Goal: Task Accomplishment & Management: Complete application form

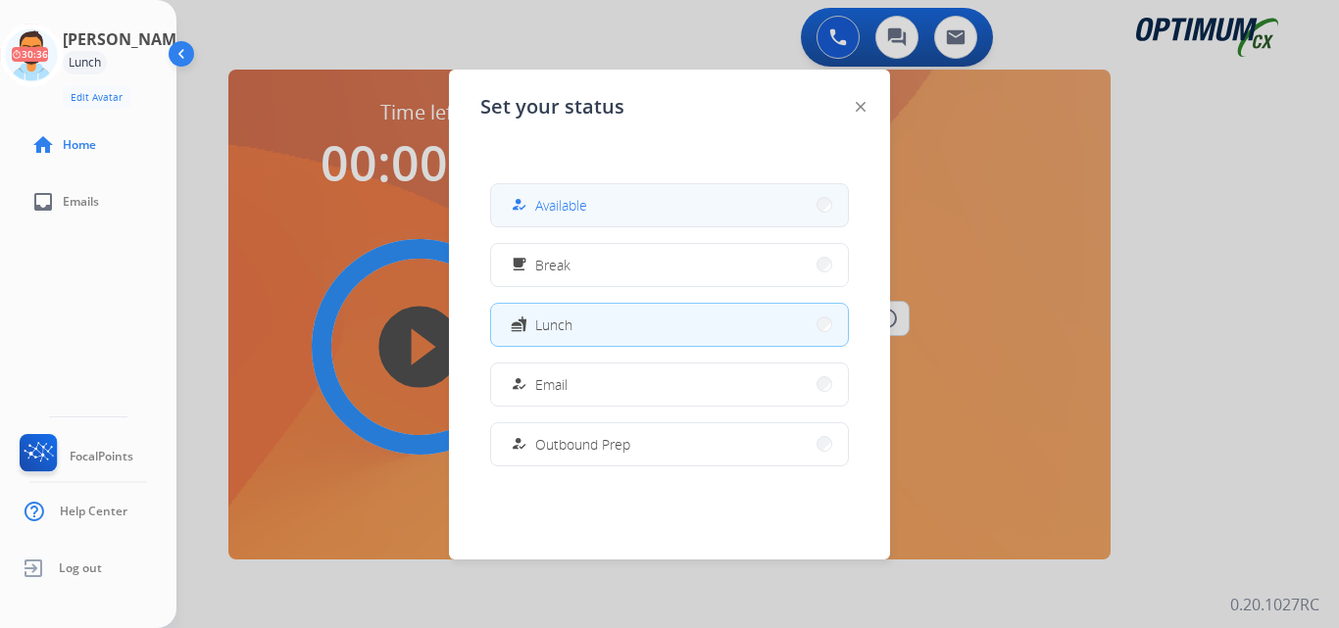
click at [600, 205] on button "how_to_reg Available" at bounding box center [669, 205] width 357 height 42
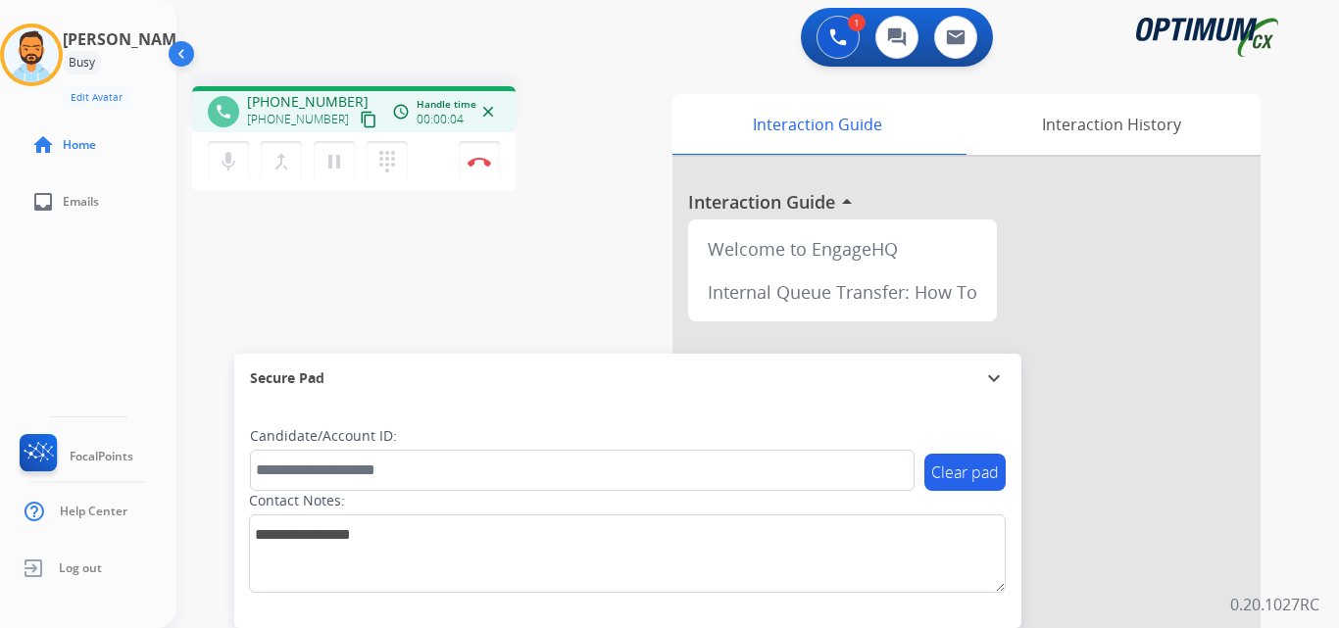
click at [360, 122] on mat-icon "content_copy" at bounding box center [369, 120] width 18 height 18
click at [360, 121] on mat-icon "content_copy" at bounding box center [369, 120] width 18 height 18
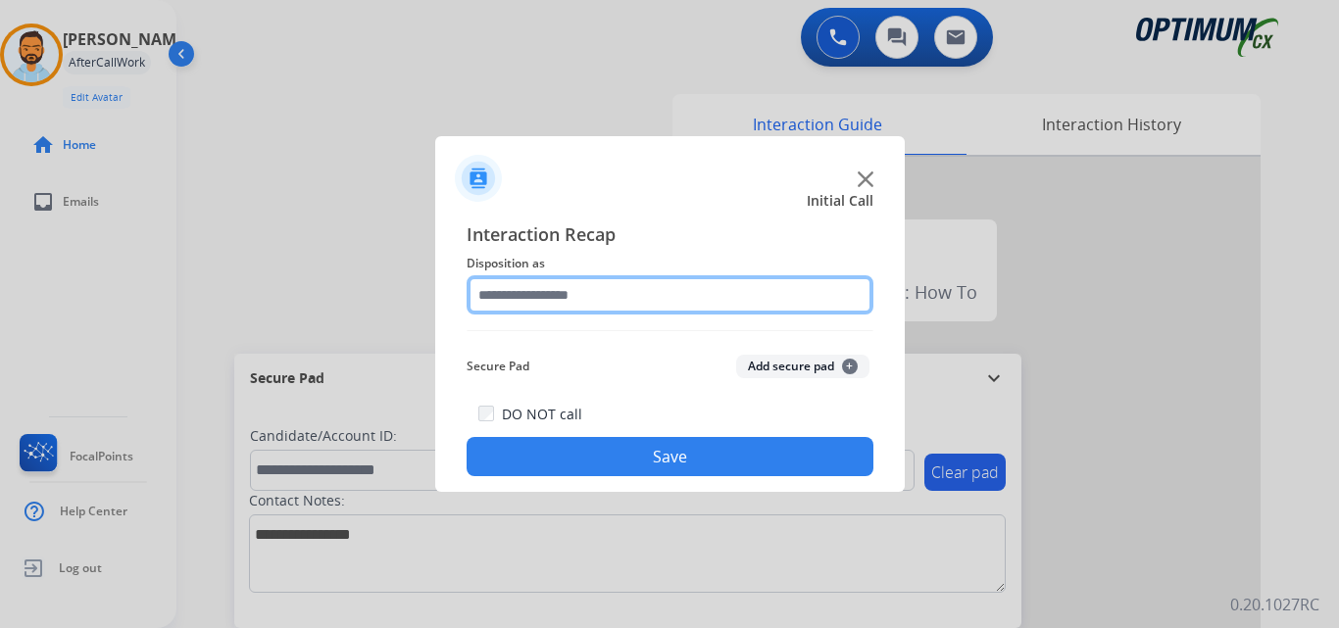
click at [628, 289] on input "text" at bounding box center [670, 294] width 407 height 39
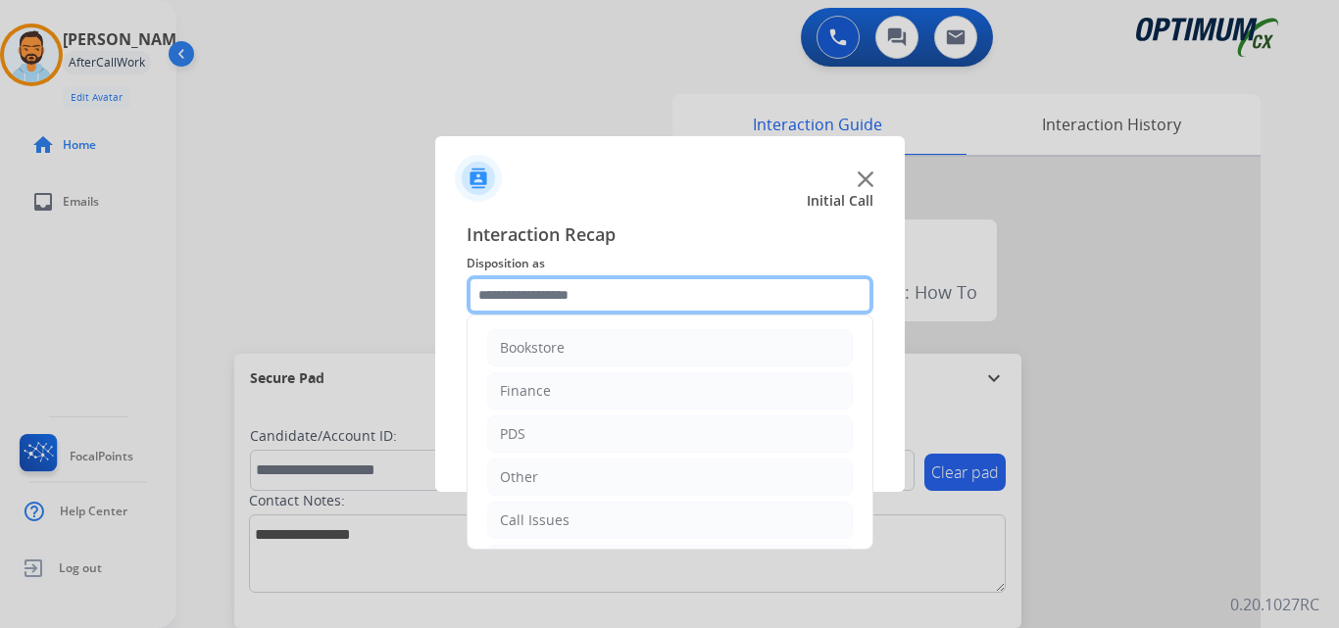
scroll to position [133, 0]
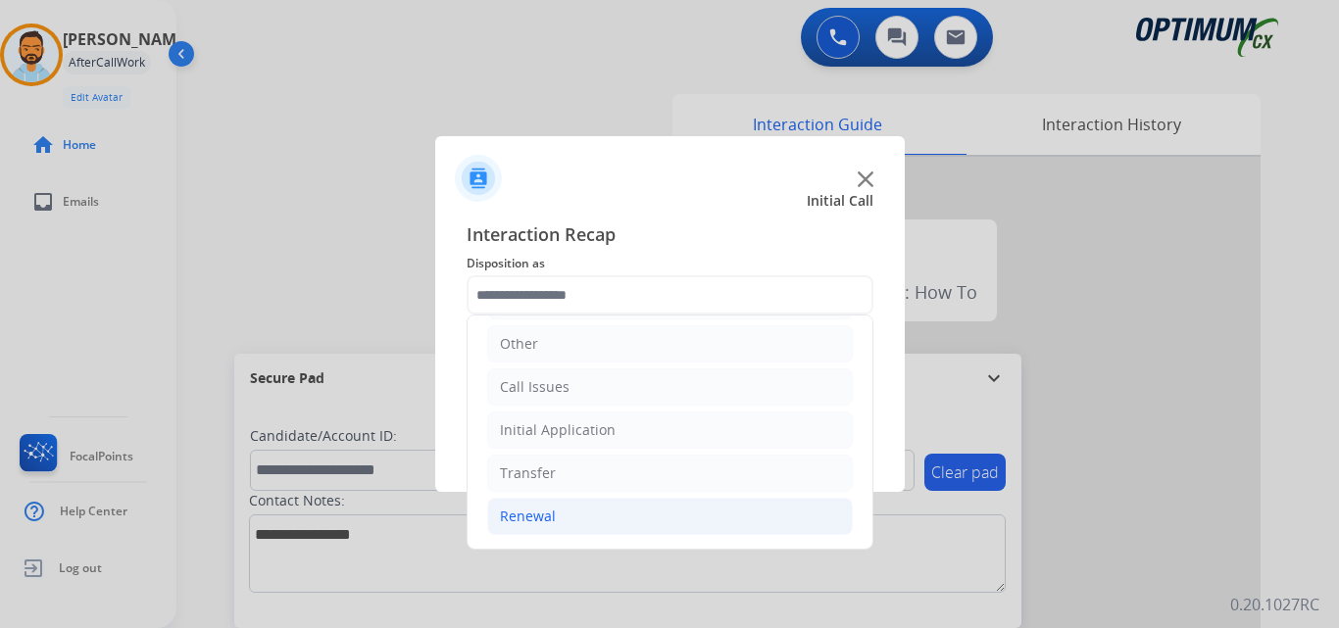
click at [577, 512] on li "Renewal" at bounding box center [670, 516] width 366 height 37
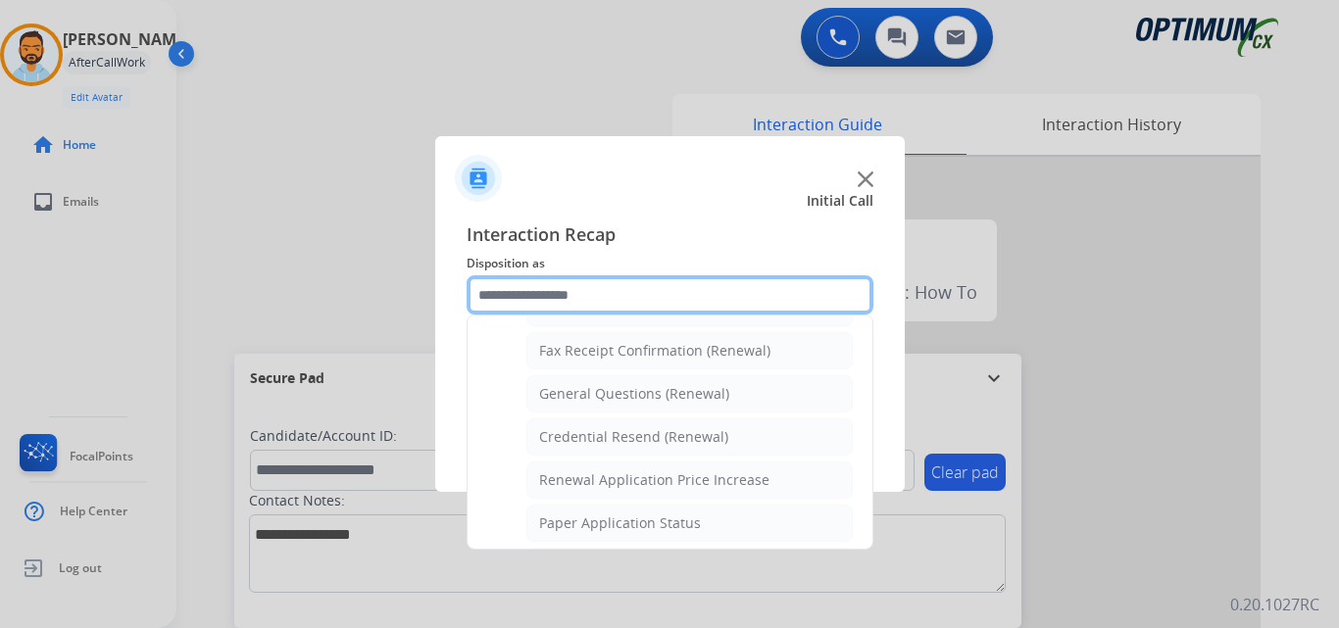
scroll to position [533, 0]
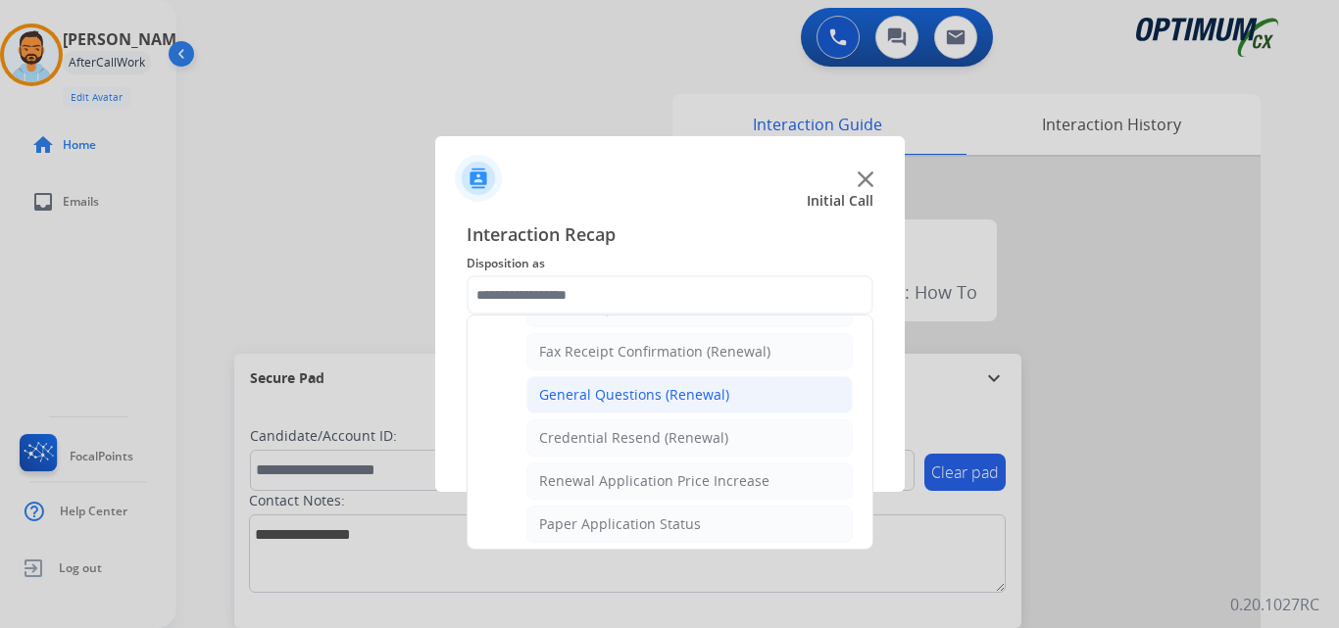
click at [645, 388] on div "General Questions (Renewal)" at bounding box center [634, 395] width 190 height 20
type input "**********"
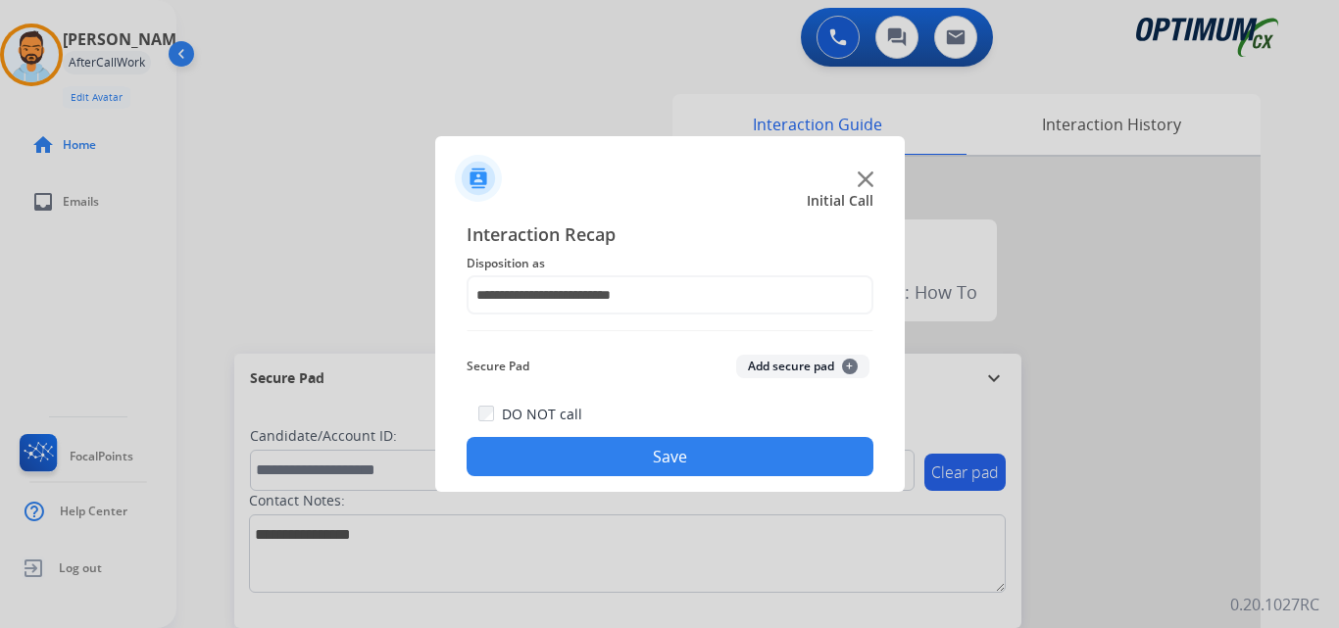
click at [641, 456] on button "Save" at bounding box center [670, 456] width 407 height 39
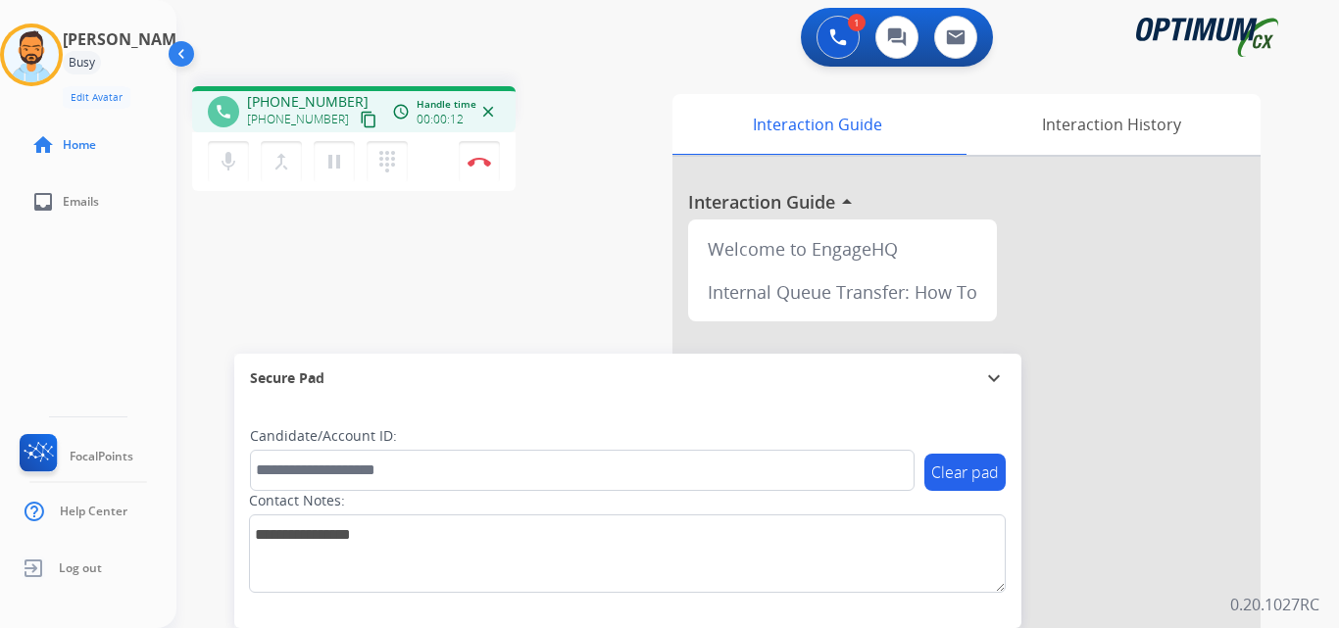
click at [360, 125] on mat-icon "content_copy" at bounding box center [369, 120] width 18 height 18
click at [475, 170] on button "Disconnect" at bounding box center [479, 161] width 41 height 41
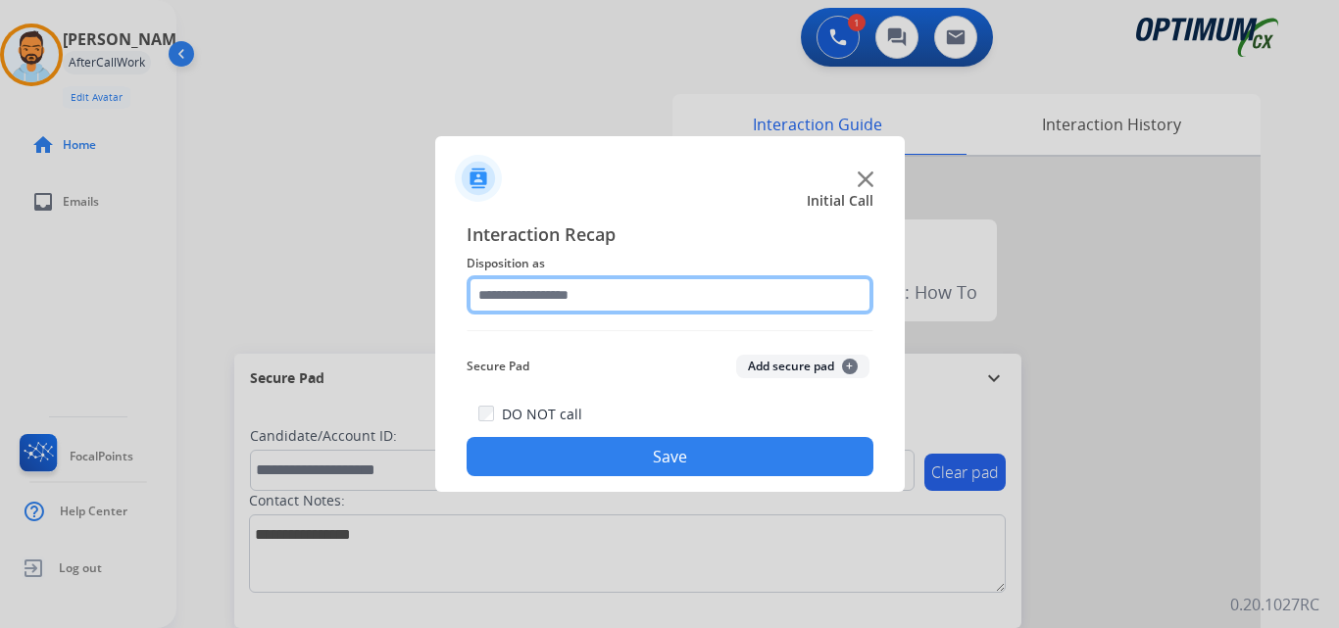
click at [702, 290] on input "text" at bounding box center [670, 294] width 407 height 39
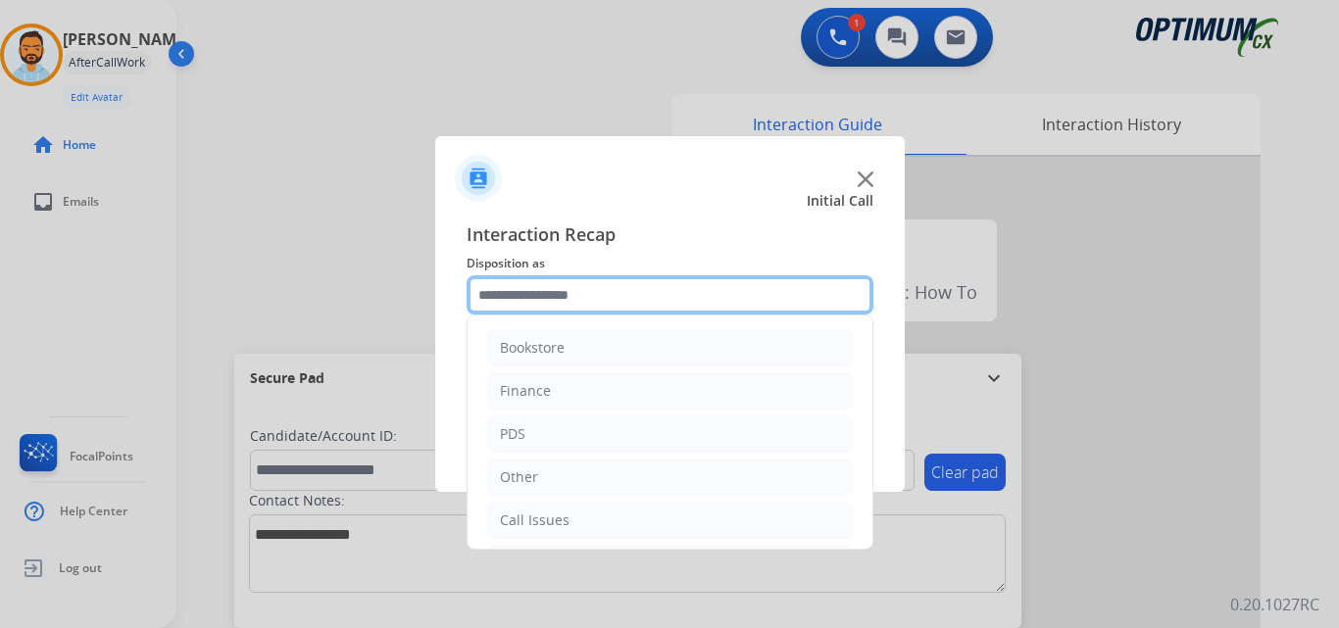
scroll to position [133, 0]
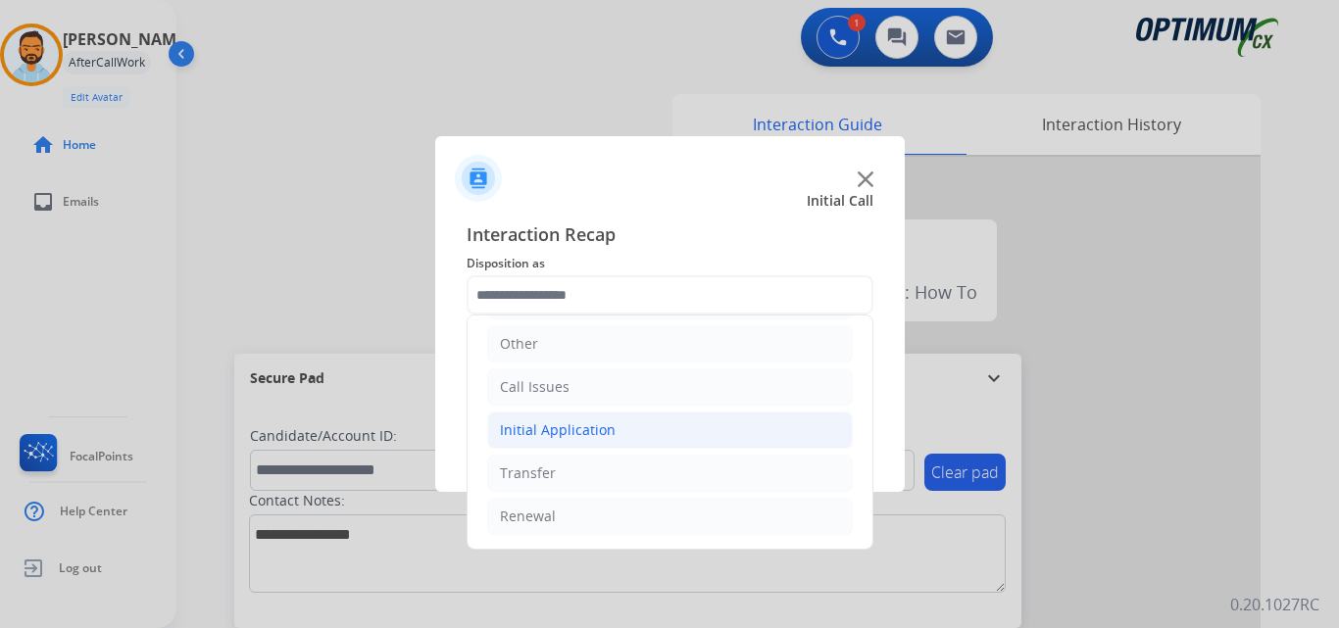
click at [620, 422] on li "Initial Application" at bounding box center [670, 430] width 366 height 37
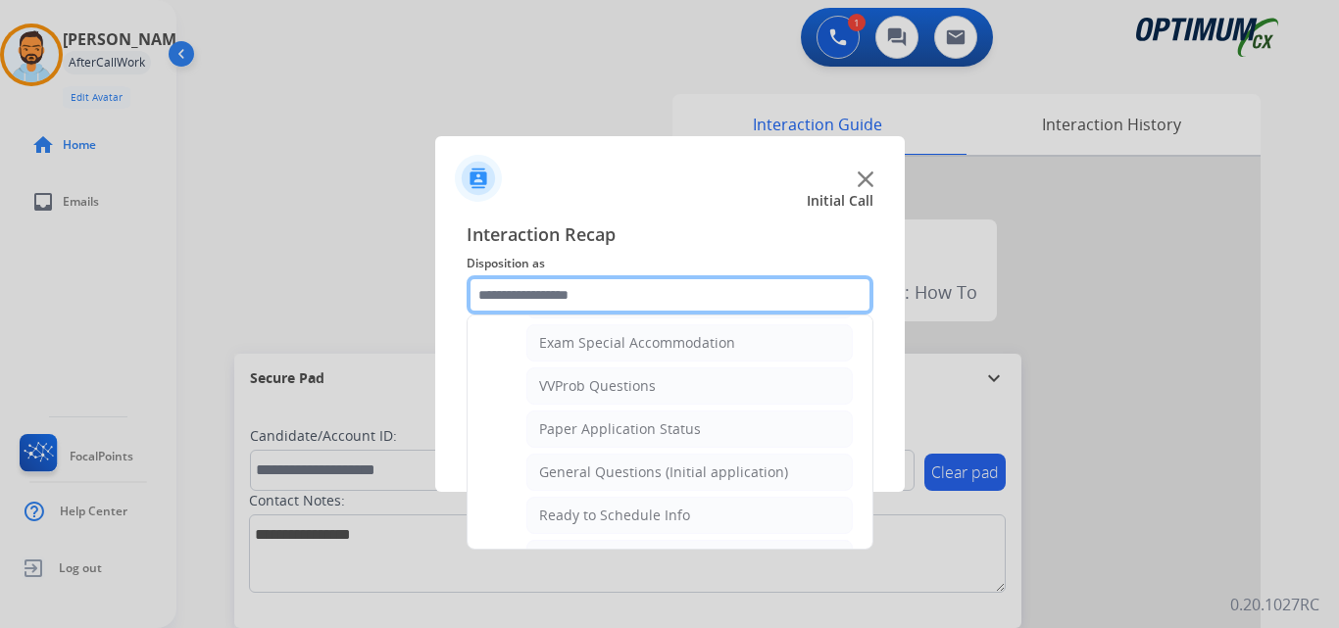
scroll to position [1021, 0]
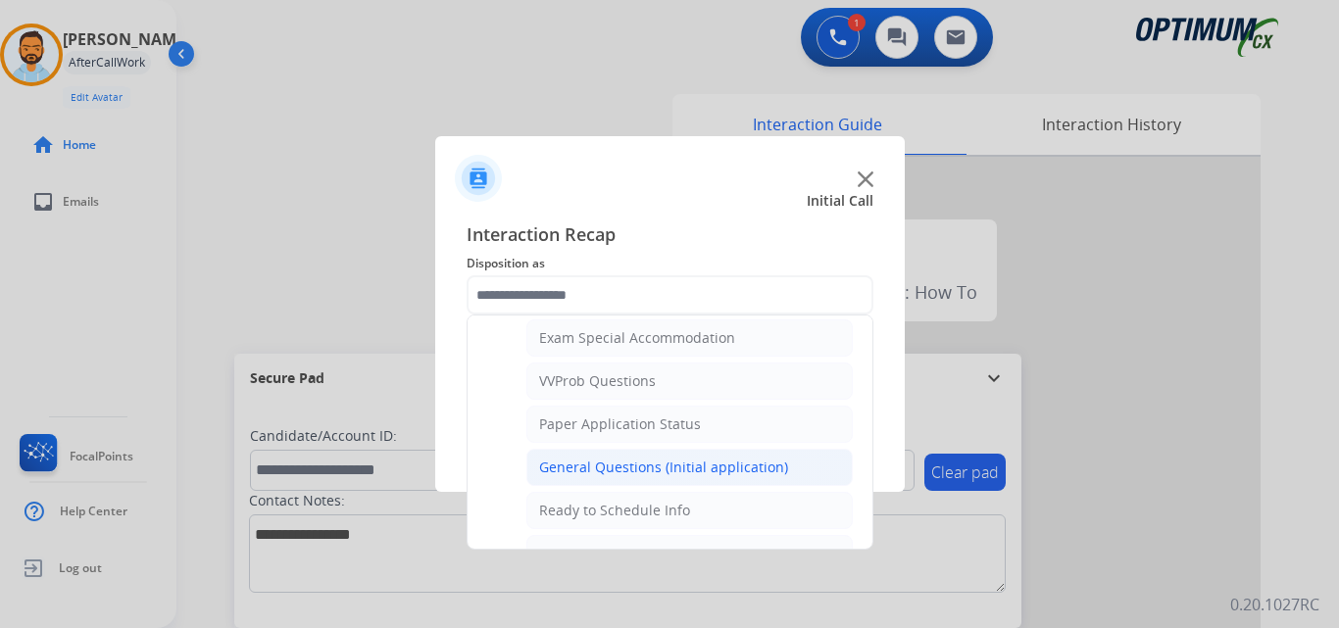
click at [712, 484] on li "General Questions (Initial application)" at bounding box center [689, 467] width 326 height 37
type input "**********"
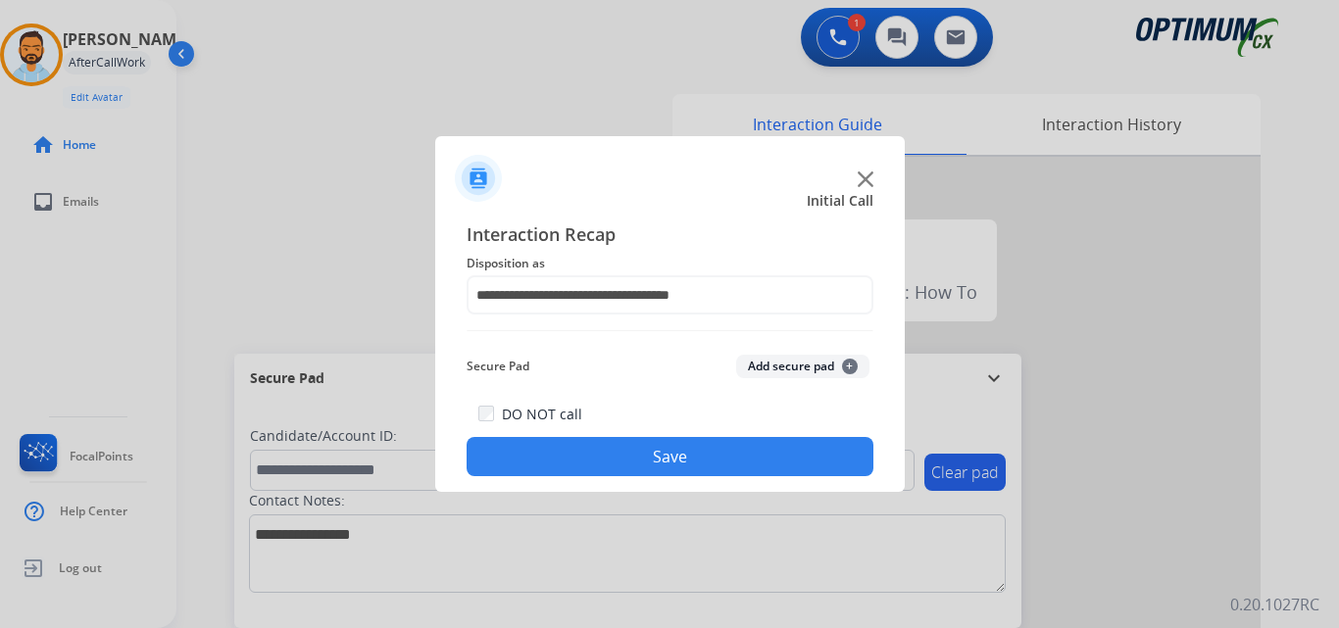
click at [704, 466] on button "Save" at bounding box center [670, 456] width 407 height 39
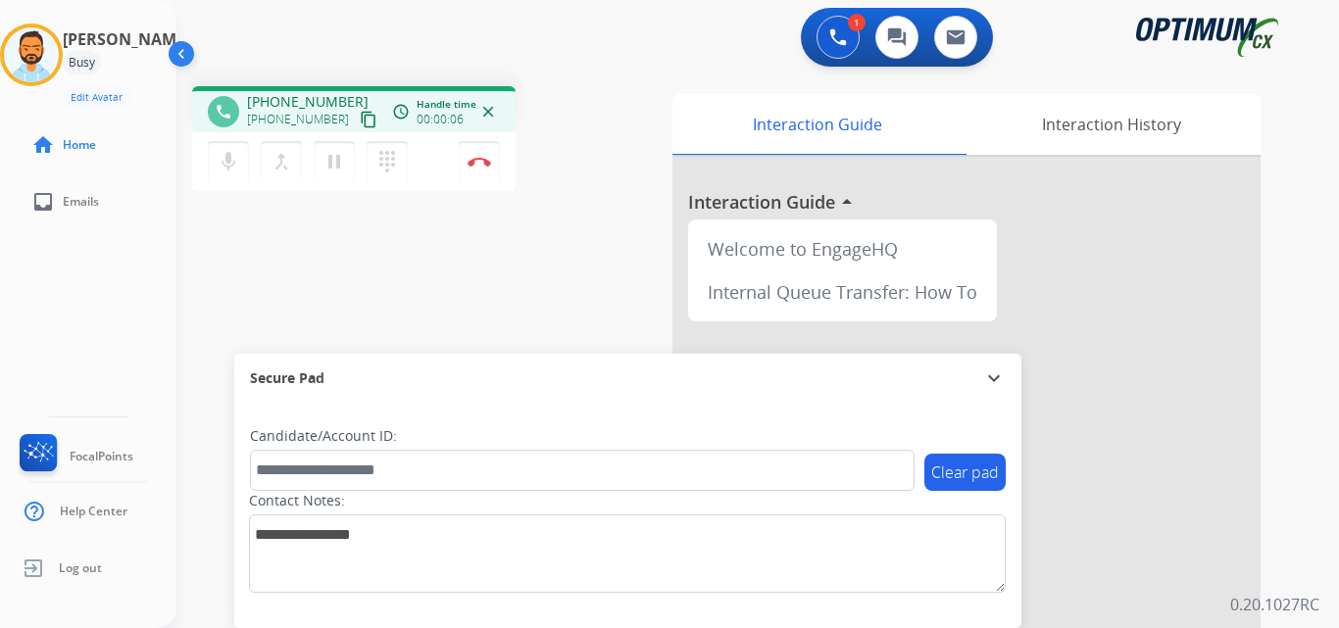
click at [360, 119] on mat-icon "content_copy" at bounding box center [369, 120] width 18 height 18
click at [360, 124] on mat-icon "content_copy" at bounding box center [369, 120] width 18 height 18
click at [482, 161] on img at bounding box center [480, 162] width 24 height 10
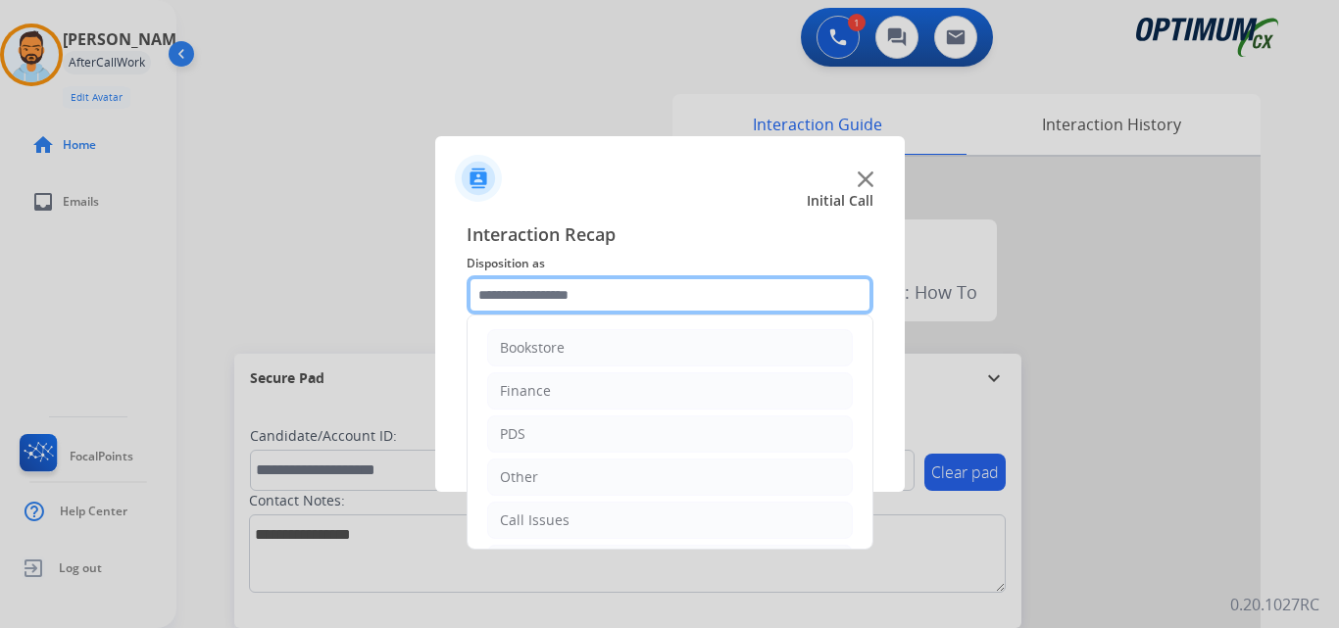
click at [615, 297] on input "text" at bounding box center [670, 294] width 407 height 39
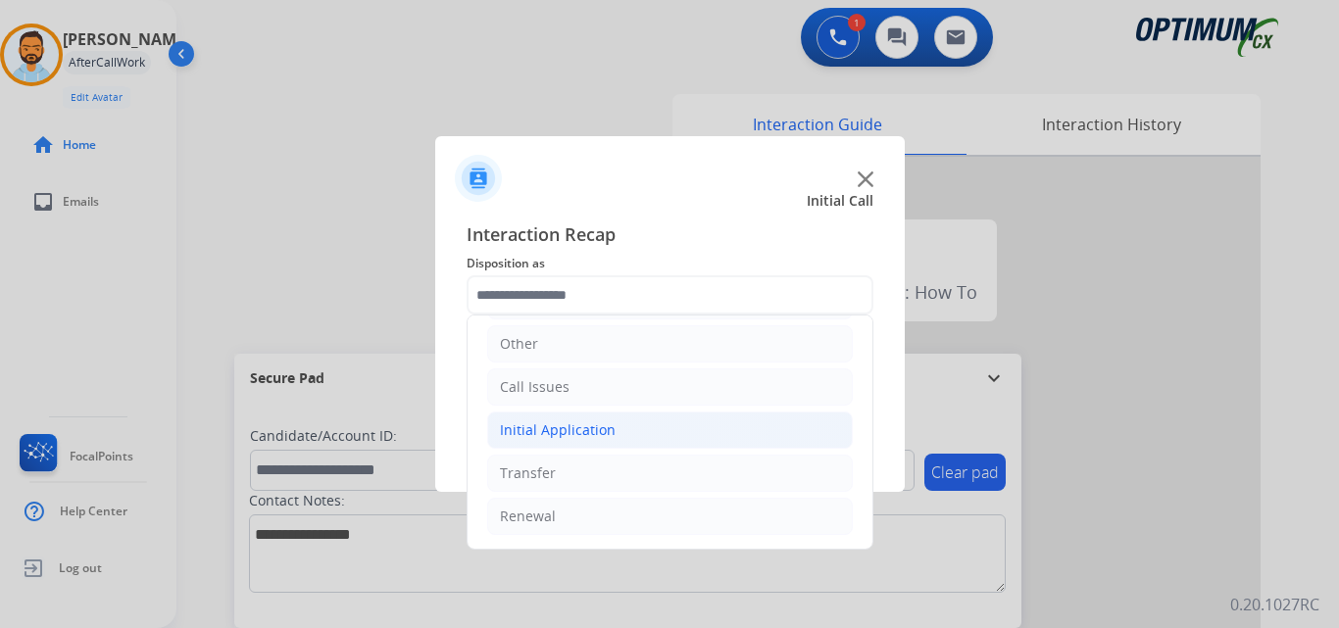
click at [631, 418] on li "Initial Application" at bounding box center [670, 430] width 366 height 37
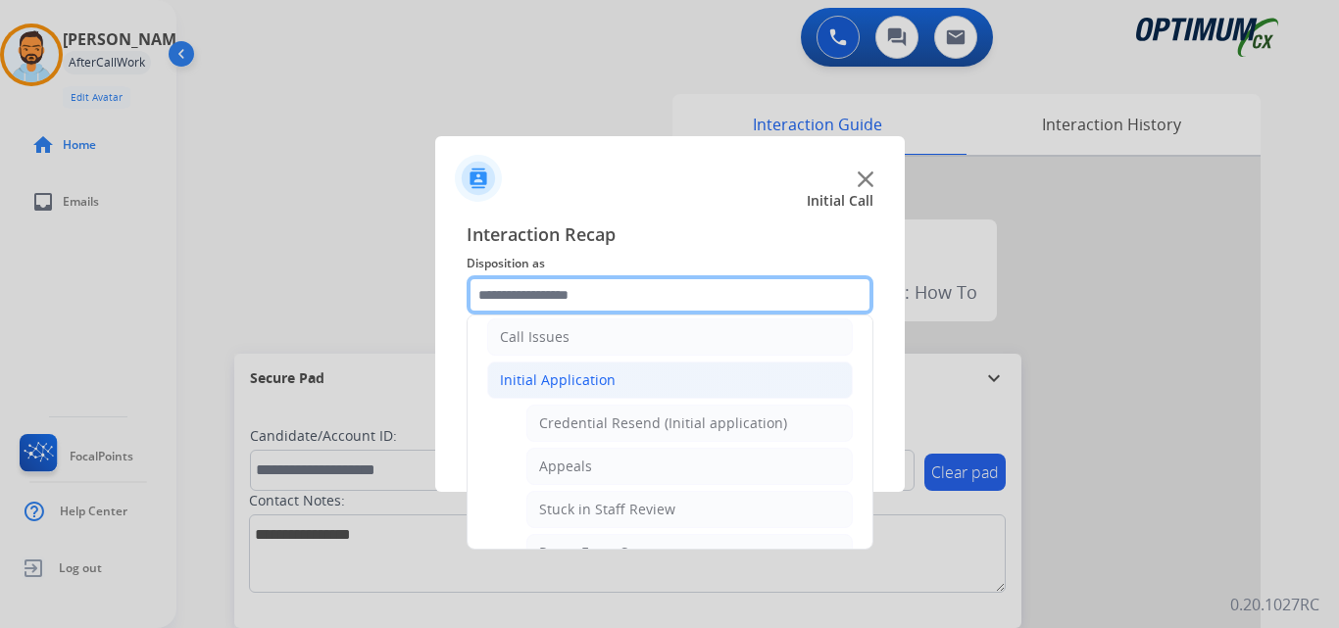
scroll to position [194, 0]
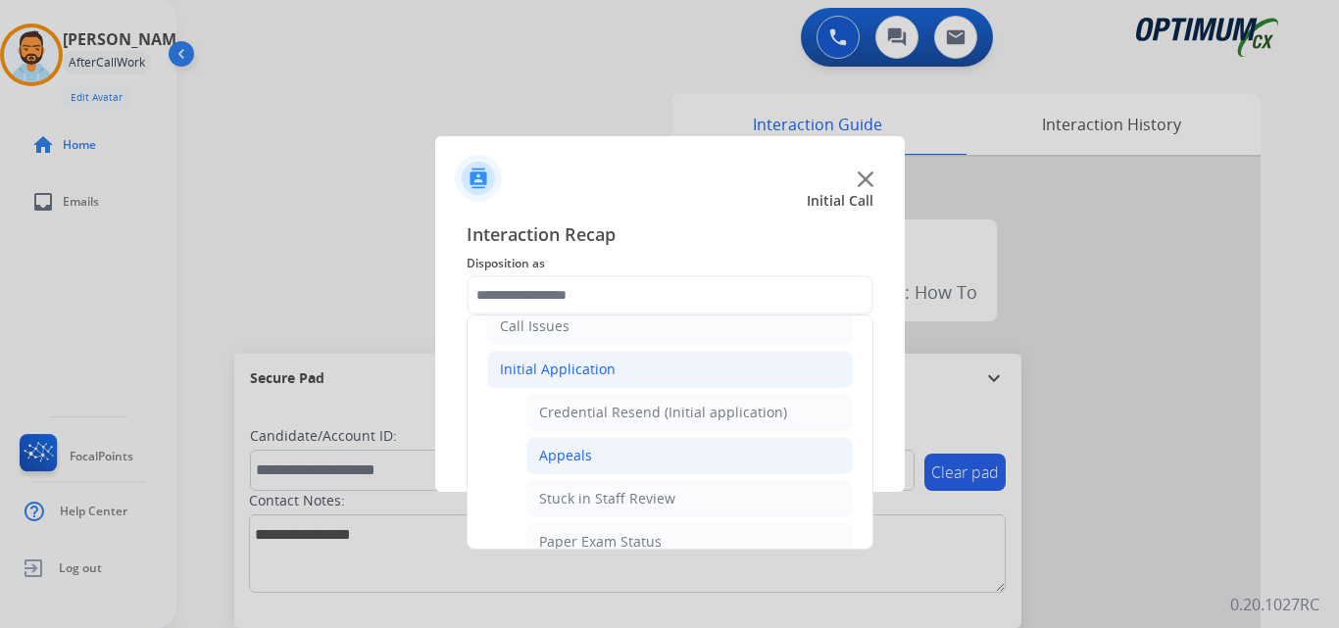
click at [619, 460] on li "Appeals" at bounding box center [689, 455] width 326 height 37
type input "*******"
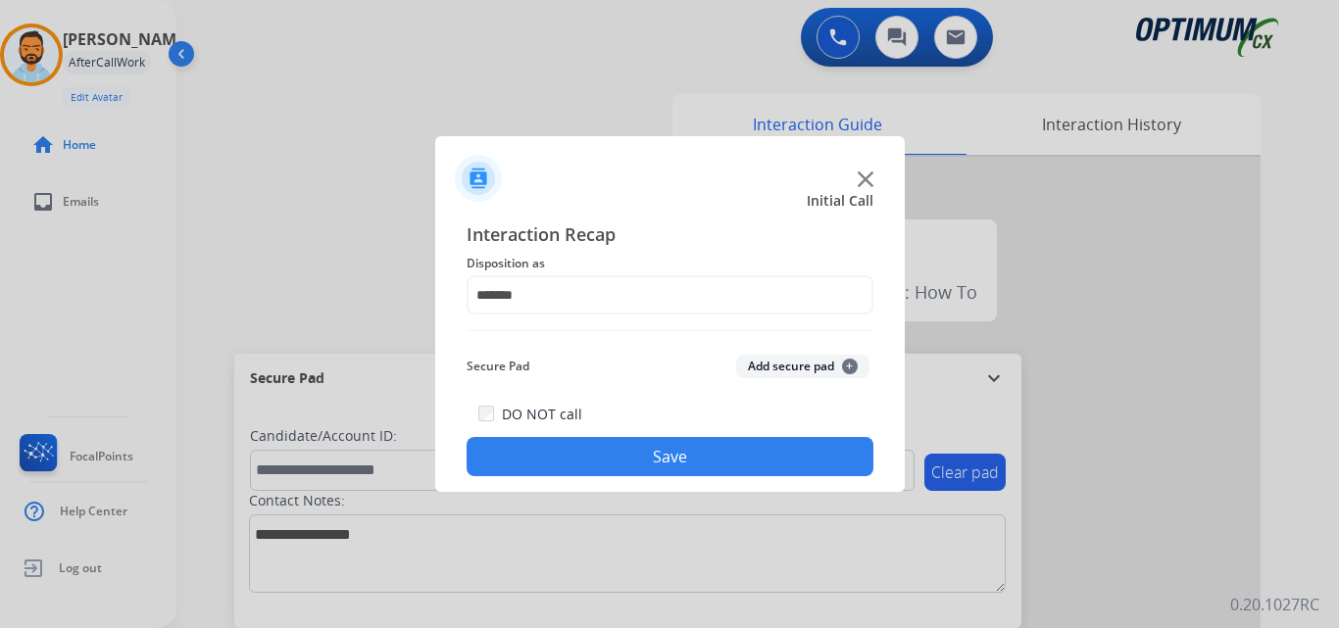
click at [667, 464] on button "Save" at bounding box center [670, 456] width 407 height 39
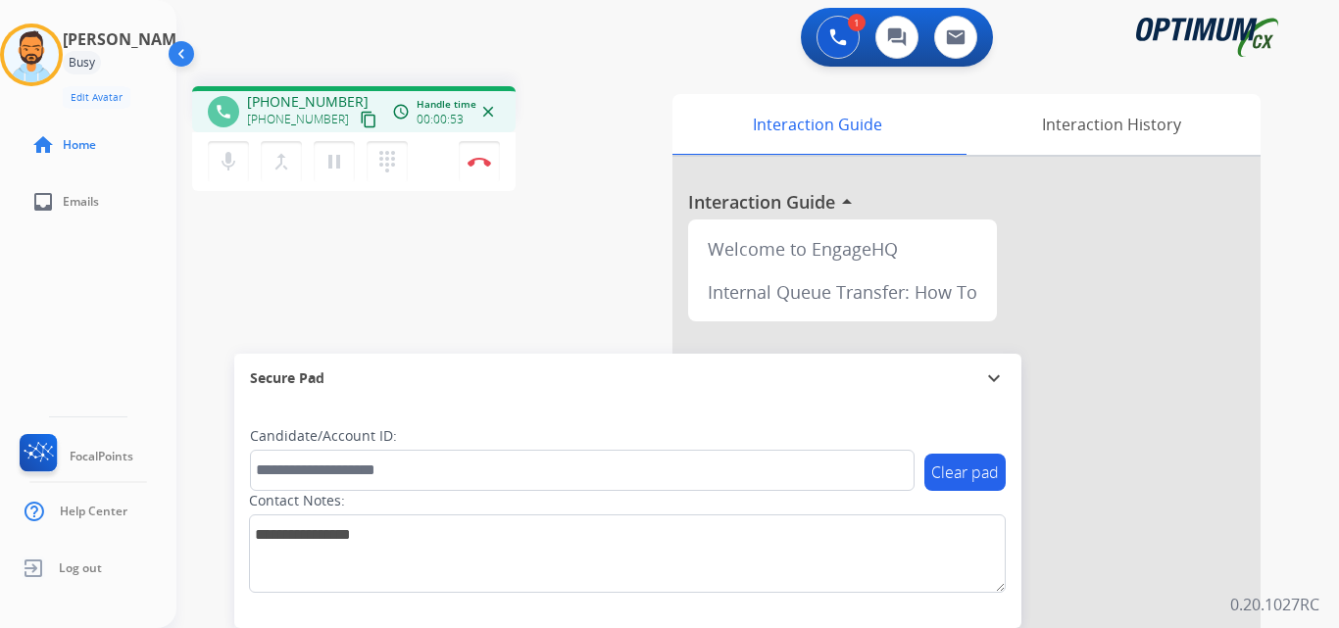
click at [360, 115] on mat-icon "content_copy" at bounding box center [369, 120] width 18 height 18
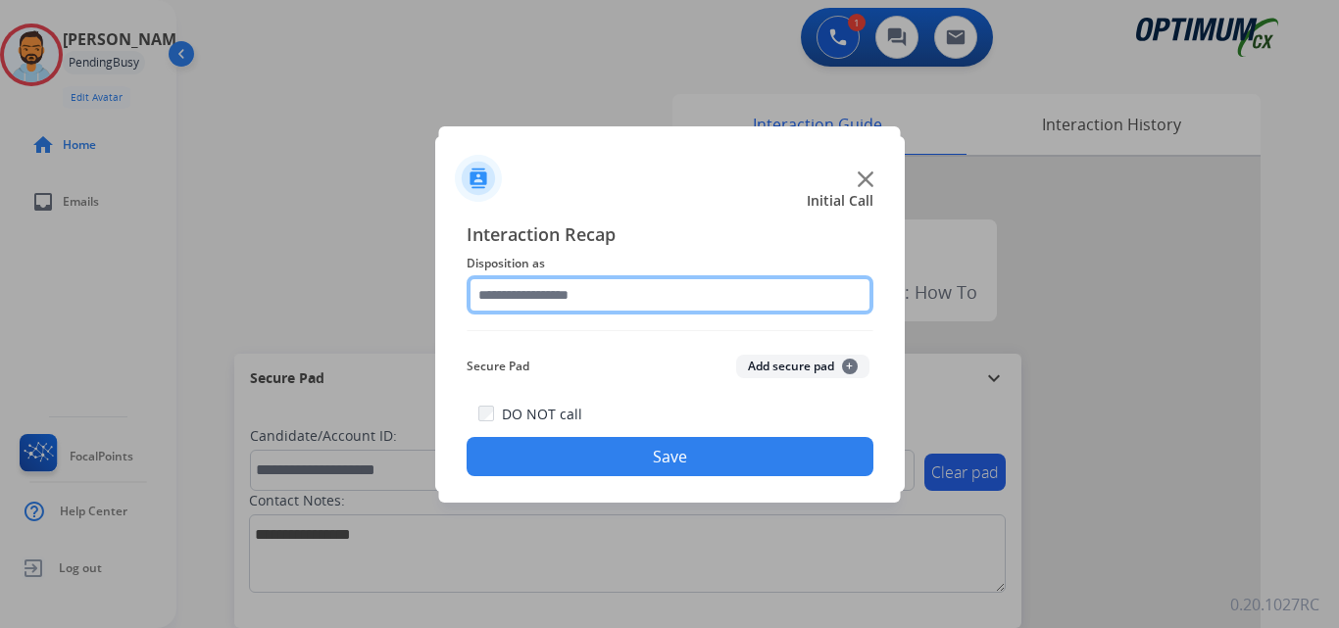
click at [627, 297] on input "text" at bounding box center [670, 294] width 407 height 39
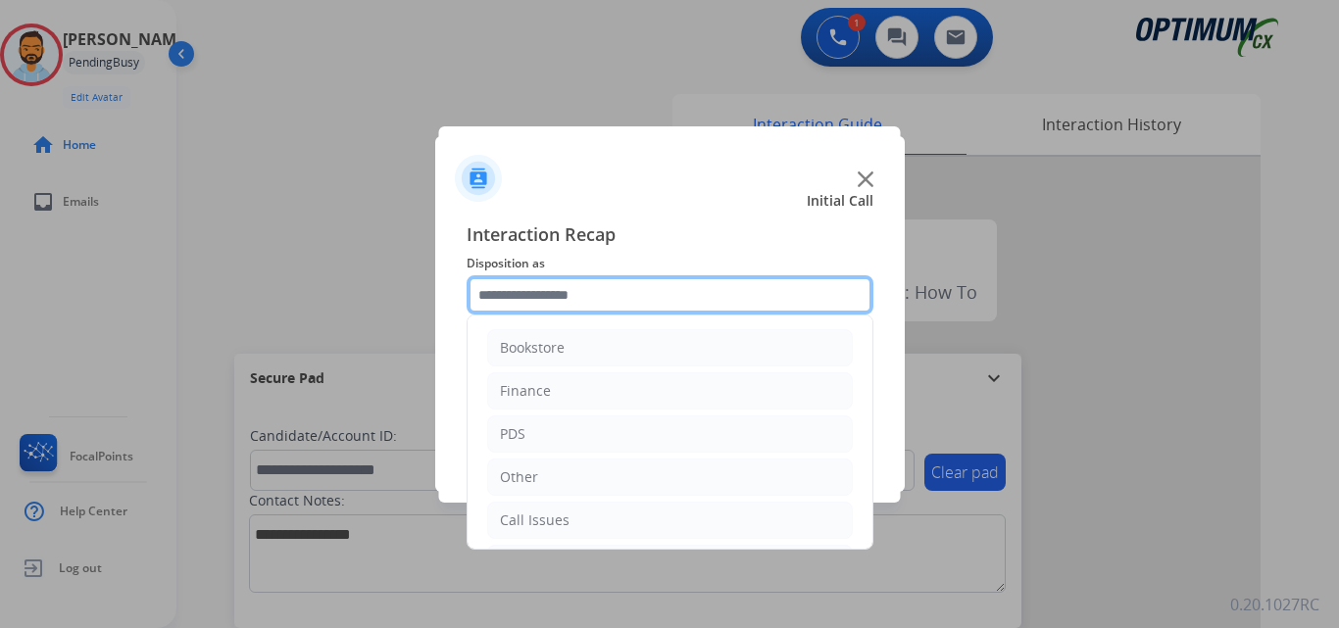
scroll to position [133, 0]
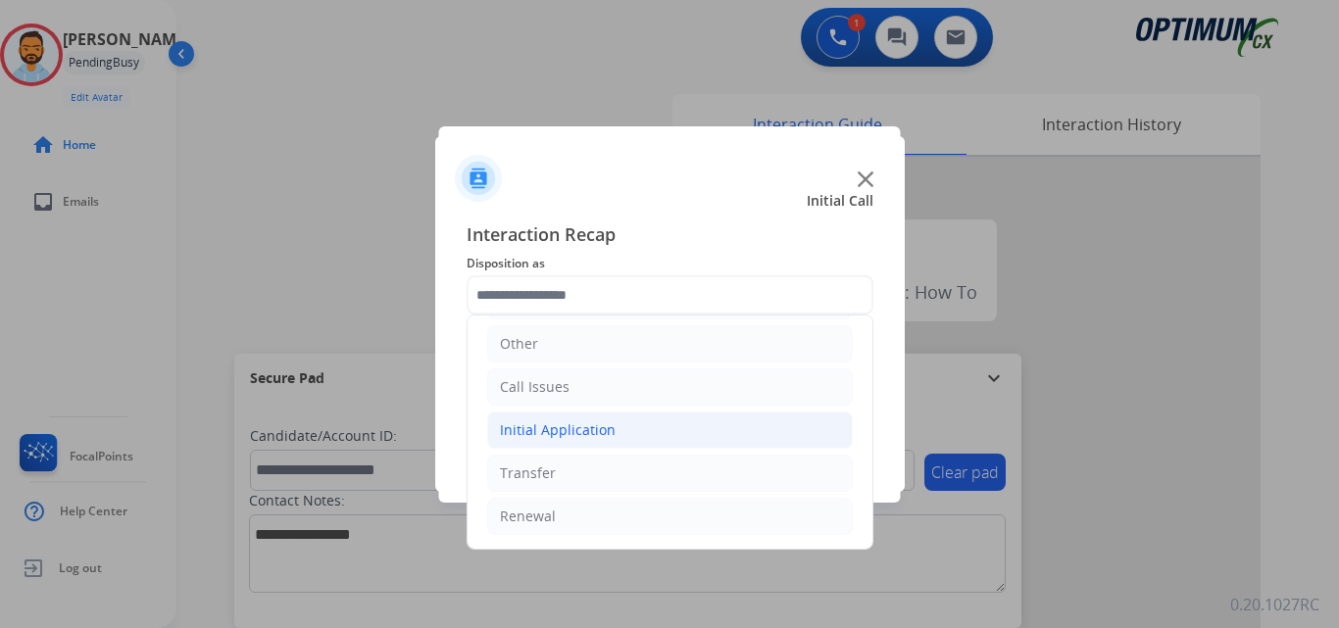
click at [606, 437] on div "Initial Application" at bounding box center [558, 431] width 116 height 20
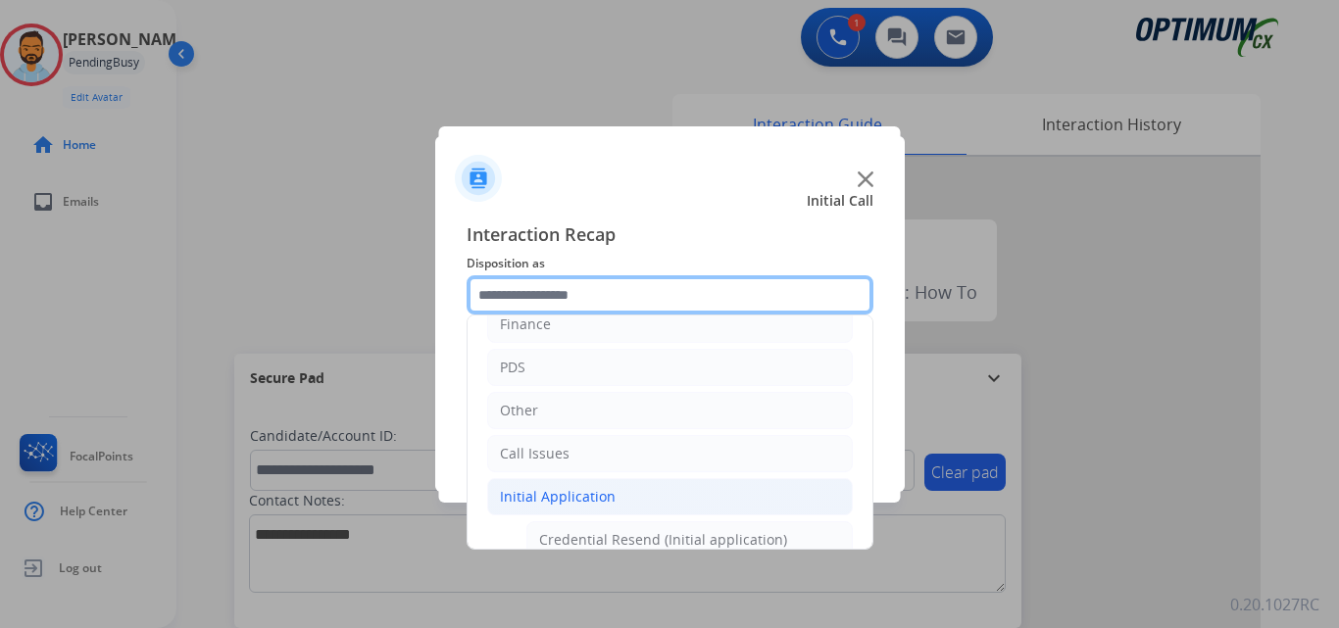
scroll to position [65, 0]
click at [595, 300] on input "text" at bounding box center [670, 294] width 407 height 39
click at [598, 294] on input "text" at bounding box center [670, 294] width 407 height 39
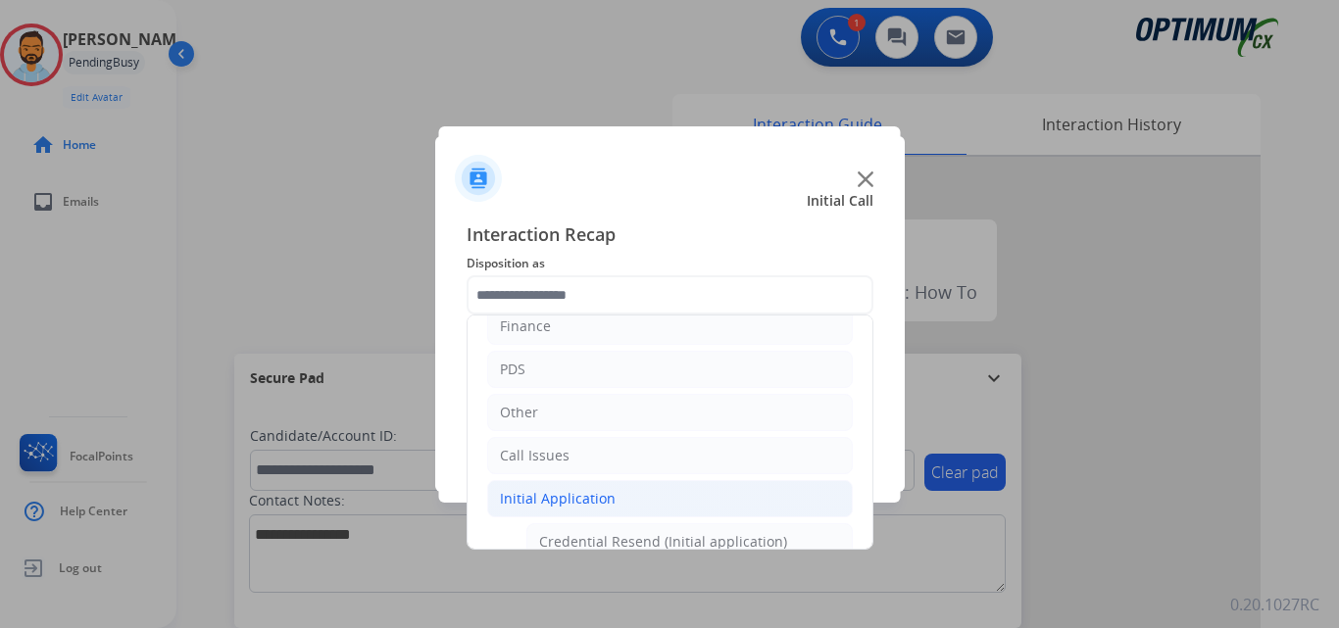
click at [706, 224] on span "Interaction Recap" at bounding box center [670, 236] width 407 height 31
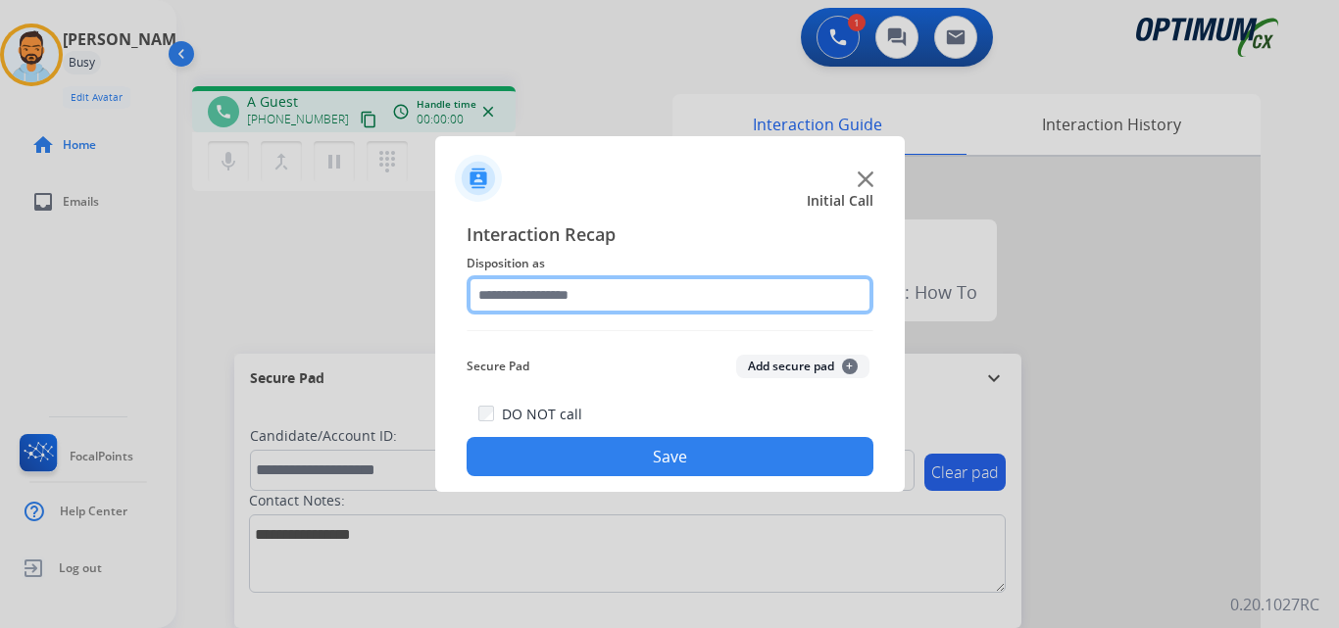
click at [620, 288] on input "text" at bounding box center [670, 294] width 407 height 39
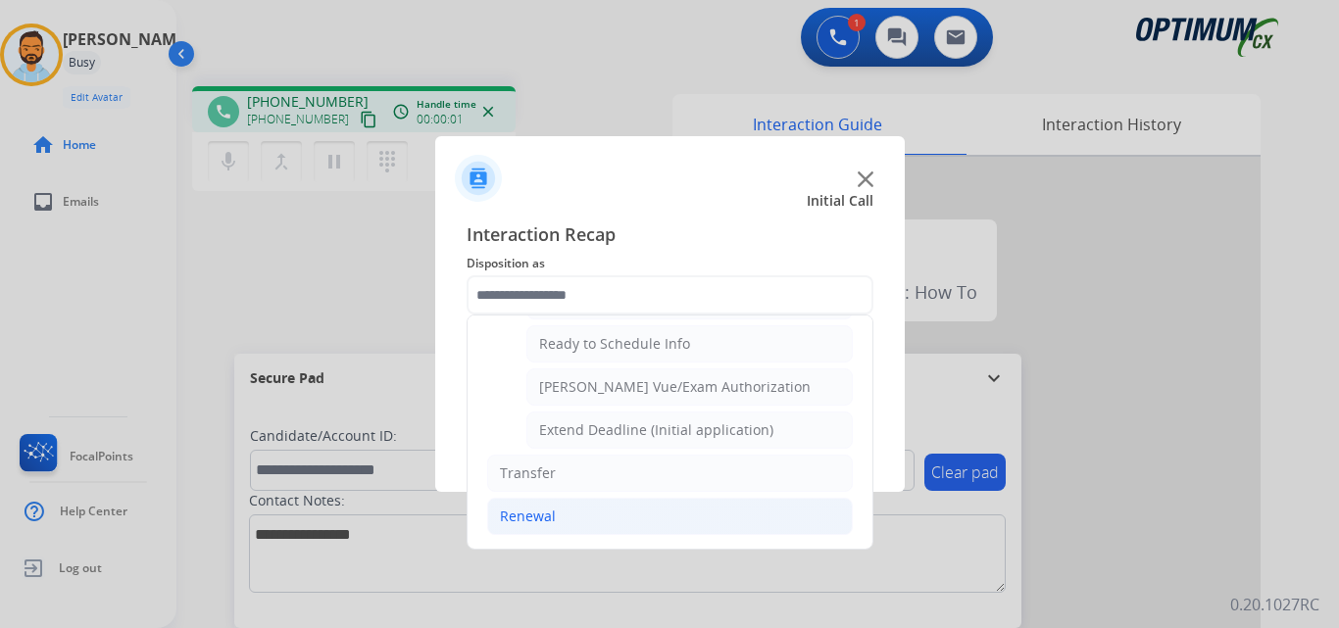
click at [561, 521] on li "Renewal" at bounding box center [670, 516] width 366 height 37
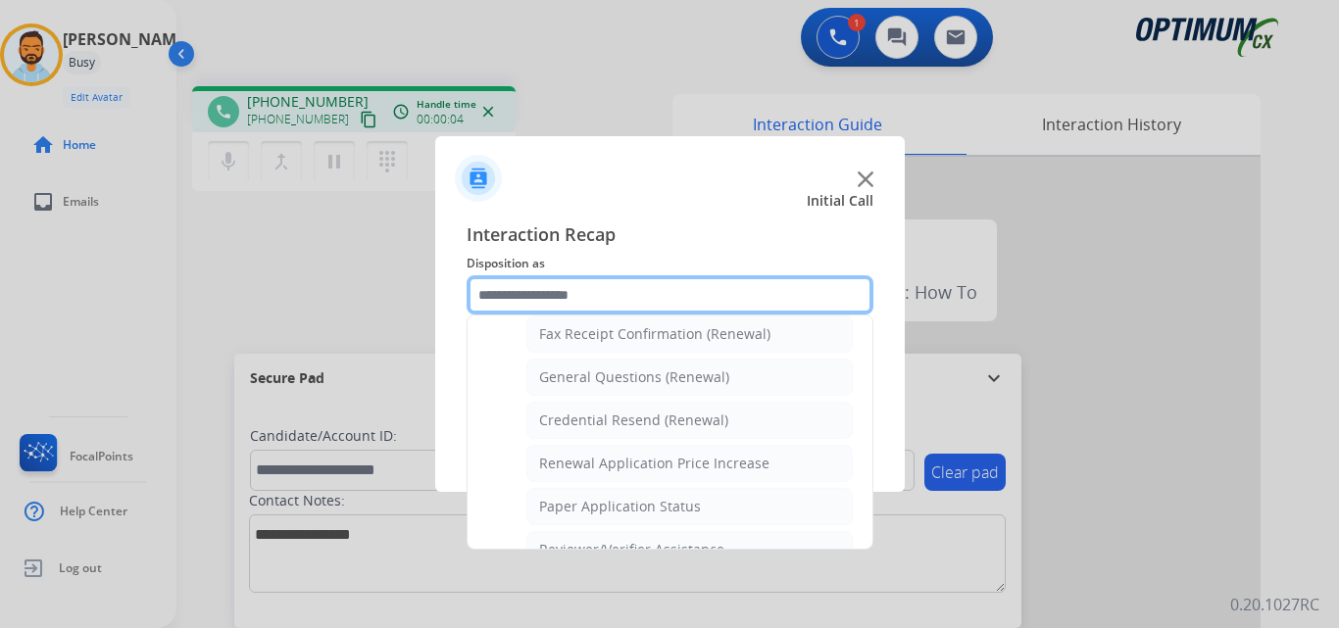
scroll to position [544, 0]
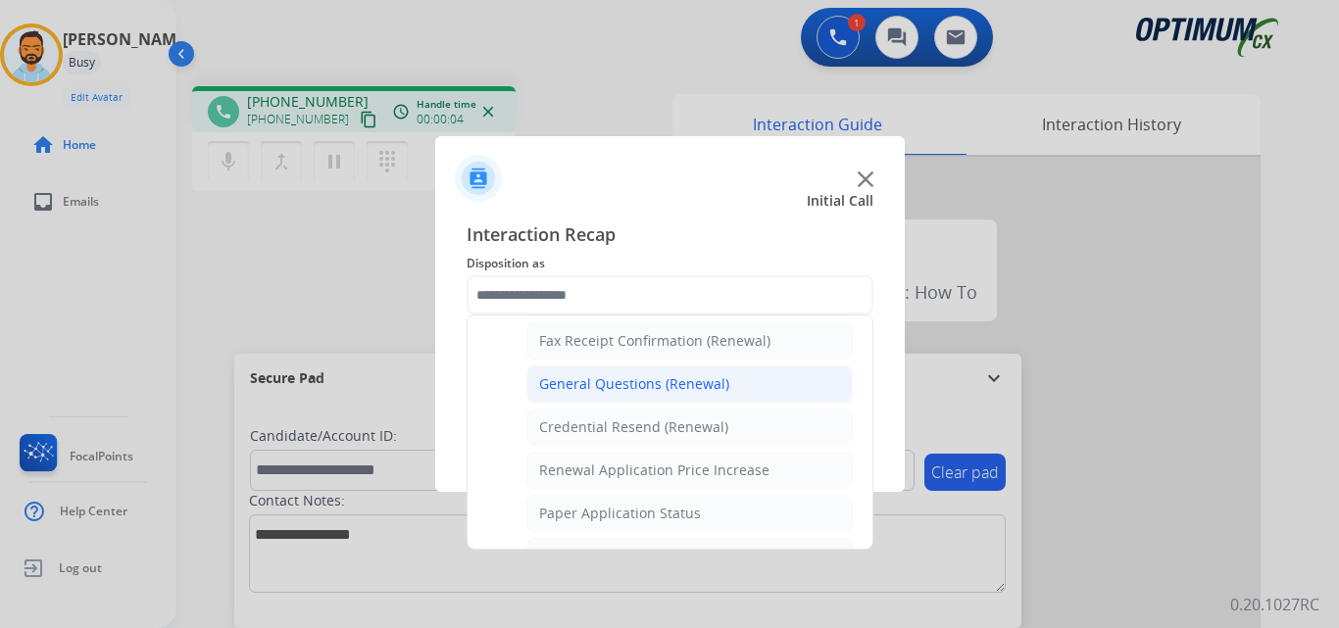
click at [660, 384] on div "General Questions (Renewal)" at bounding box center [634, 384] width 190 height 20
type input "**********"
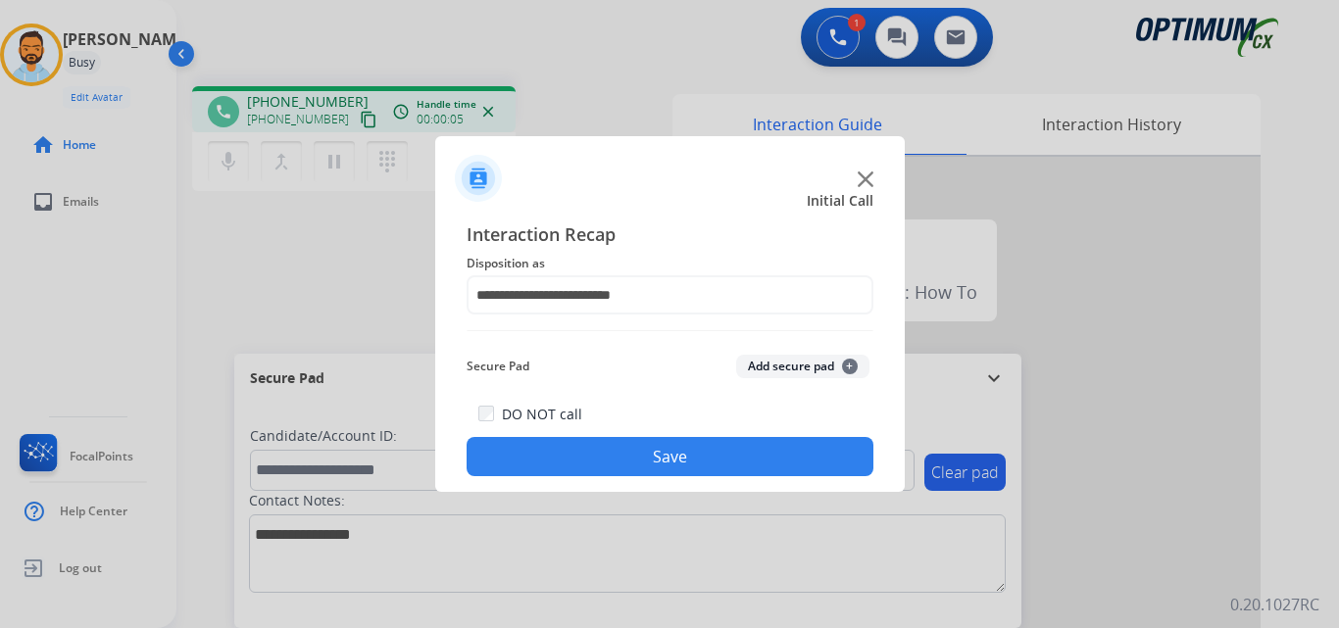
click at [609, 461] on button "Save" at bounding box center [670, 456] width 407 height 39
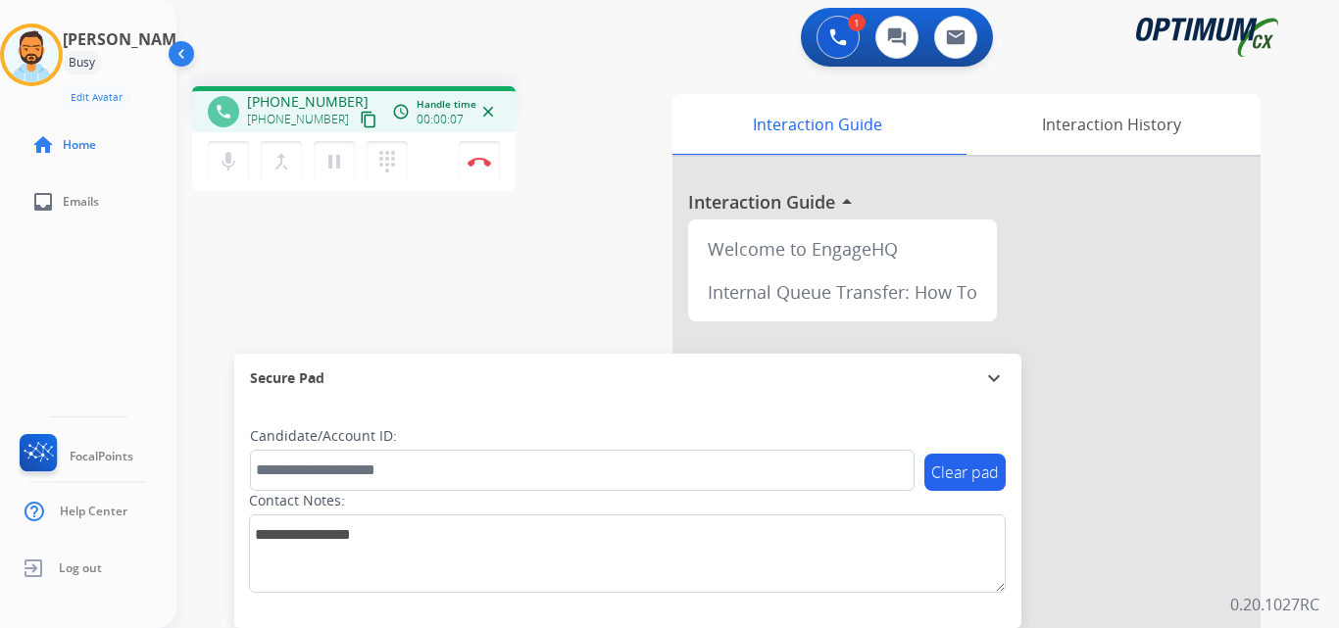
click at [360, 127] on mat-icon "content_copy" at bounding box center [369, 120] width 18 height 18
click at [486, 154] on button "Disconnect" at bounding box center [479, 161] width 41 height 41
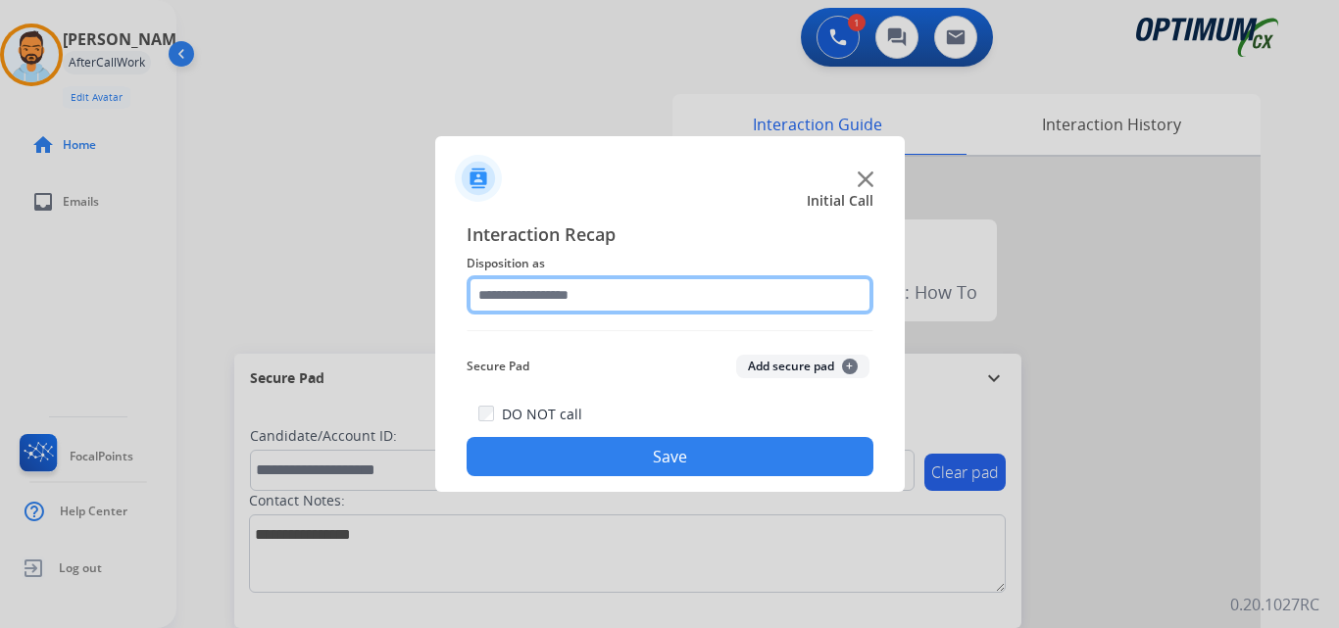
click at [630, 278] on input "text" at bounding box center [670, 294] width 407 height 39
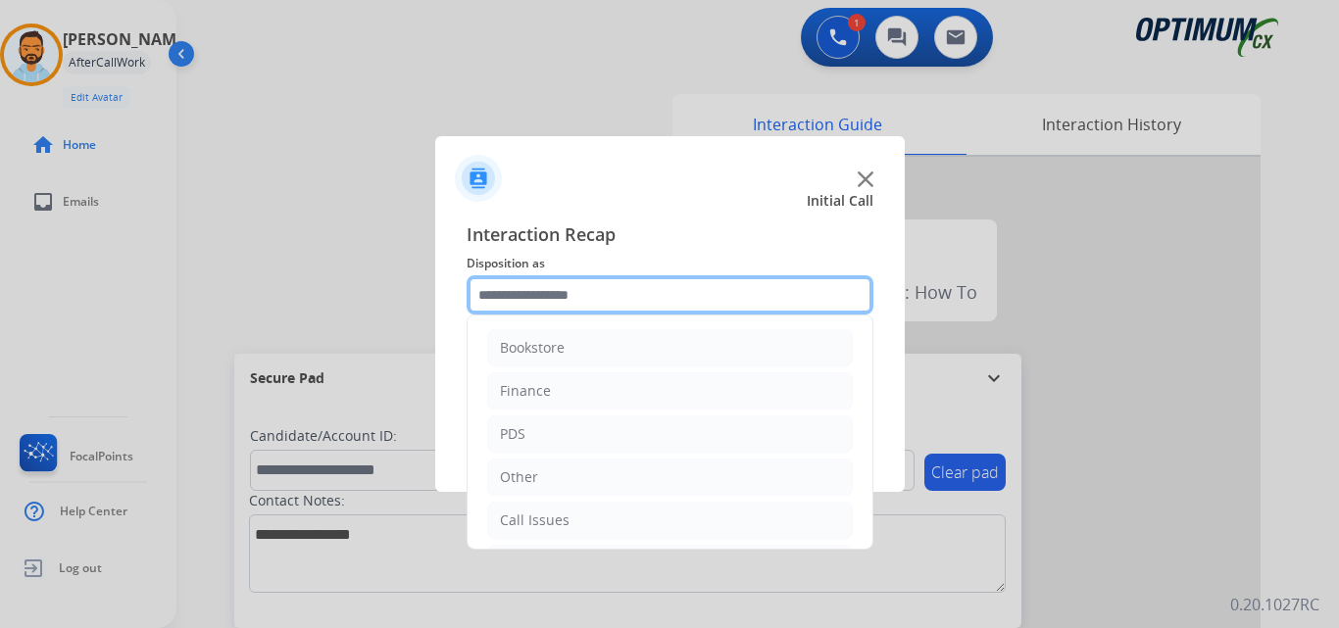
scroll to position [133, 0]
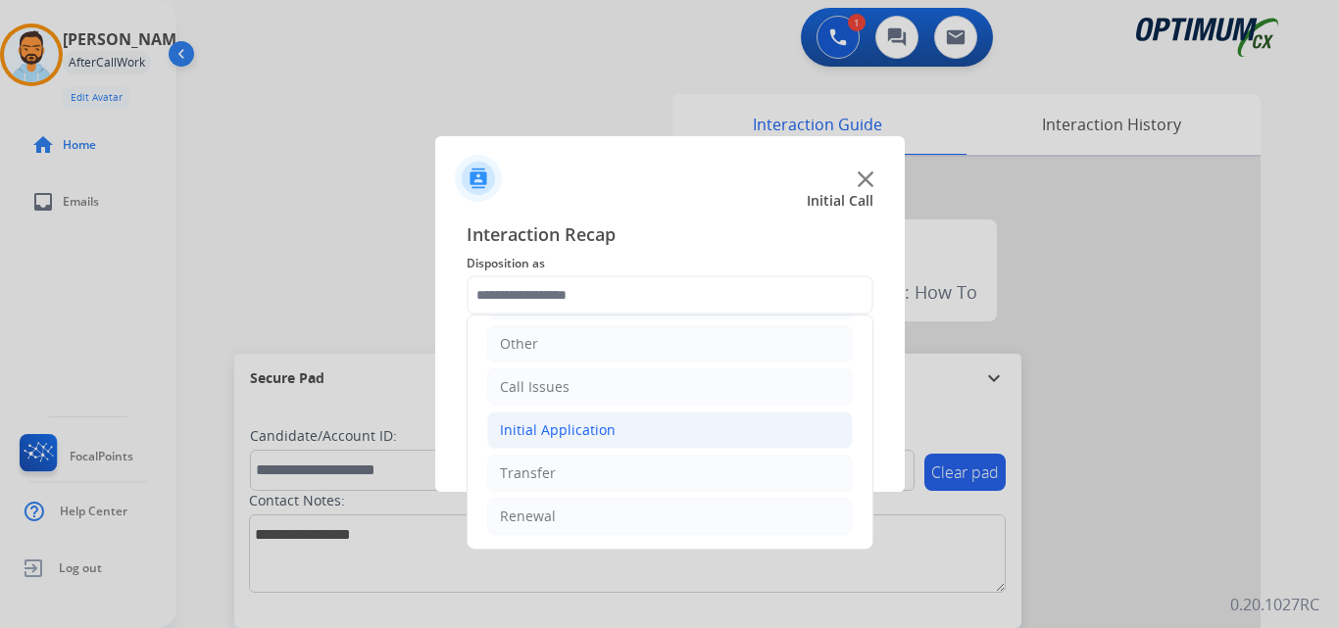
click at [608, 430] on div "Initial Application" at bounding box center [558, 431] width 116 height 20
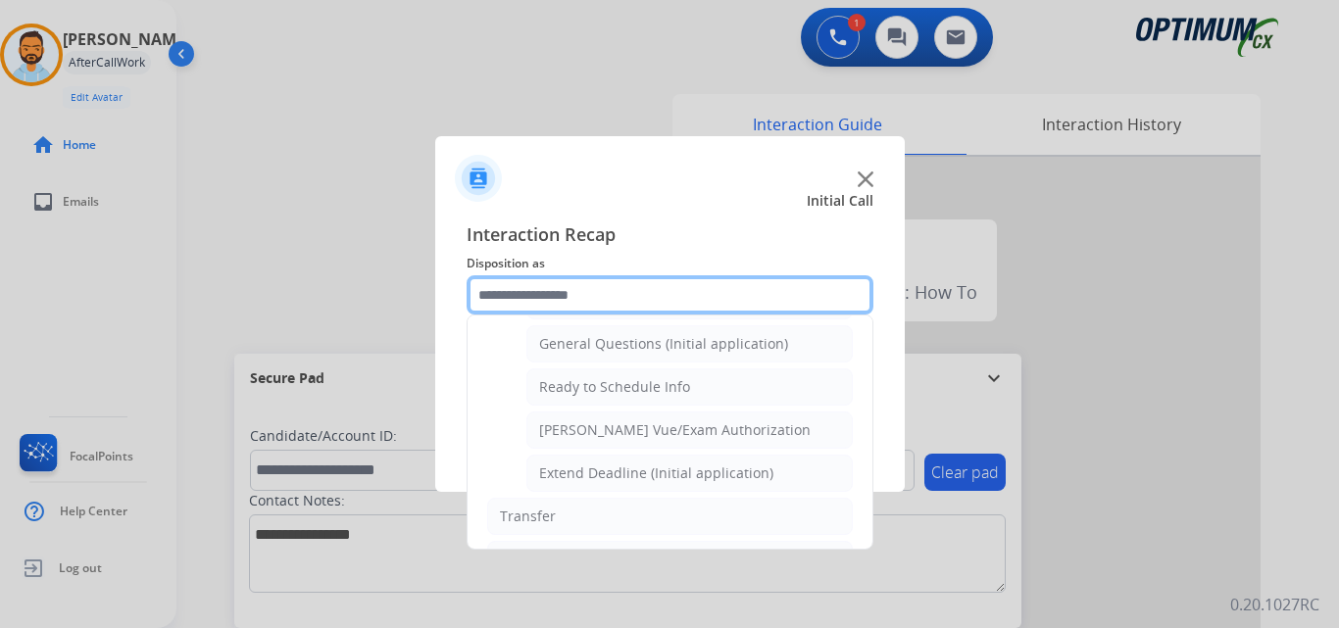
scroll to position [1136, 0]
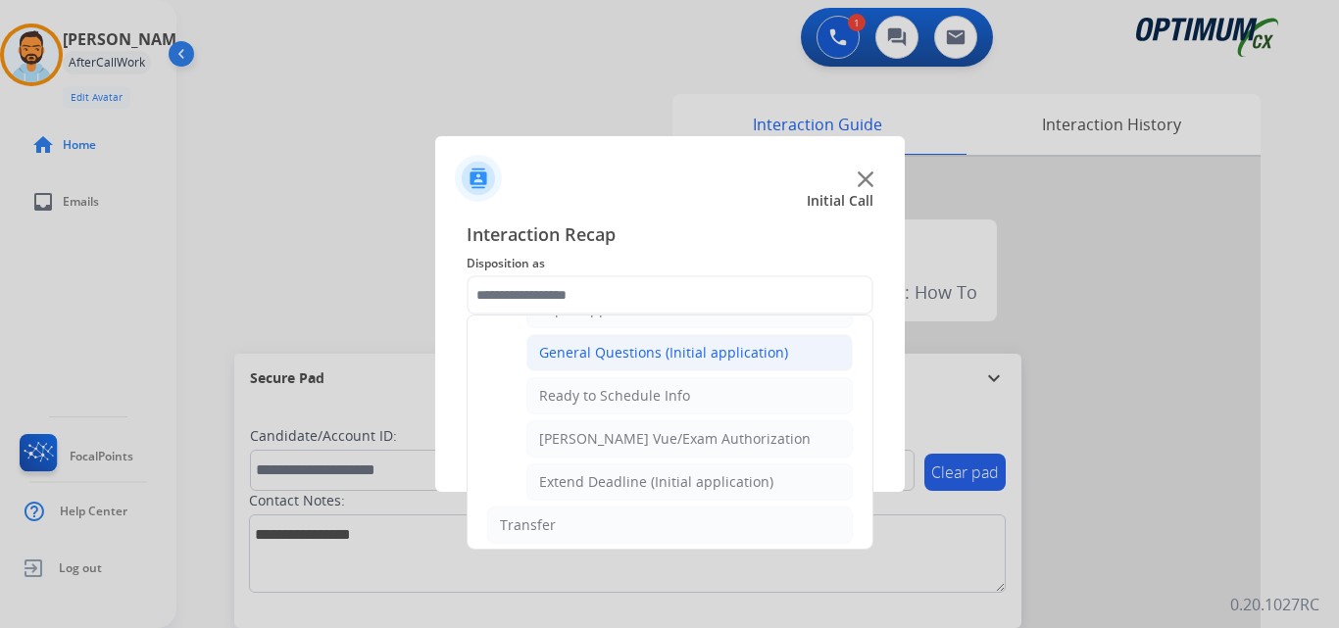
click at [706, 349] on div "General Questions (Initial application)" at bounding box center [663, 353] width 249 height 20
type input "**********"
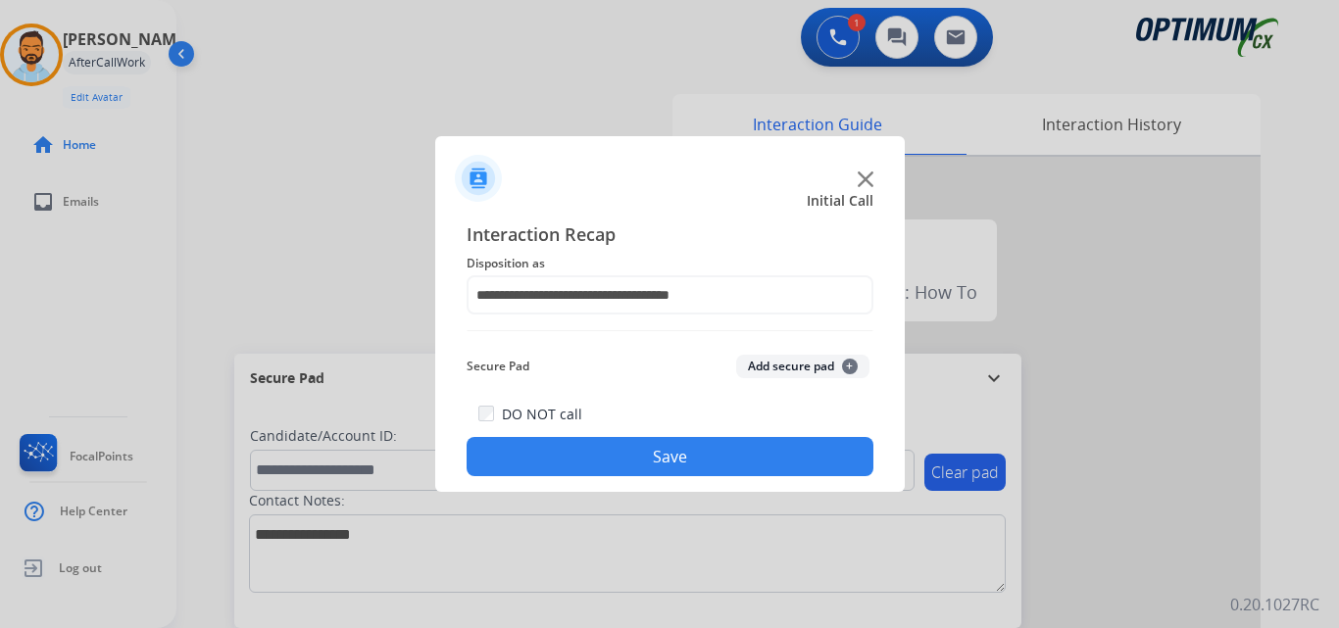
click at [611, 449] on button "Save" at bounding box center [670, 456] width 407 height 39
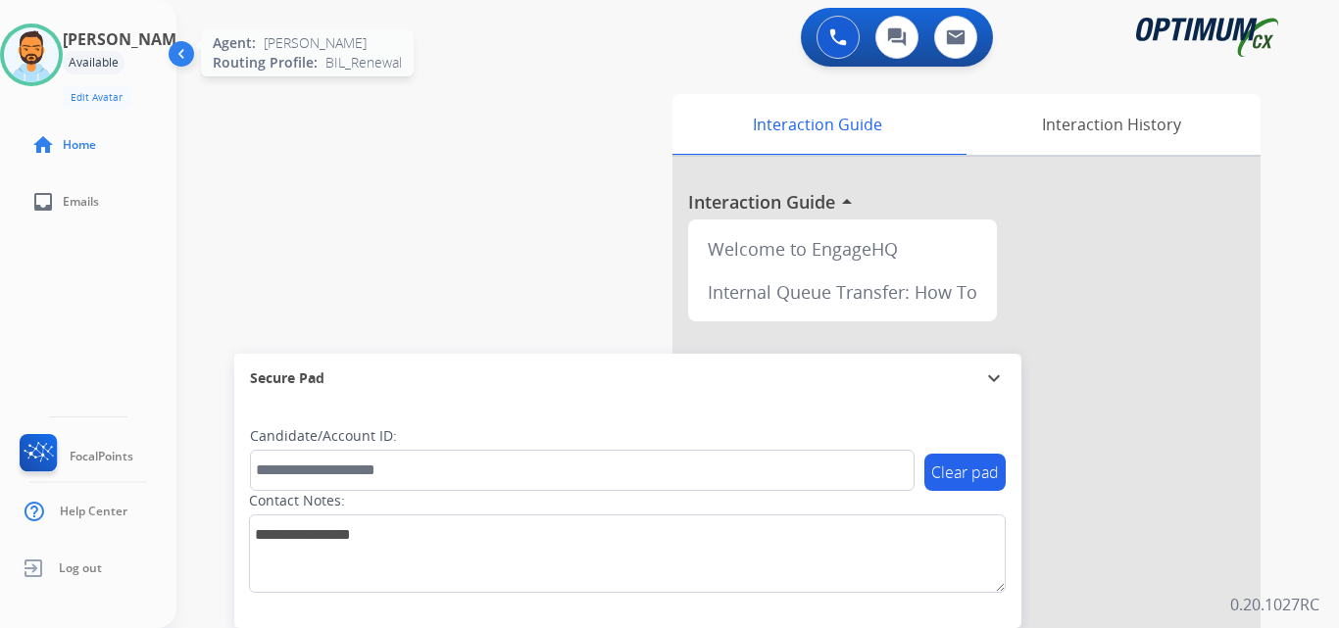
click at [59, 45] on img at bounding box center [31, 54] width 55 height 55
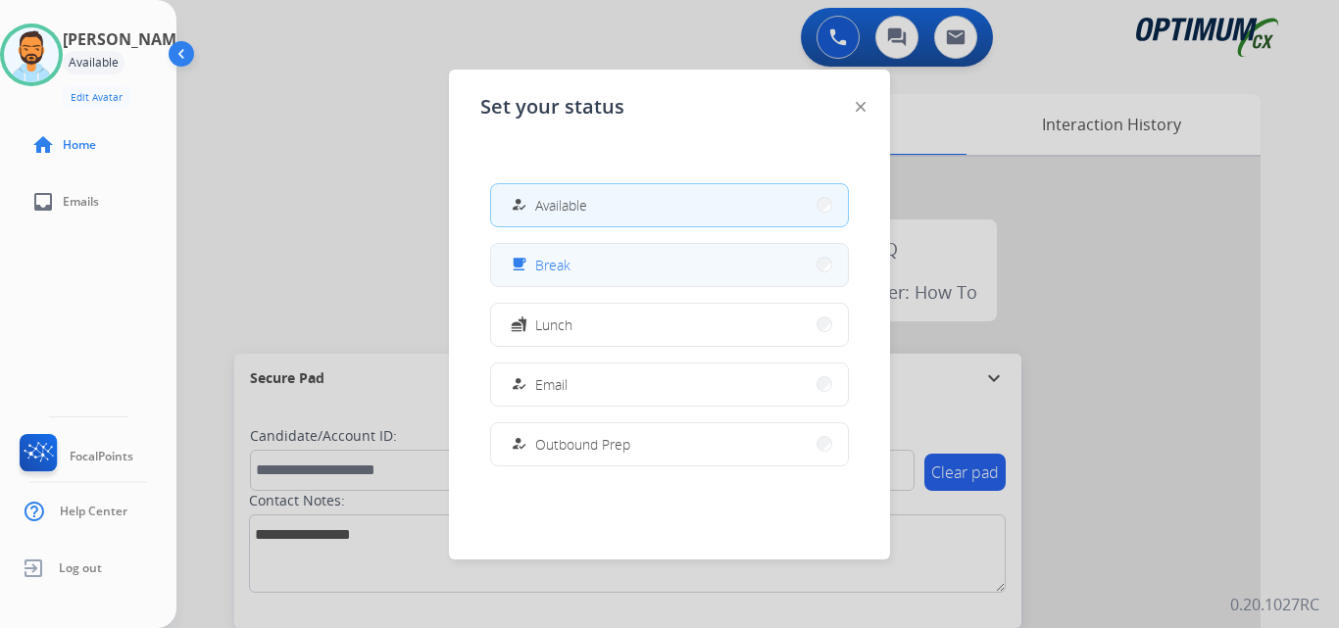
click at [544, 267] on span "Break" at bounding box center [552, 265] width 35 height 21
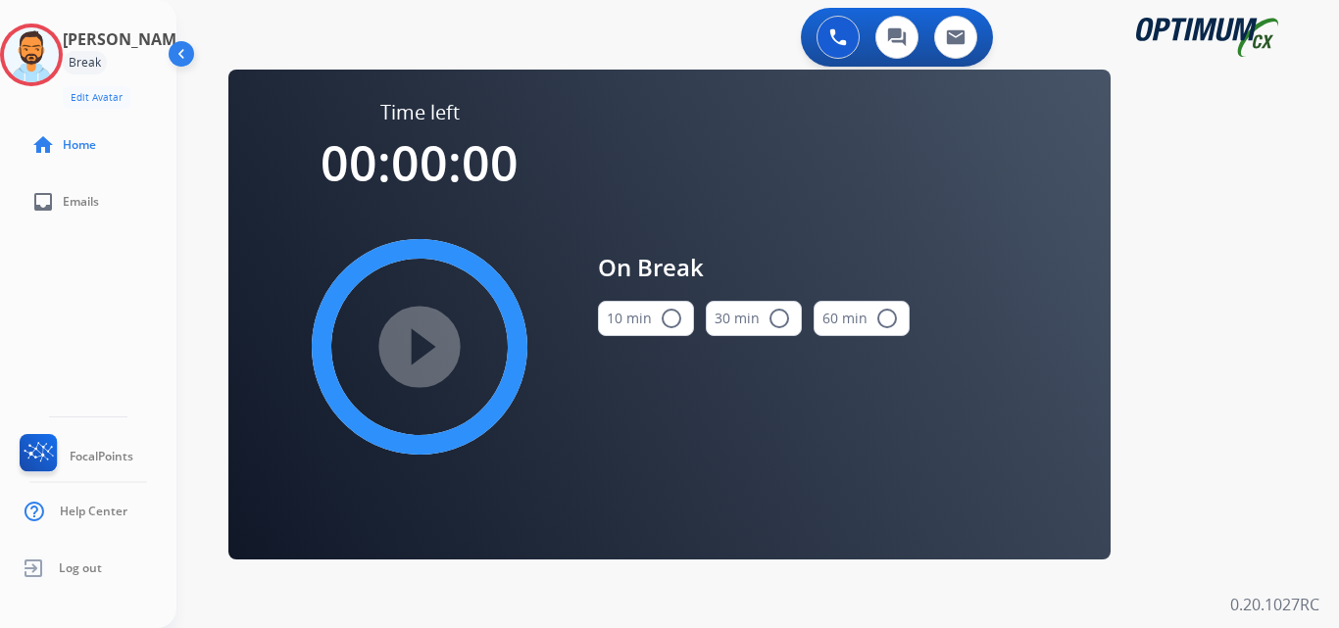
click at [644, 316] on button "10 min radio_button_unchecked" at bounding box center [646, 318] width 96 height 35
click at [431, 359] on mat-icon "play_circle_filled" at bounding box center [420, 347] width 24 height 24
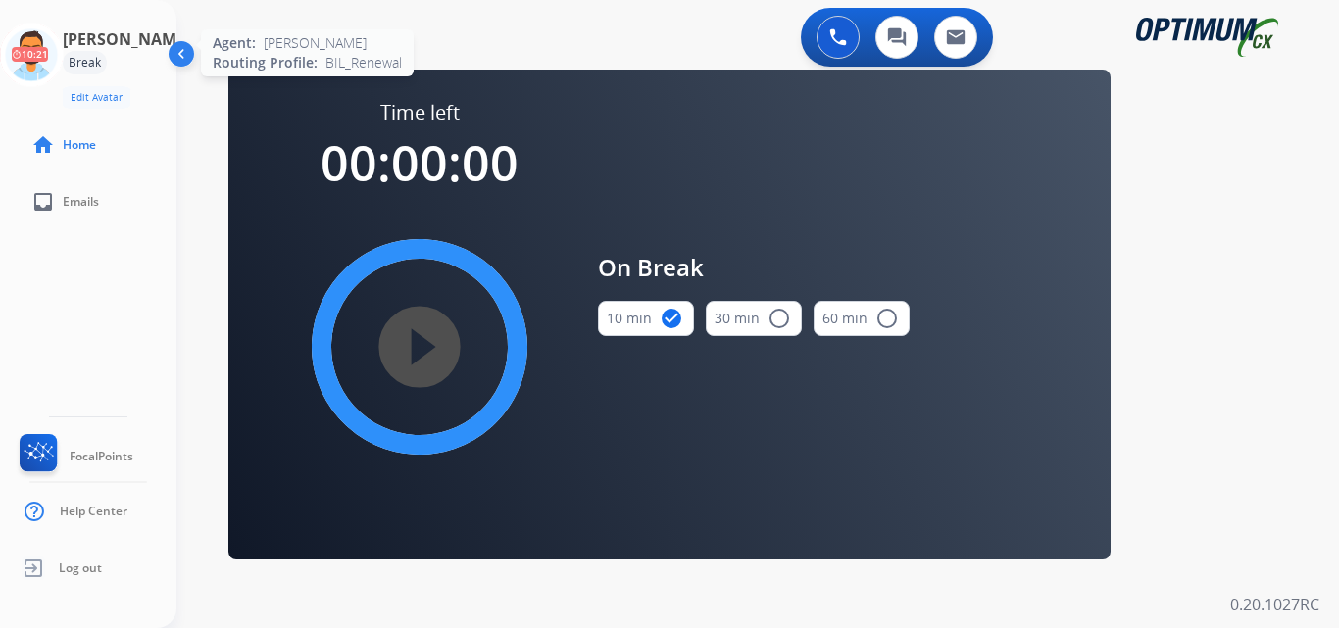
click at [32, 35] on icon at bounding box center [32, 56] width 64 height 64
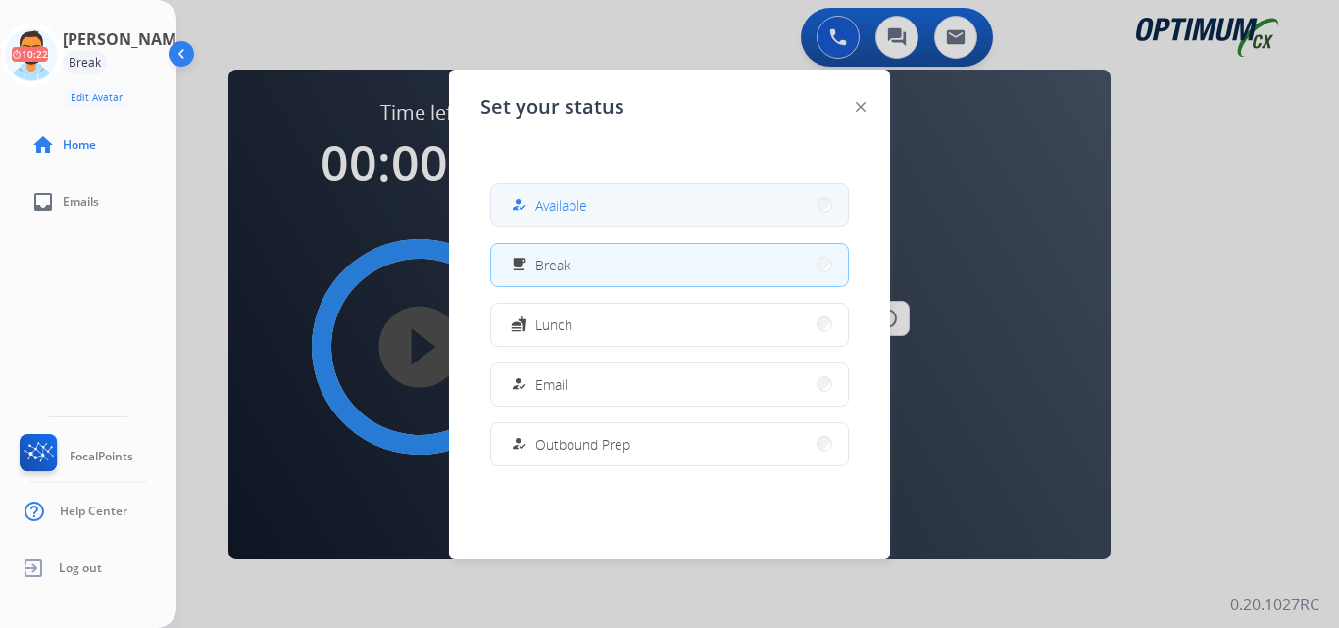
click at [579, 194] on div "how_to_reg Available" at bounding box center [547, 205] width 80 height 24
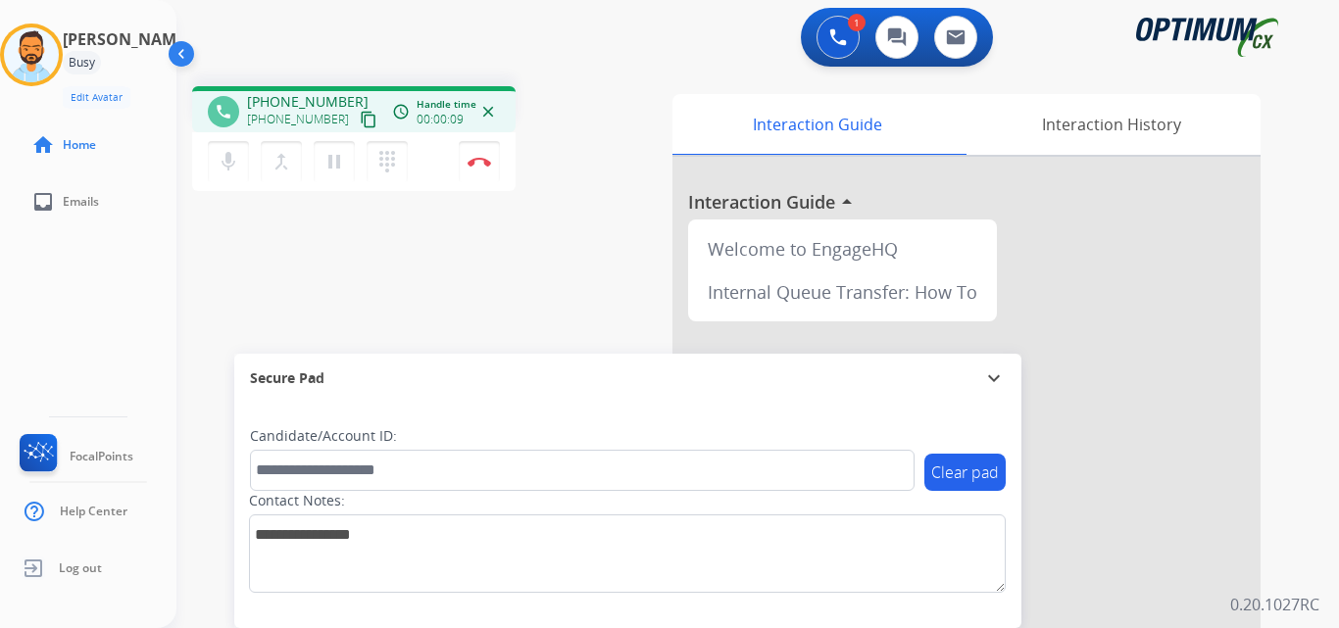
click at [360, 118] on mat-icon "content_copy" at bounding box center [369, 120] width 18 height 18
click at [480, 156] on button "Disconnect" at bounding box center [479, 161] width 41 height 41
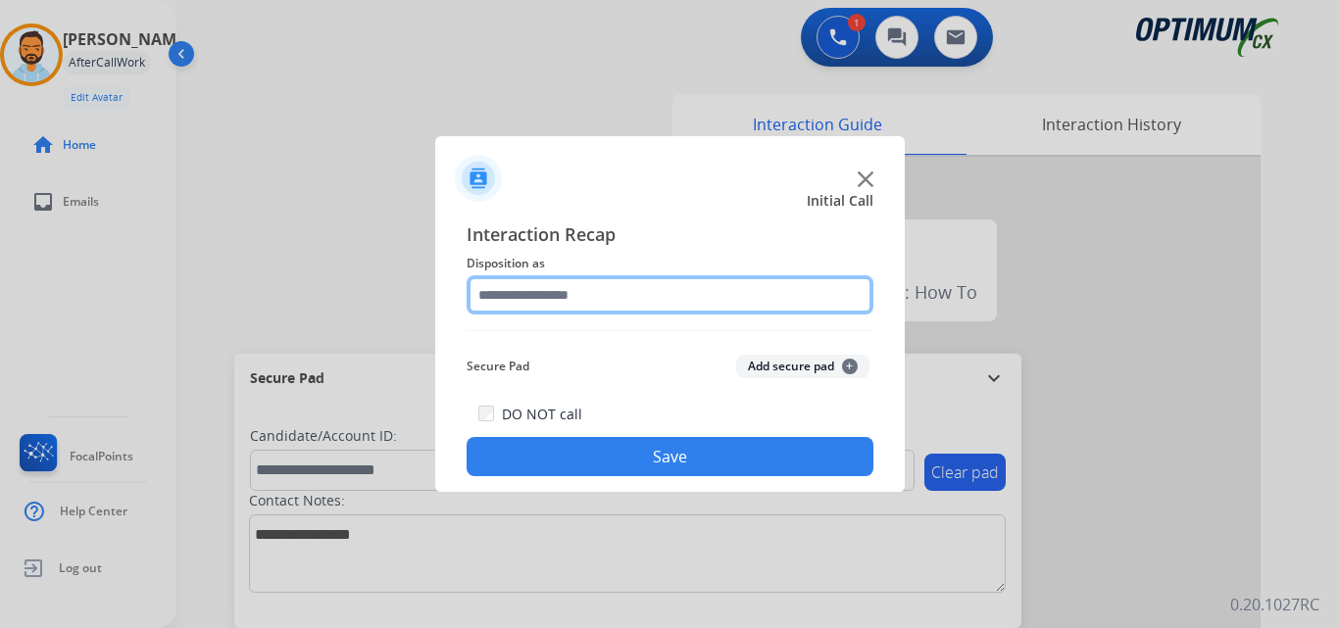
click at [687, 301] on input "text" at bounding box center [670, 294] width 407 height 39
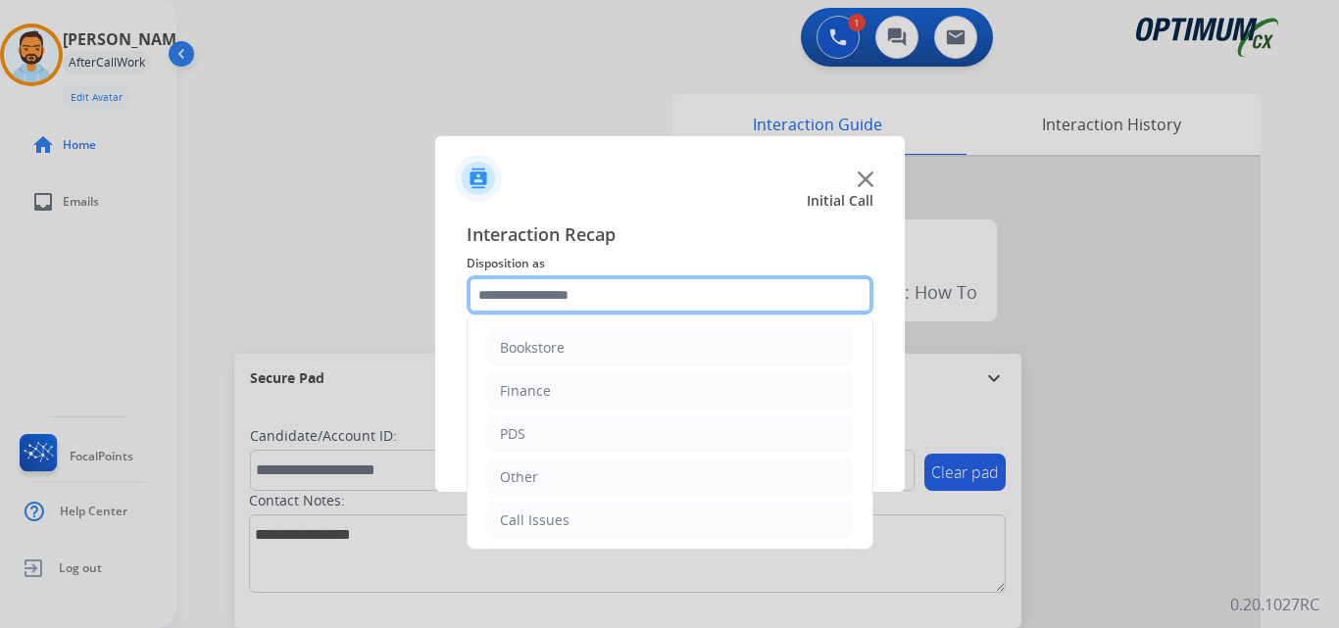
scroll to position [133, 0]
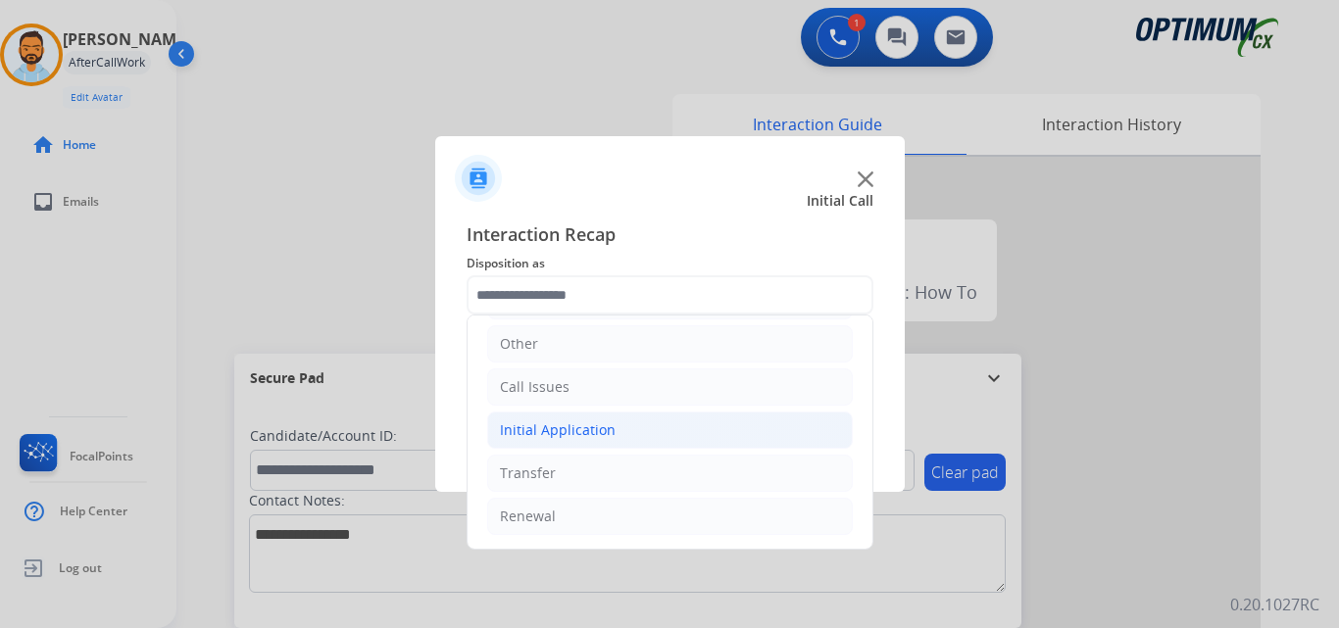
click at [672, 424] on li "Initial Application" at bounding box center [670, 430] width 366 height 37
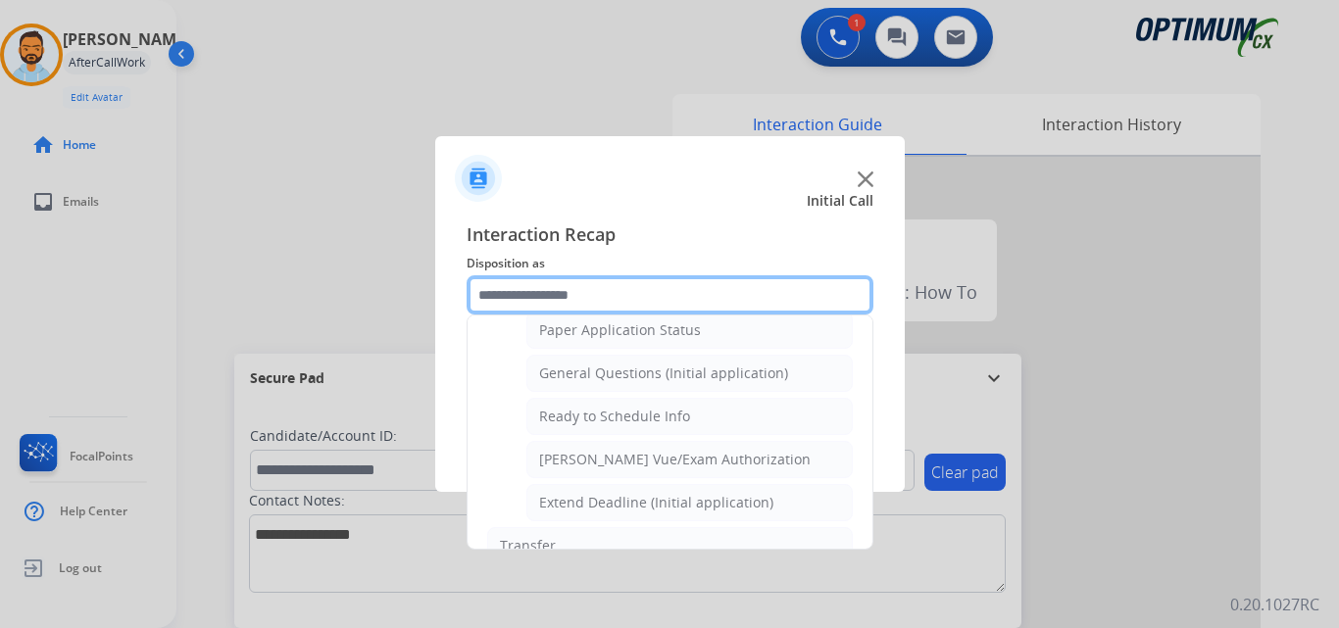
scroll to position [1114, 0]
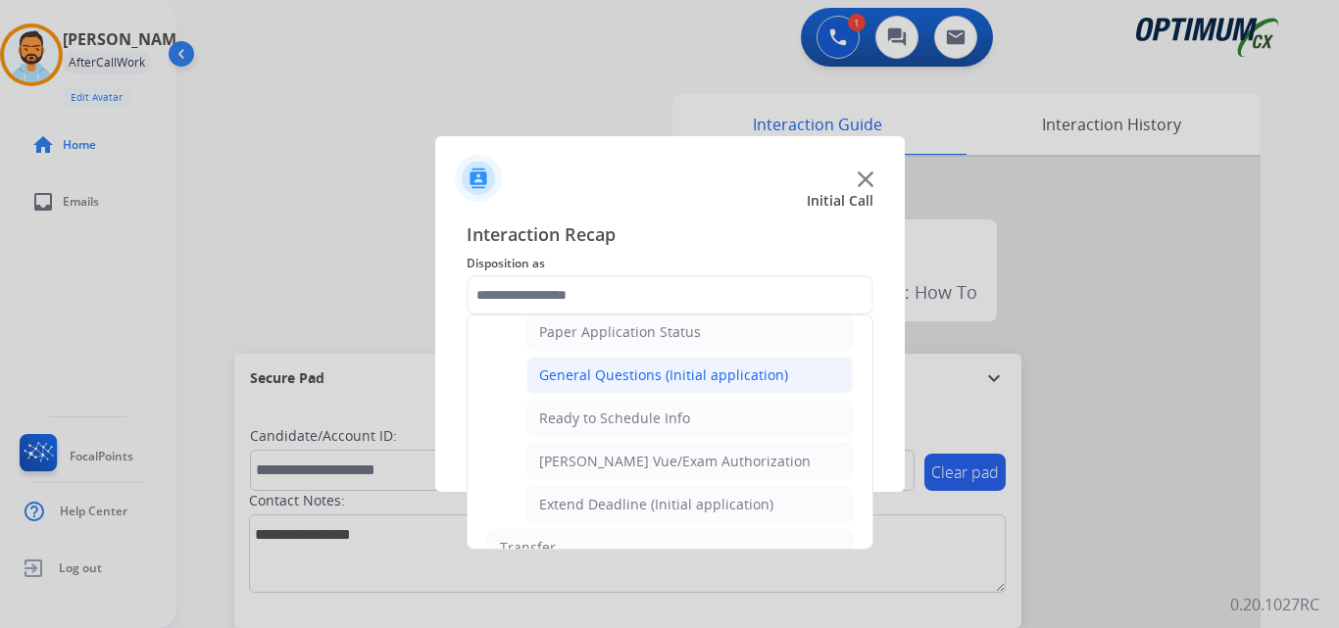
click at [729, 379] on div "General Questions (Initial application)" at bounding box center [663, 376] width 249 height 20
type input "**********"
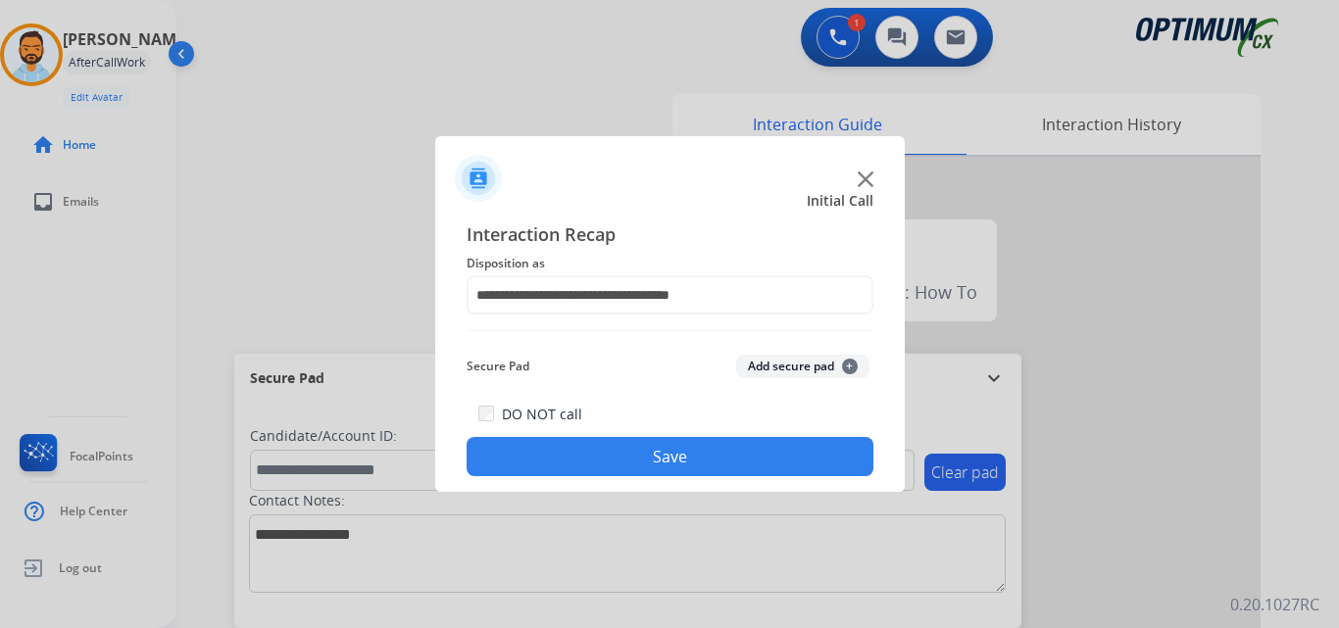
click at [704, 454] on button "Save" at bounding box center [670, 456] width 407 height 39
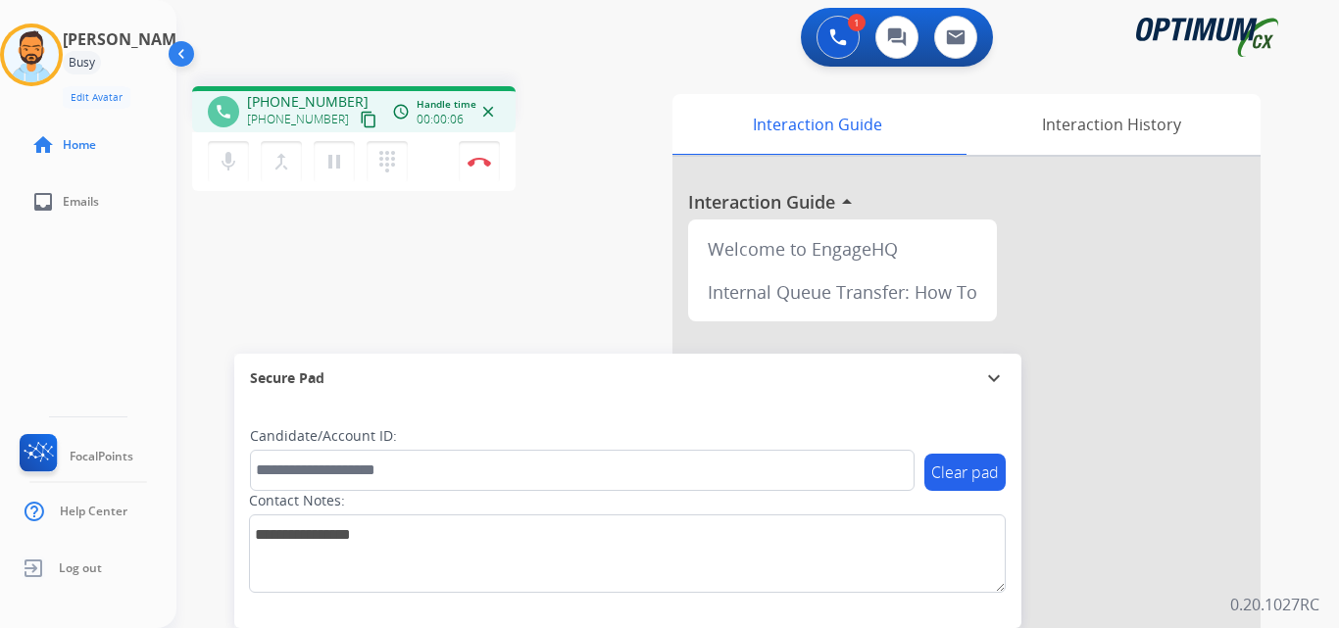
click at [357, 117] on button "content_copy" at bounding box center [369, 120] width 24 height 24
click at [476, 167] on button "Disconnect" at bounding box center [479, 161] width 41 height 41
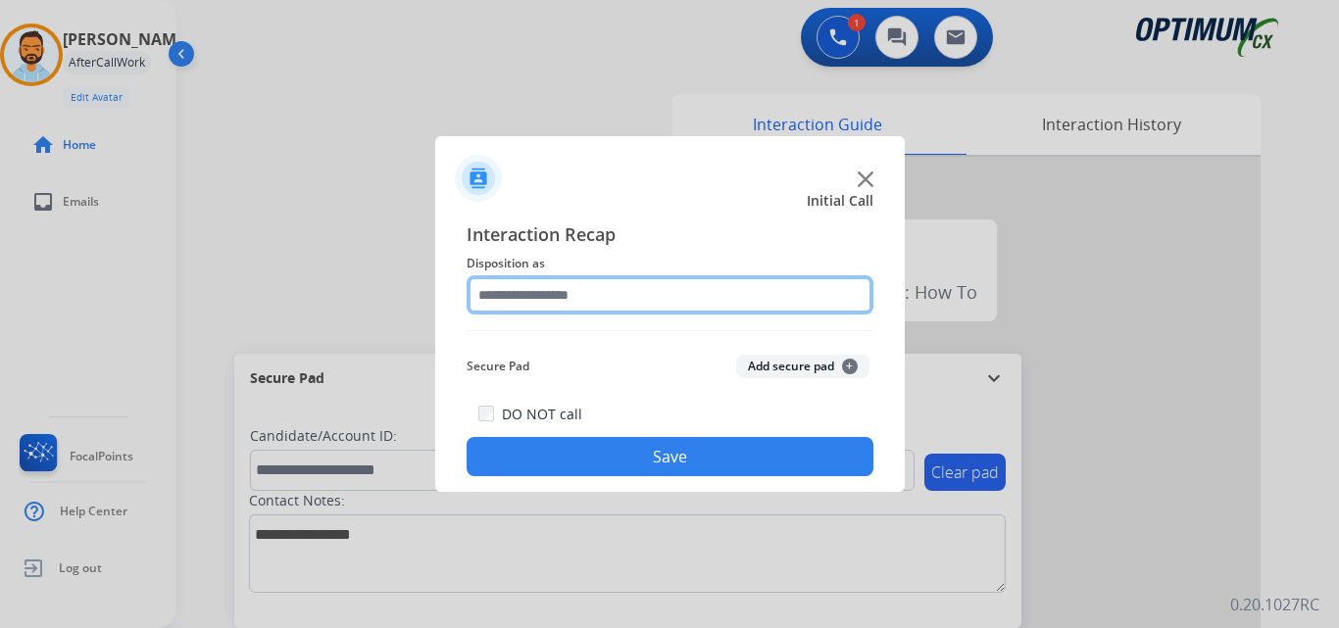
click at [705, 295] on input "text" at bounding box center [670, 294] width 407 height 39
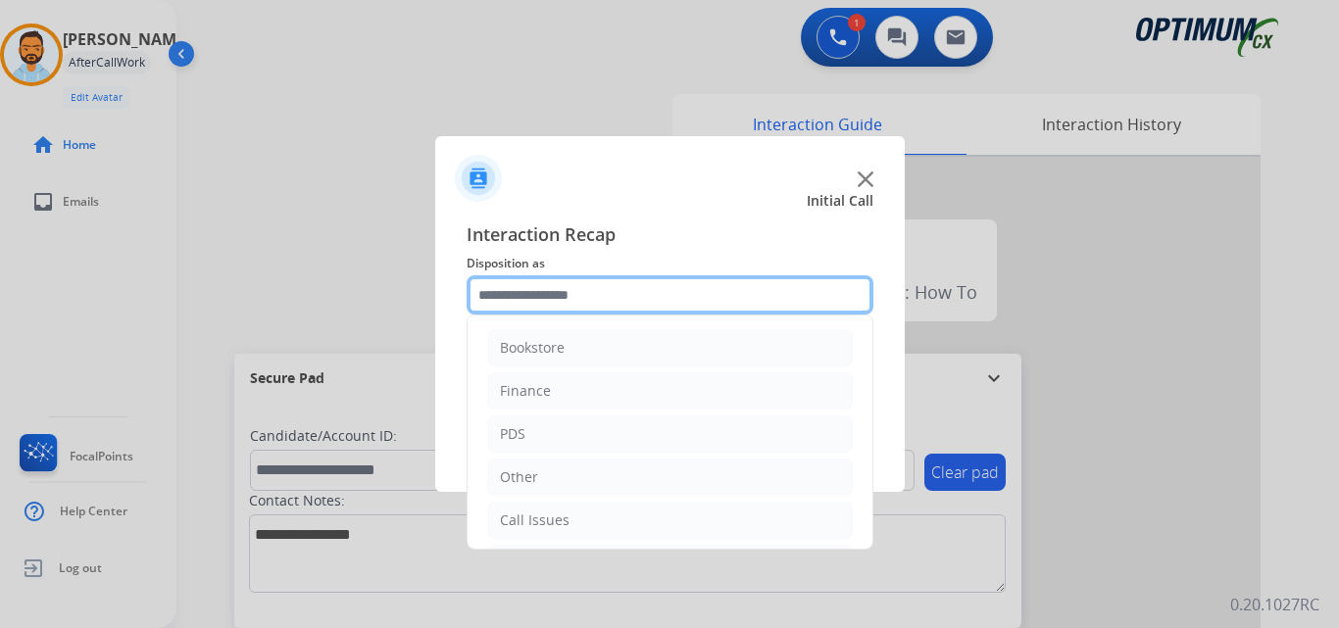
scroll to position [133, 0]
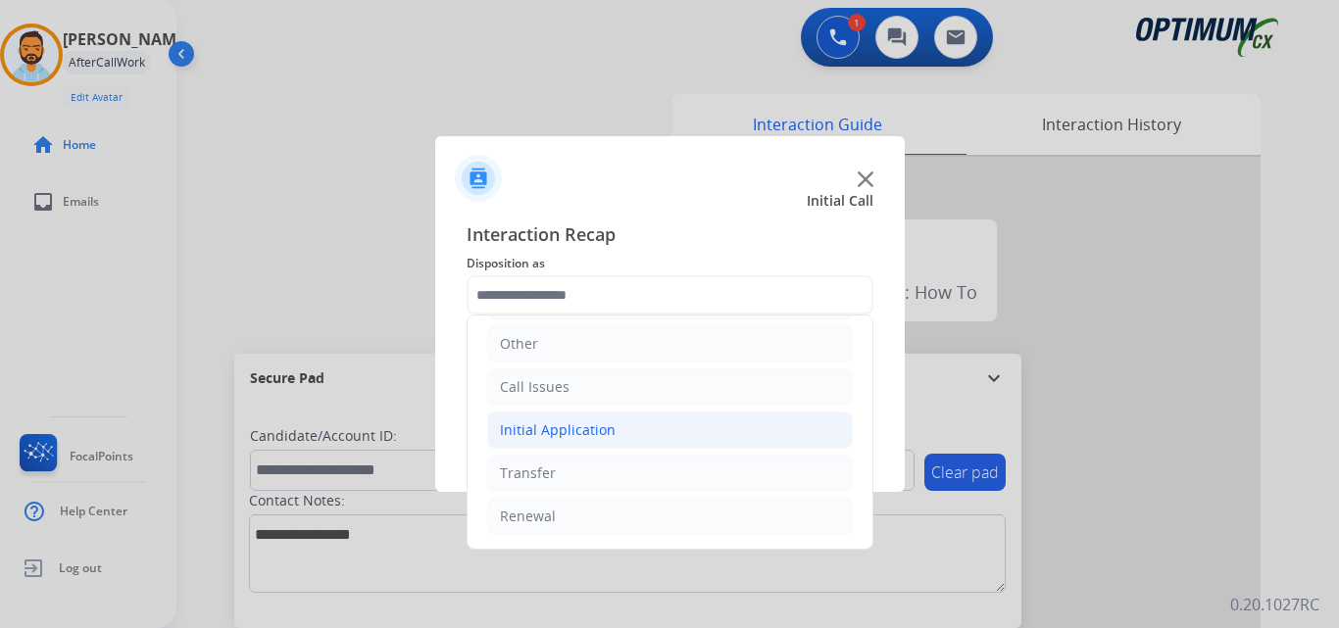
click at [688, 418] on li "Initial Application" at bounding box center [670, 430] width 366 height 37
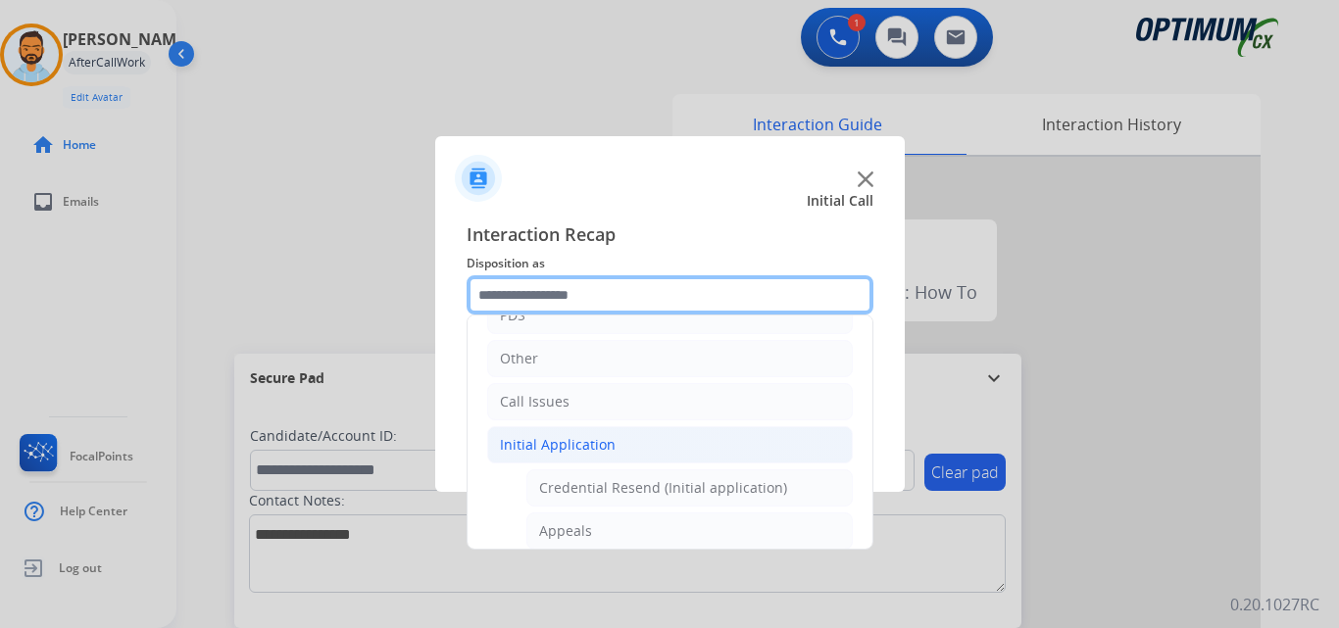
scroll to position [141, 0]
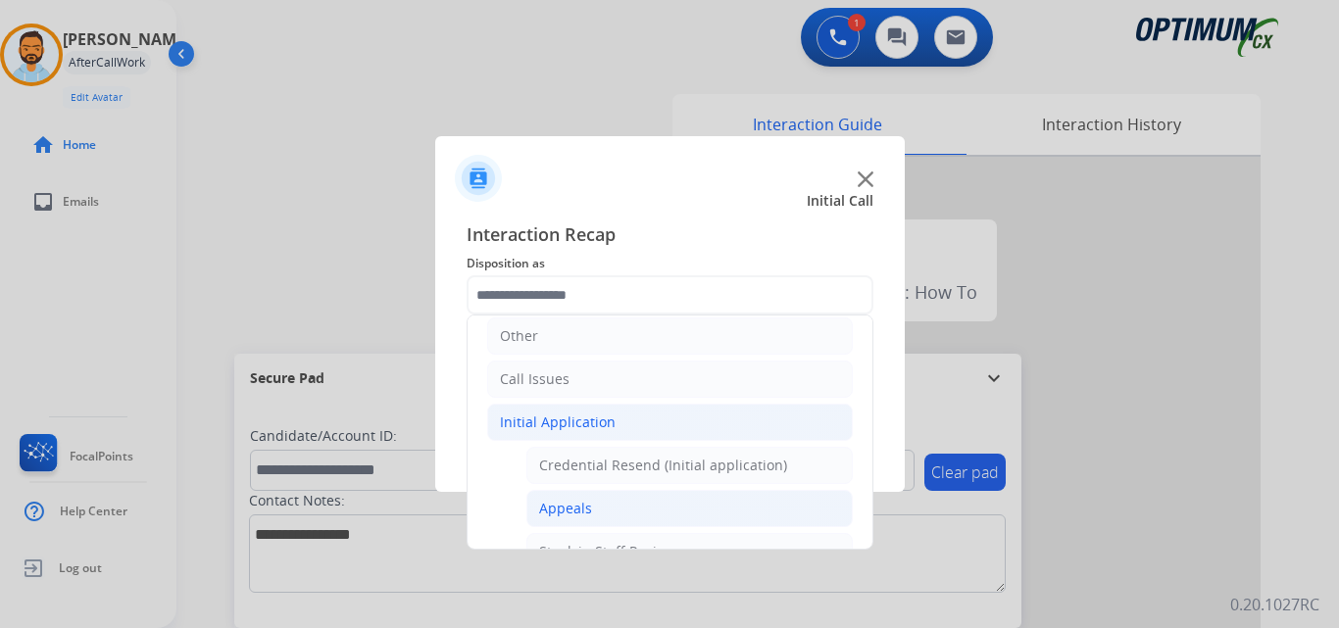
click at [630, 501] on li "Appeals" at bounding box center [689, 508] width 326 height 37
type input "*******"
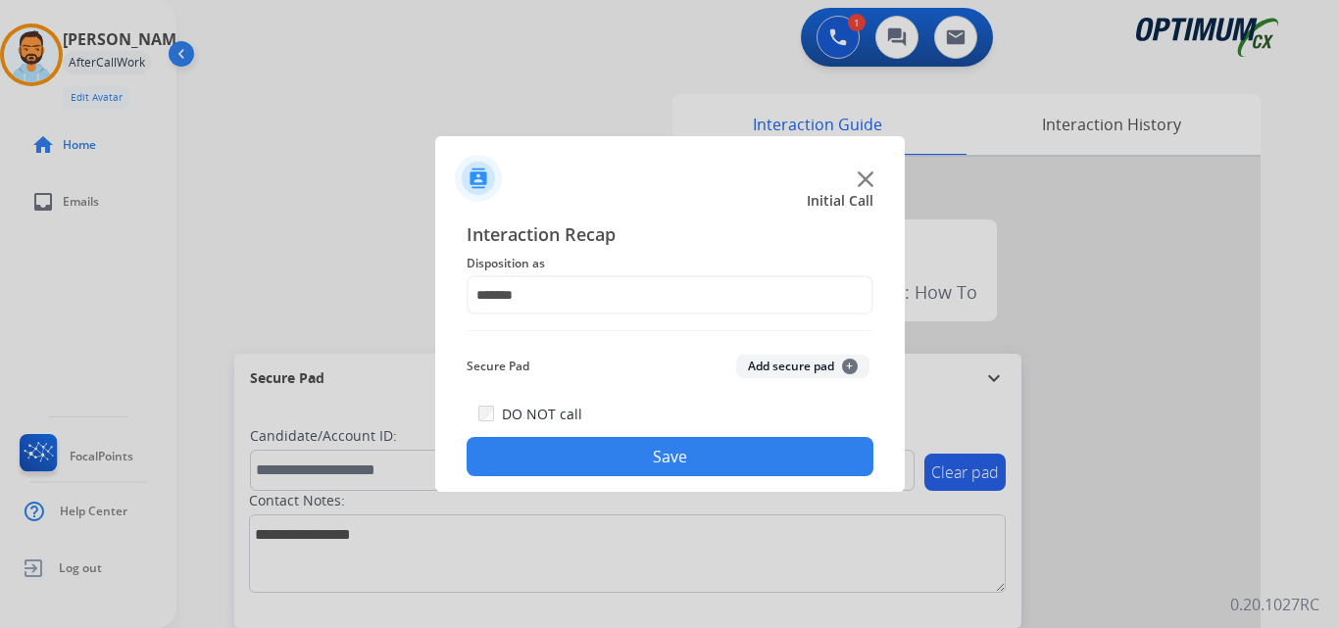
click at [675, 456] on button "Save" at bounding box center [670, 456] width 407 height 39
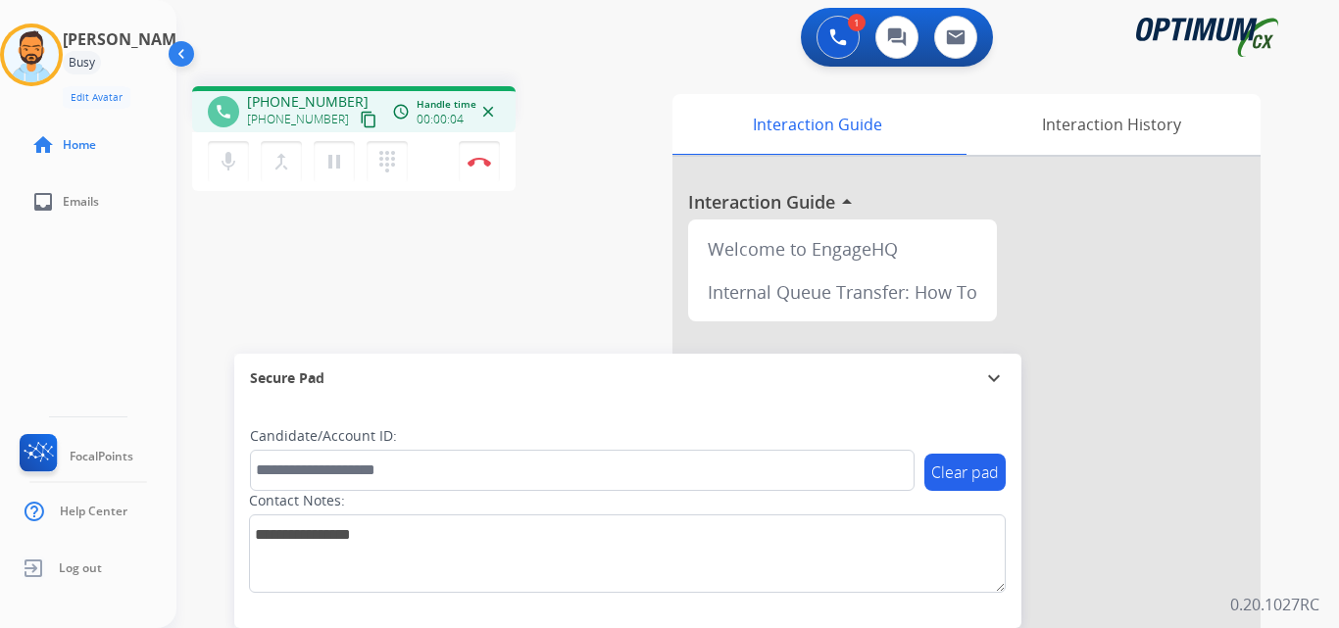
click at [357, 128] on button "content_copy" at bounding box center [369, 120] width 24 height 24
click at [475, 164] on img at bounding box center [480, 162] width 24 height 10
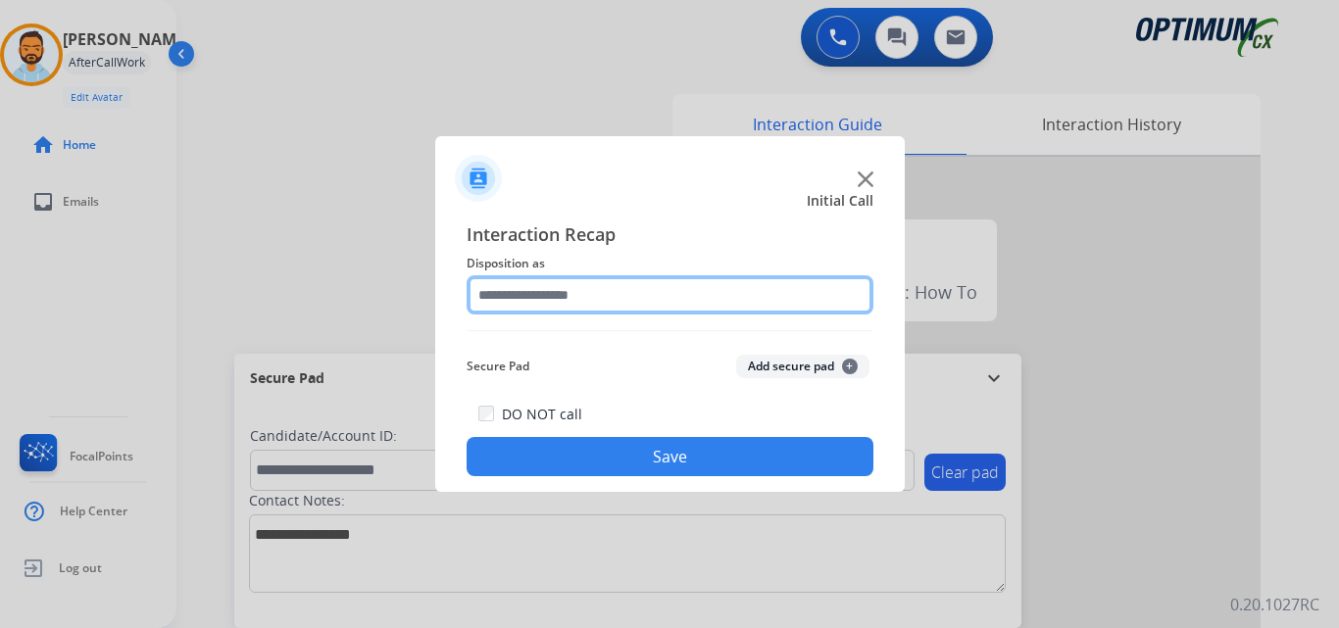
click at [672, 303] on input "text" at bounding box center [670, 294] width 407 height 39
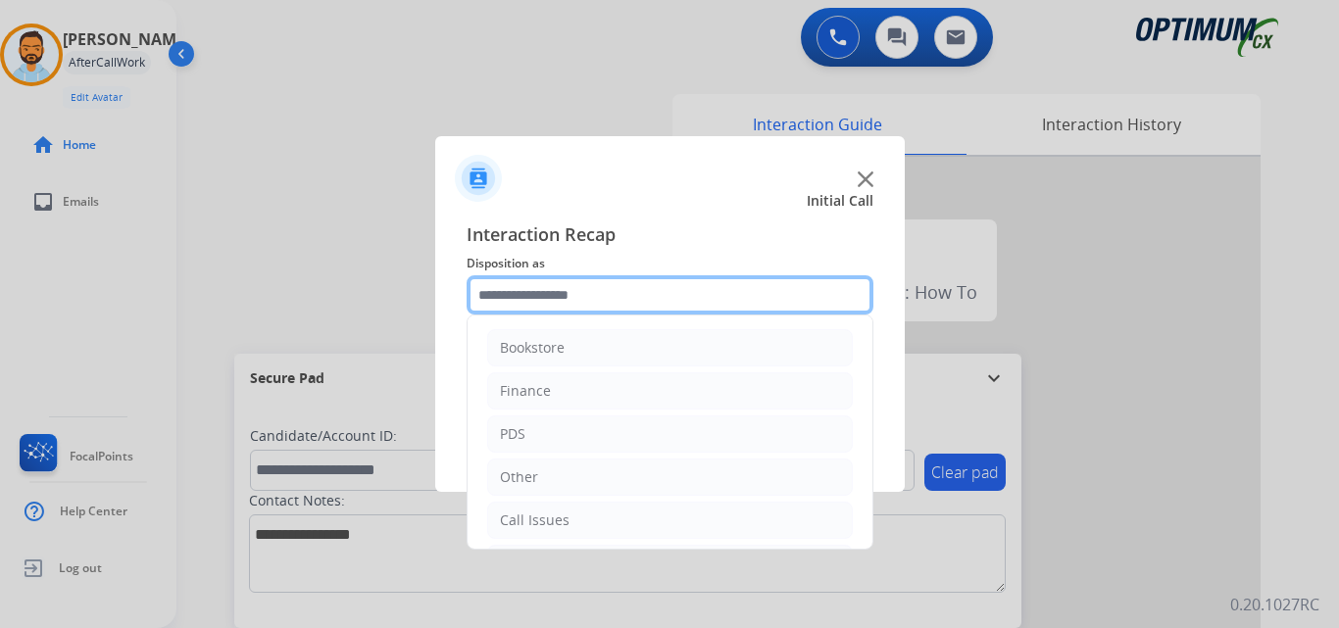
scroll to position [133, 0]
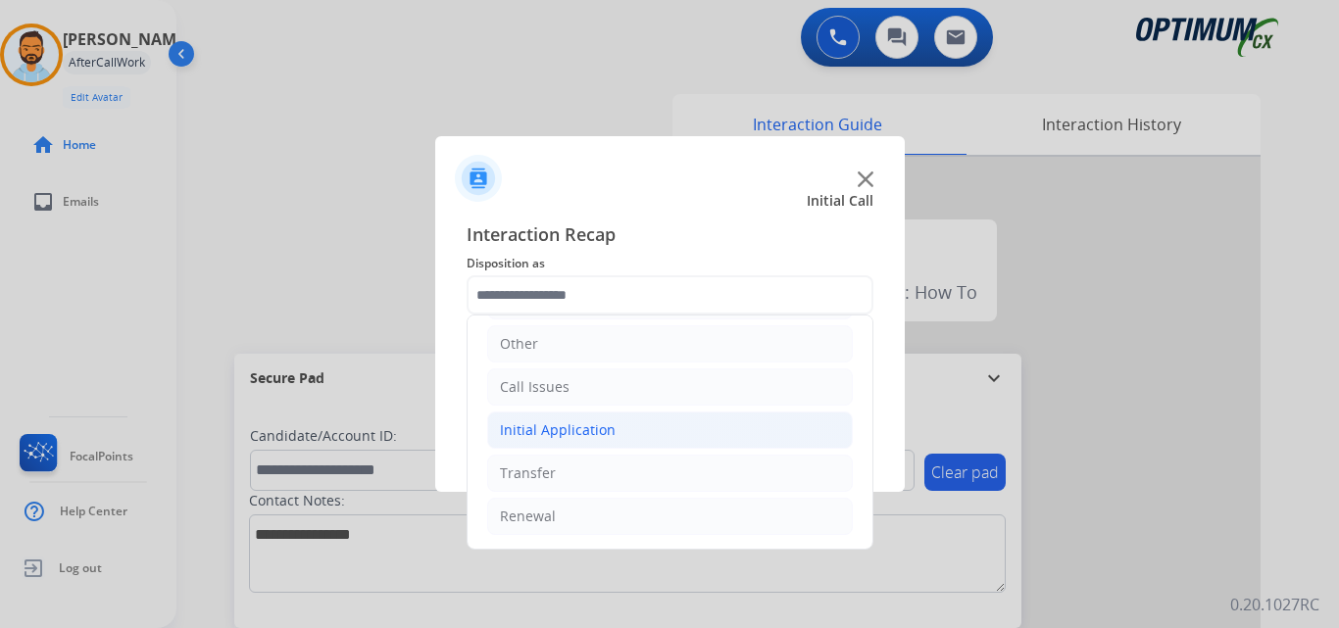
click at [629, 426] on li "Initial Application" at bounding box center [670, 430] width 366 height 37
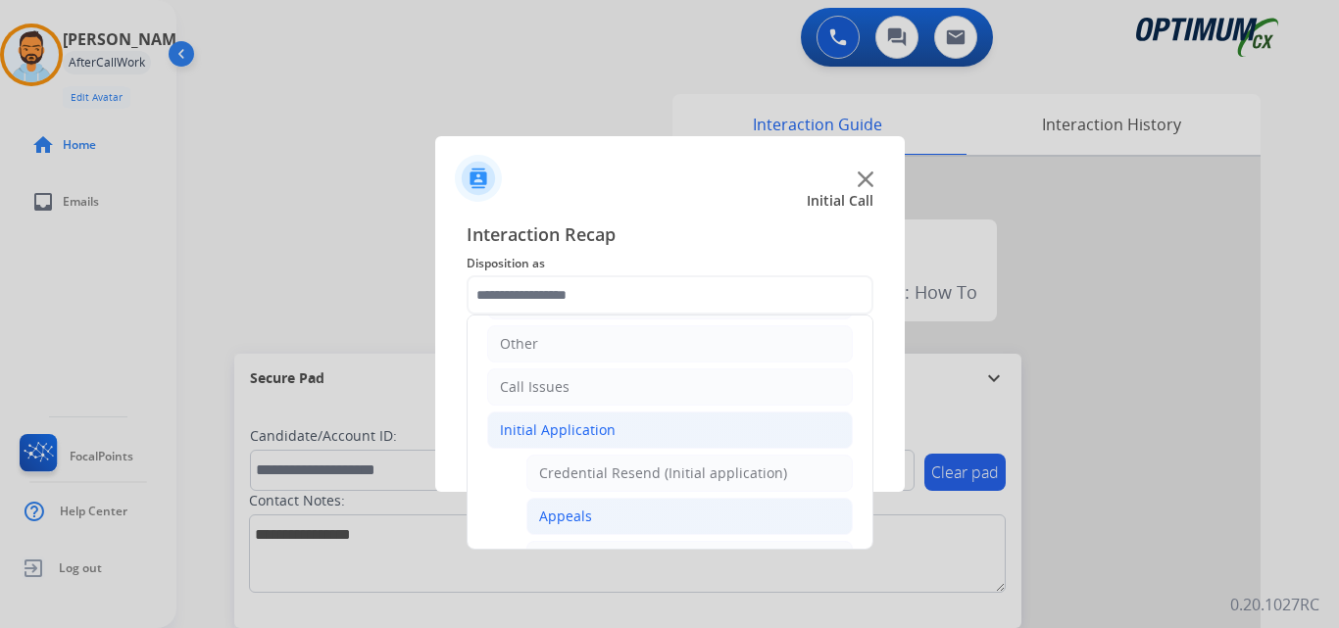
click at [591, 531] on li "Appeals" at bounding box center [689, 516] width 326 height 37
type input "*******"
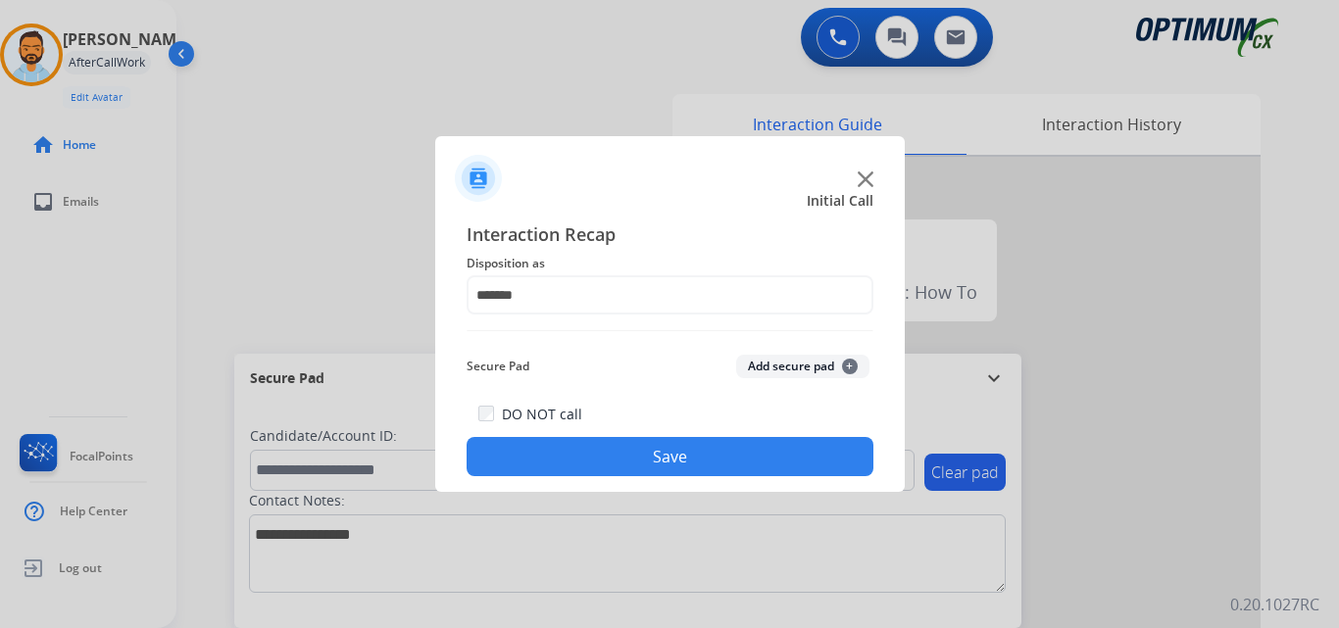
click at [635, 451] on button "Save" at bounding box center [670, 456] width 407 height 39
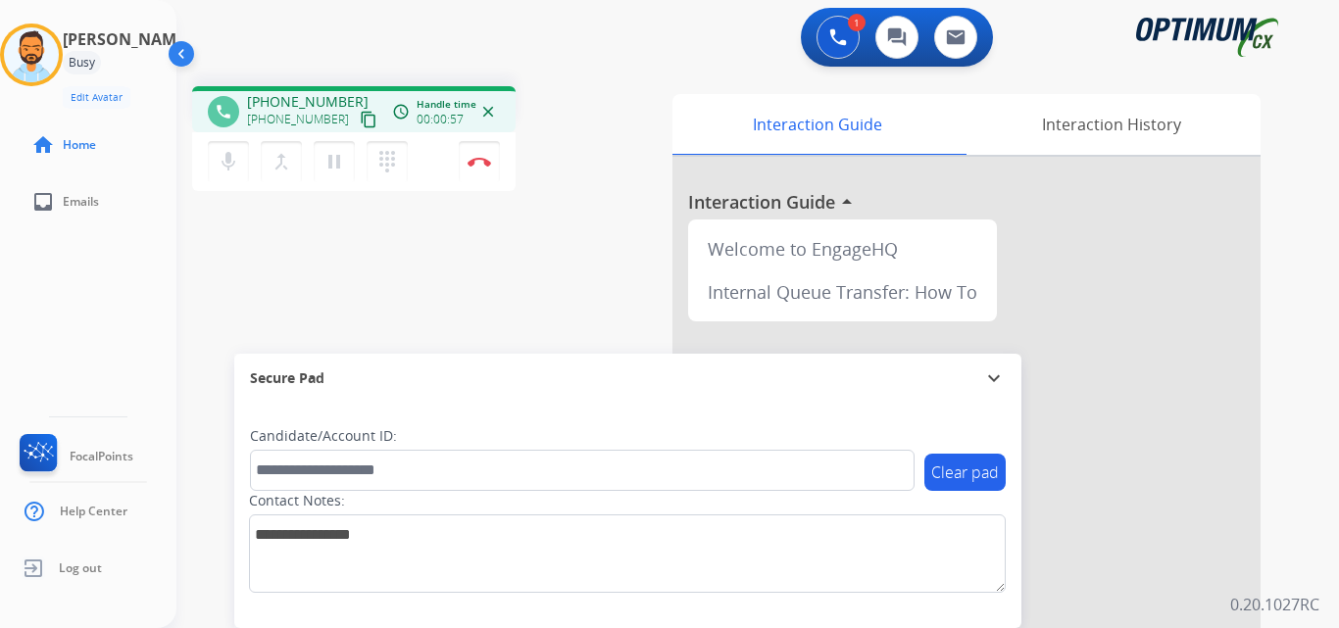
click at [357, 109] on button "content_copy" at bounding box center [369, 120] width 24 height 24
click at [474, 165] on img at bounding box center [480, 162] width 24 height 10
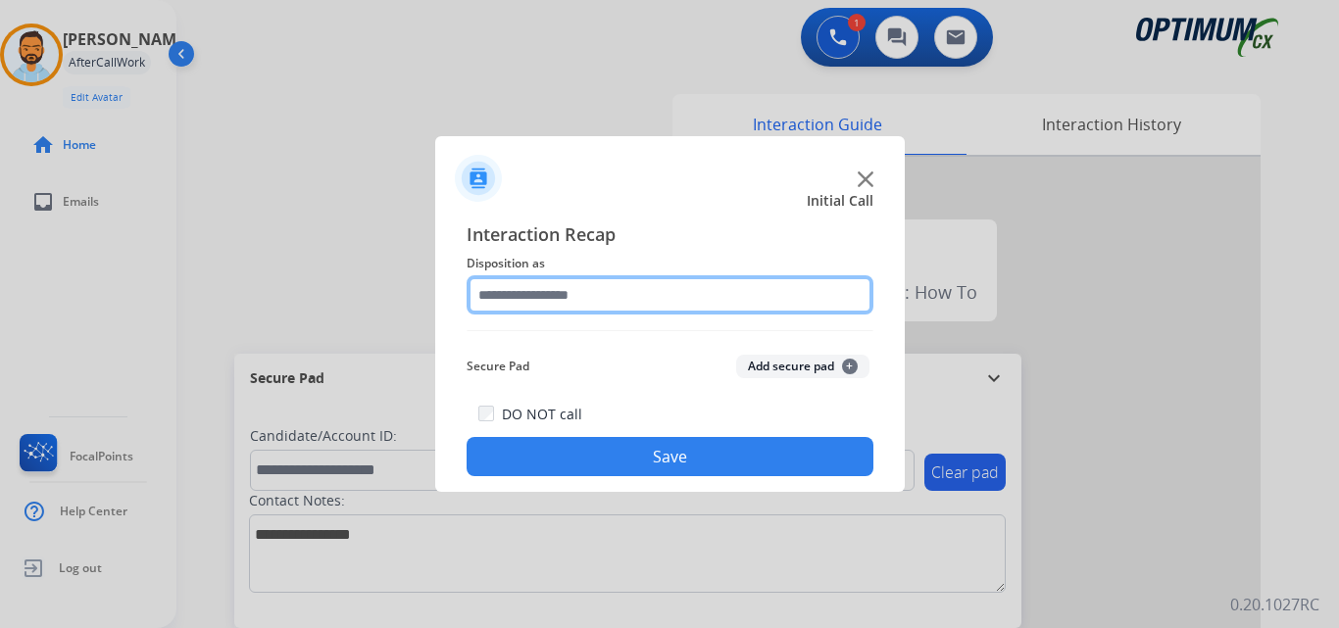
click at [618, 285] on input "text" at bounding box center [670, 294] width 407 height 39
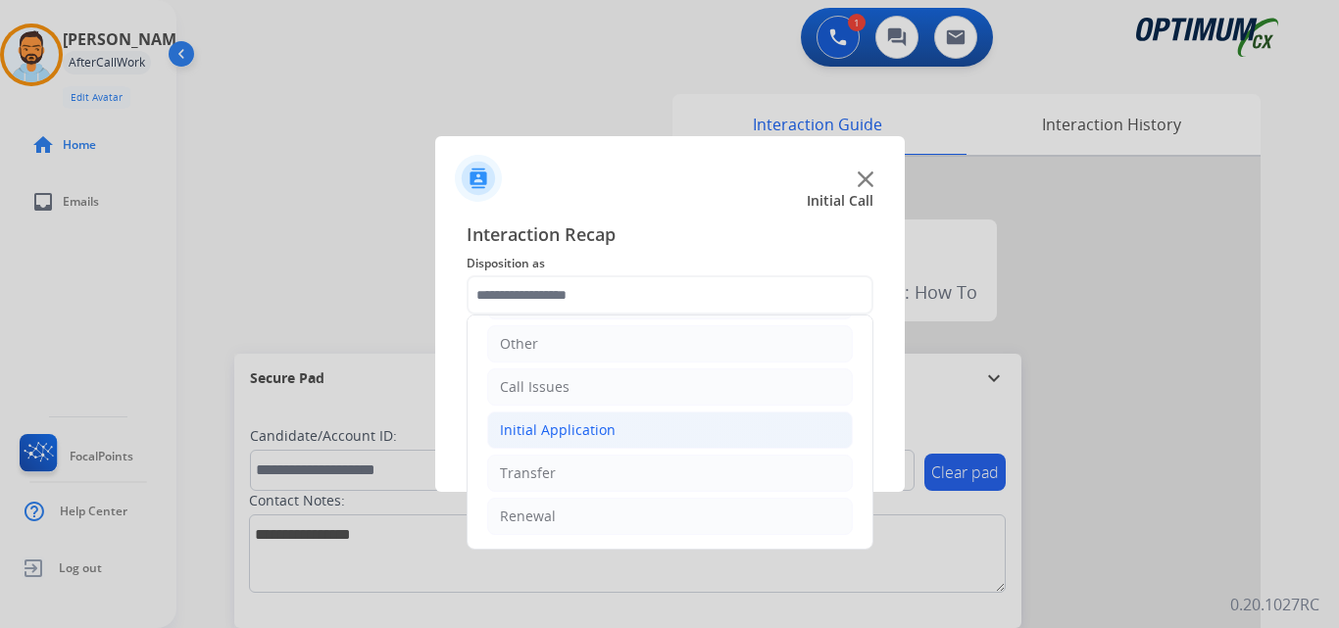
click at [609, 436] on div "Initial Application" at bounding box center [558, 431] width 116 height 20
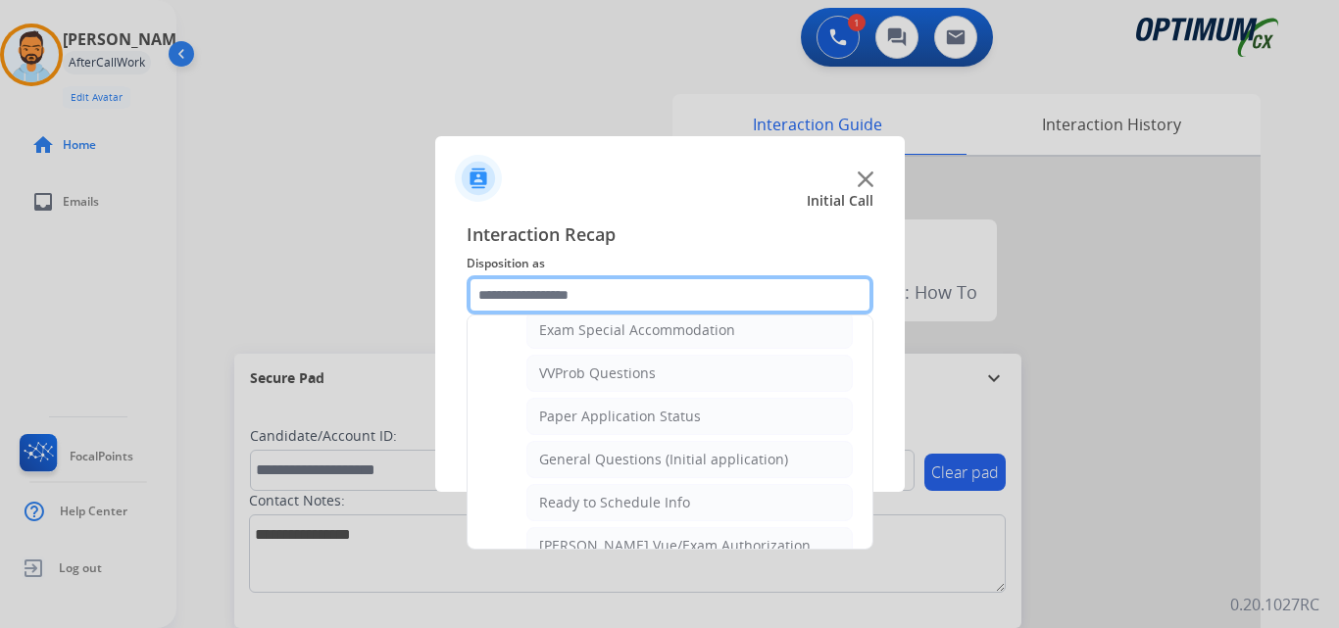
scroll to position [1037, 0]
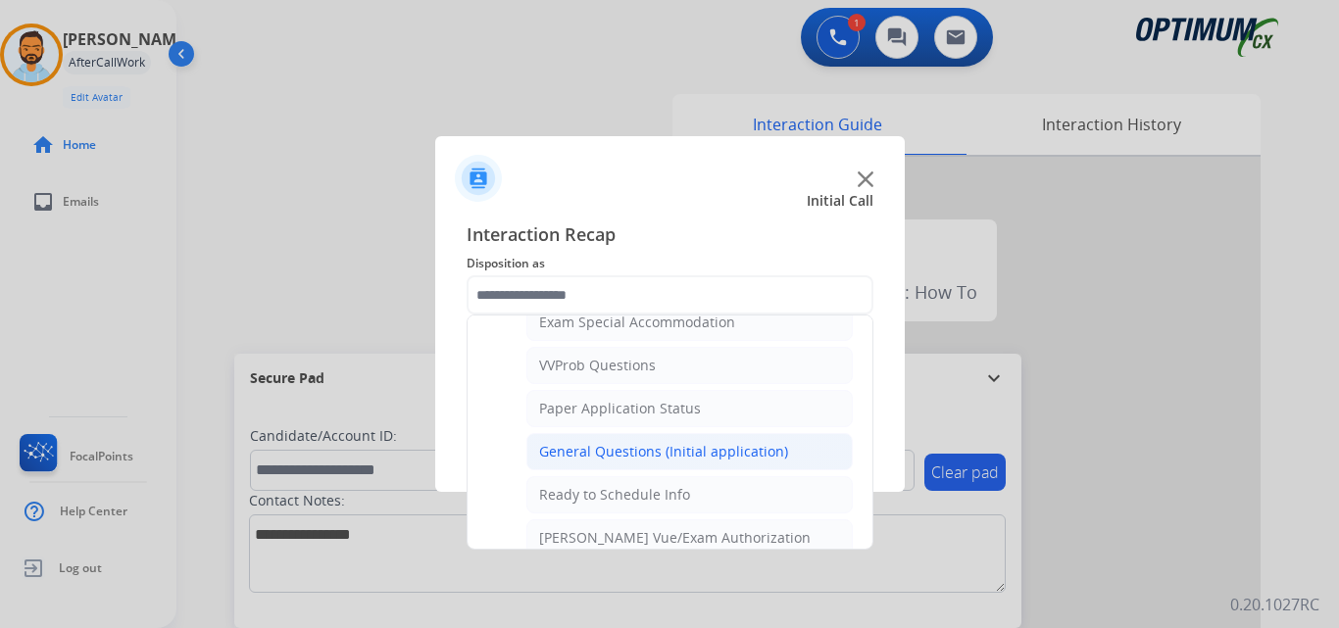
click at [682, 447] on div "General Questions (Initial application)" at bounding box center [663, 452] width 249 height 20
type input "**********"
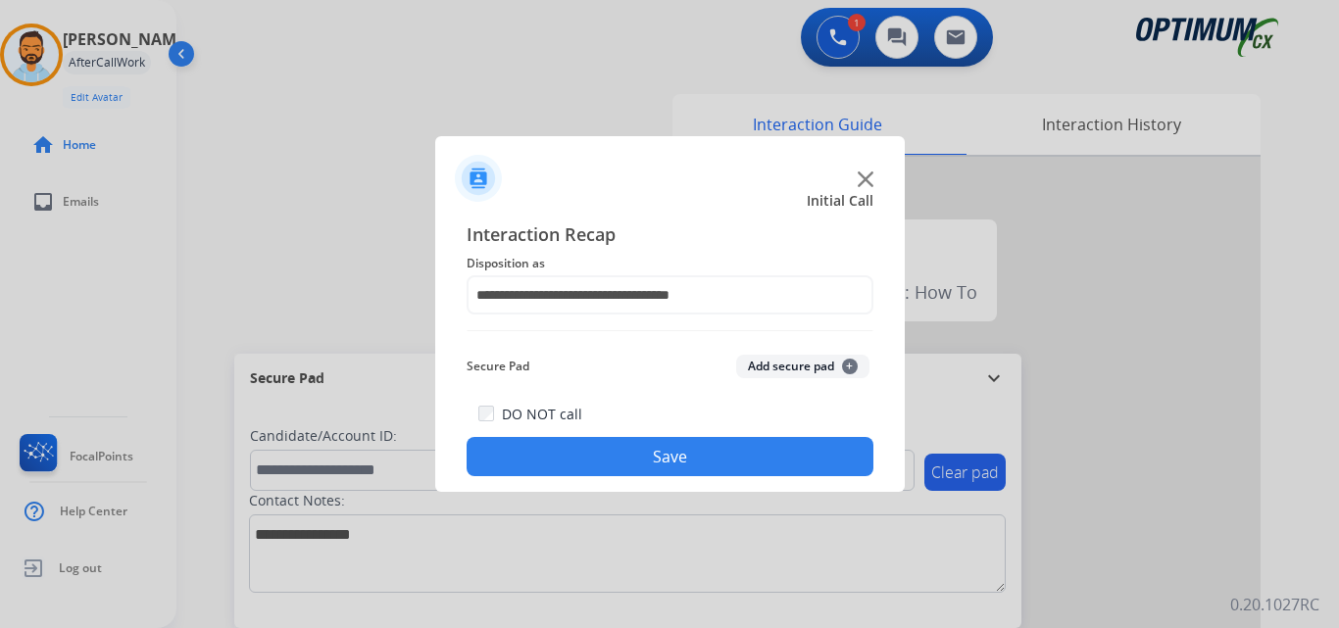
click at [658, 462] on button "Save" at bounding box center [670, 456] width 407 height 39
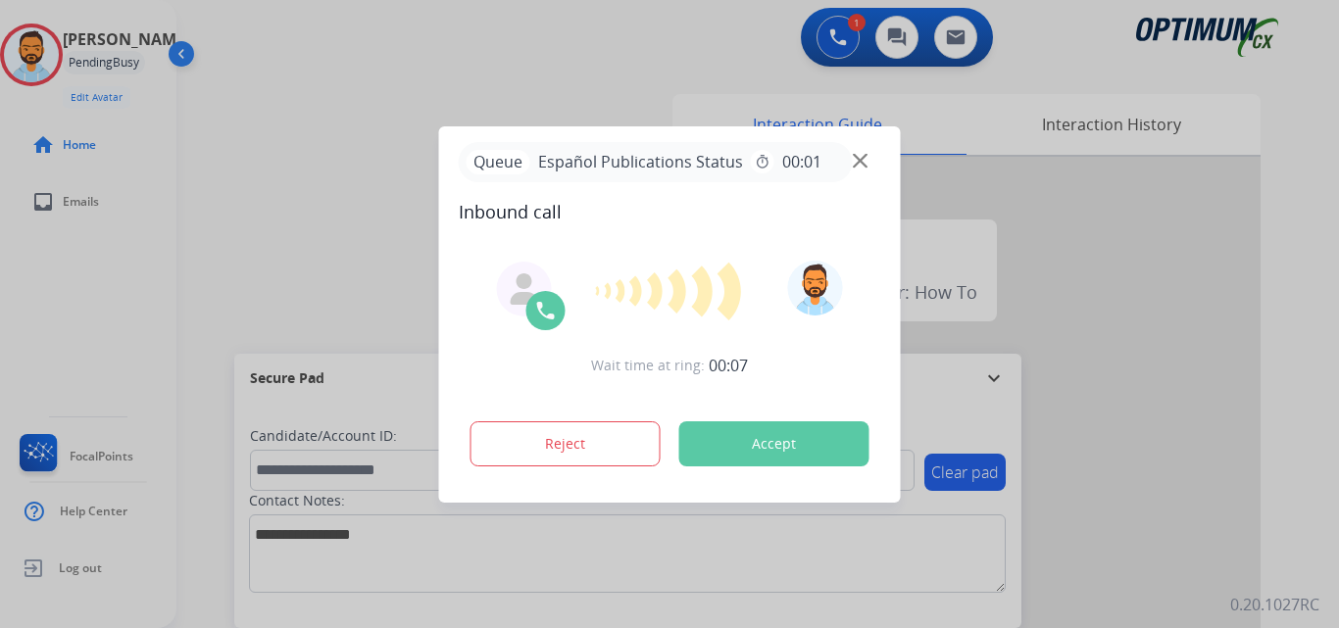
click at [369, 295] on div at bounding box center [669, 314] width 1339 height 628
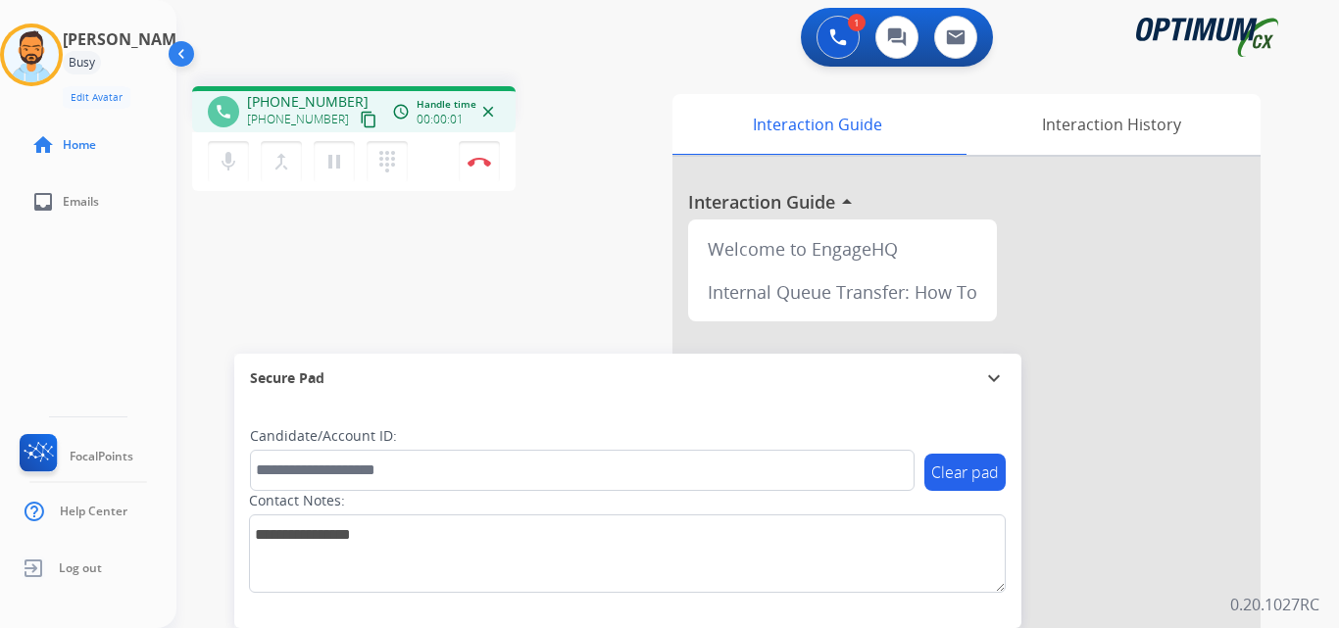
click at [360, 112] on mat-icon "content_copy" at bounding box center [369, 120] width 18 height 18
click at [473, 151] on button "Disconnect" at bounding box center [479, 161] width 41 height 41
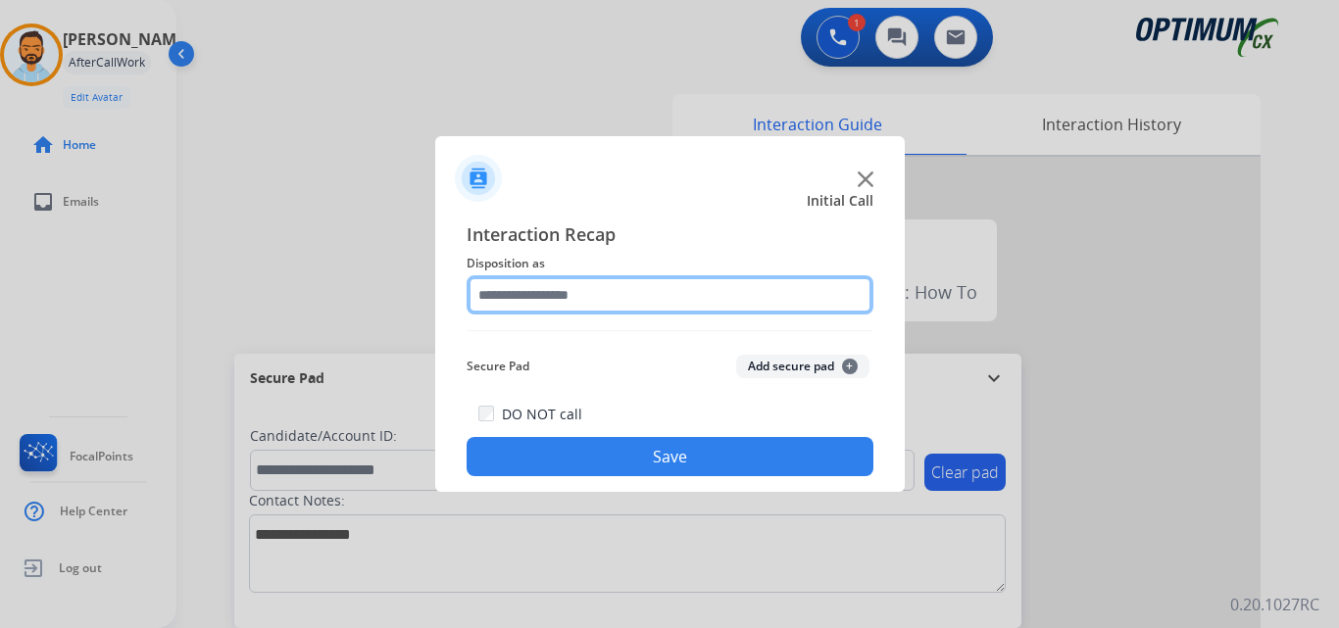
click at [647, 292] on input "text" at bounding box center [670, 294] width 407 height 39
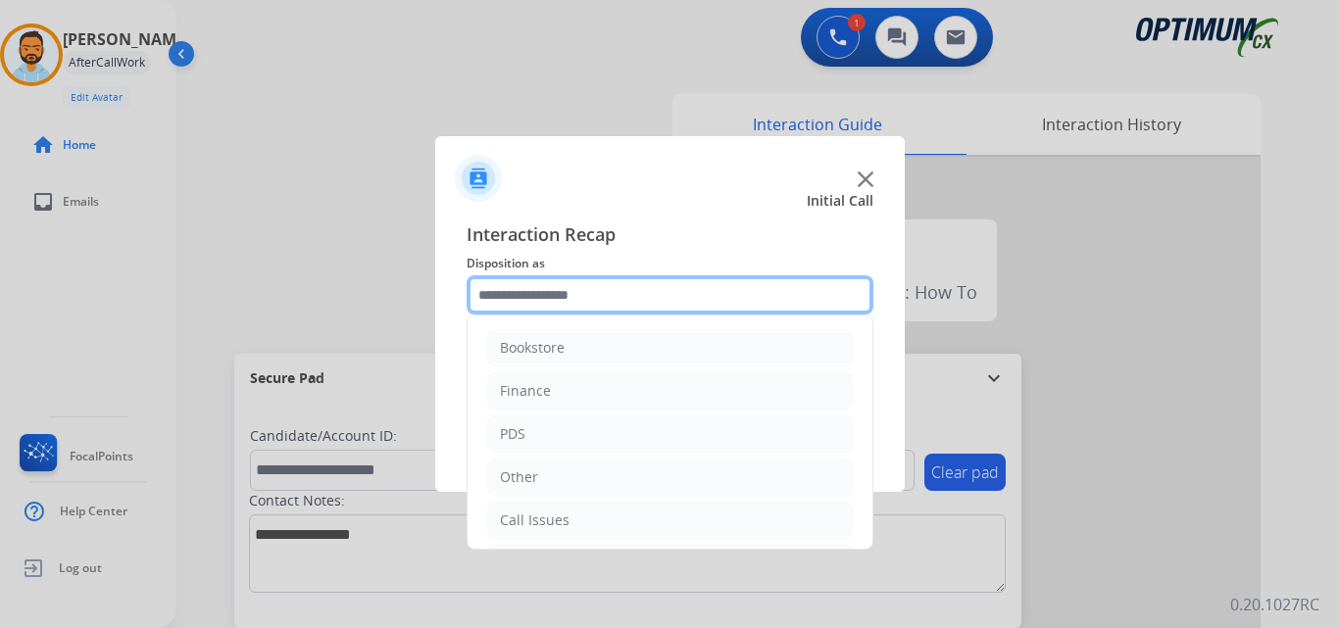
scroll to position [133, 0]
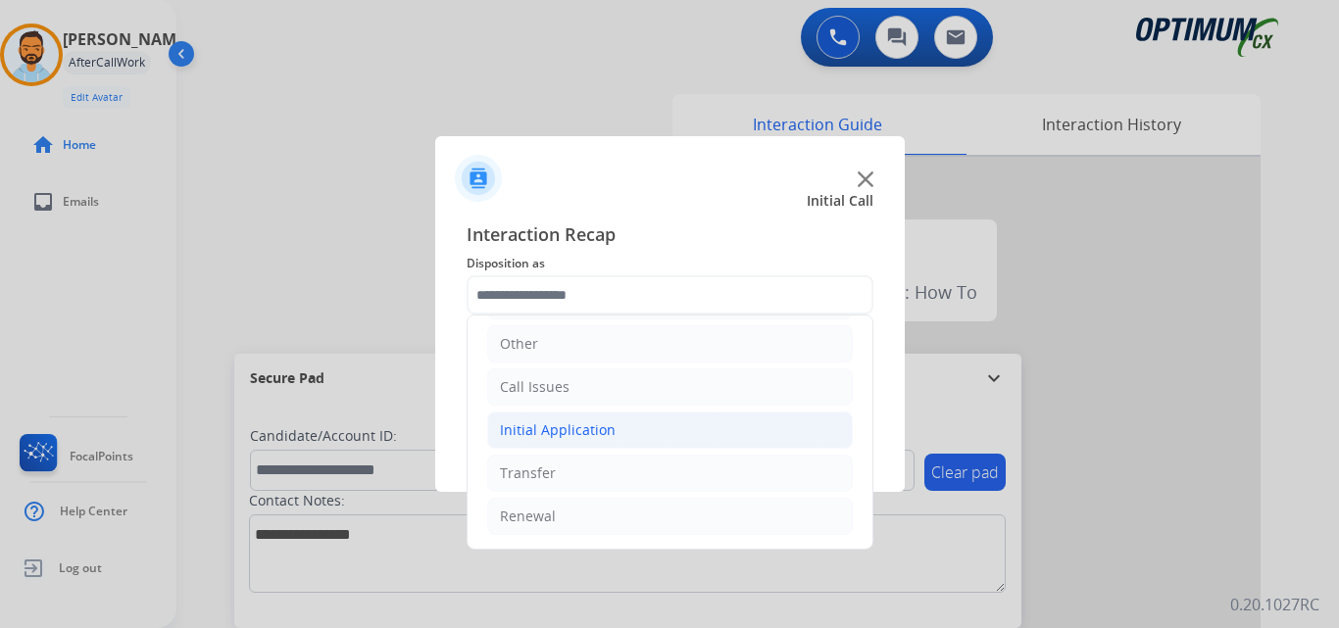
click at [595, 433] on div "Initial Application" at bounding box center [558, 431] width 116 height 20
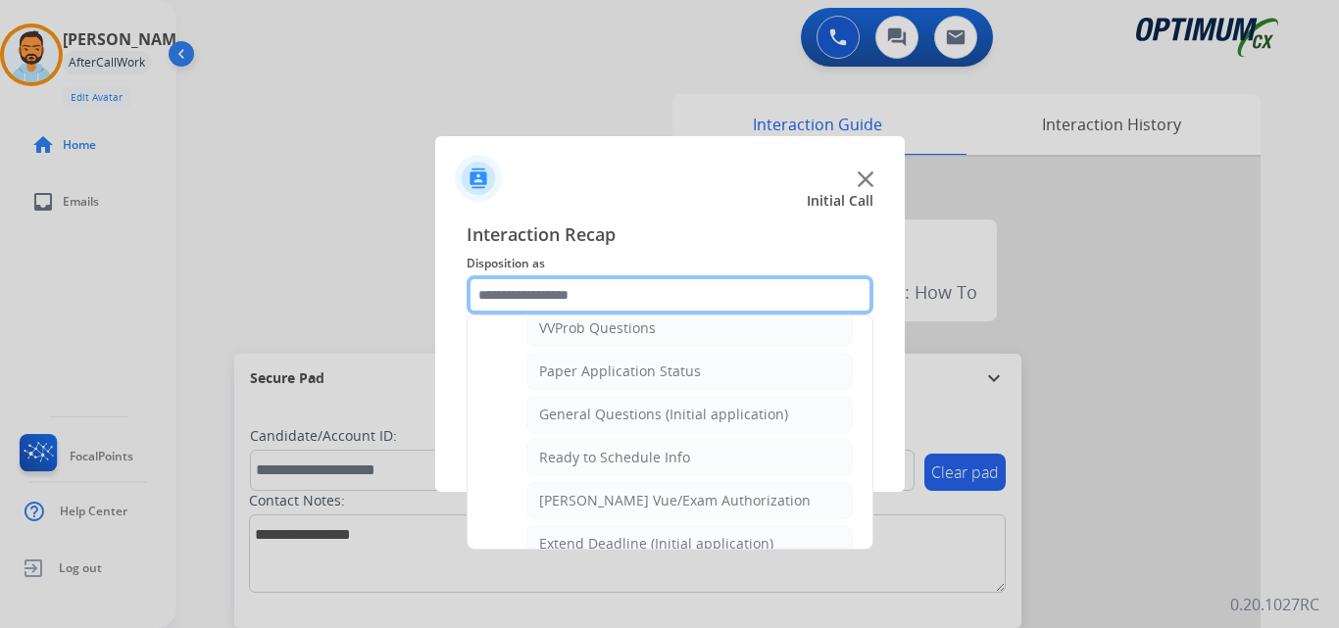
scroll to position [1078, 0]
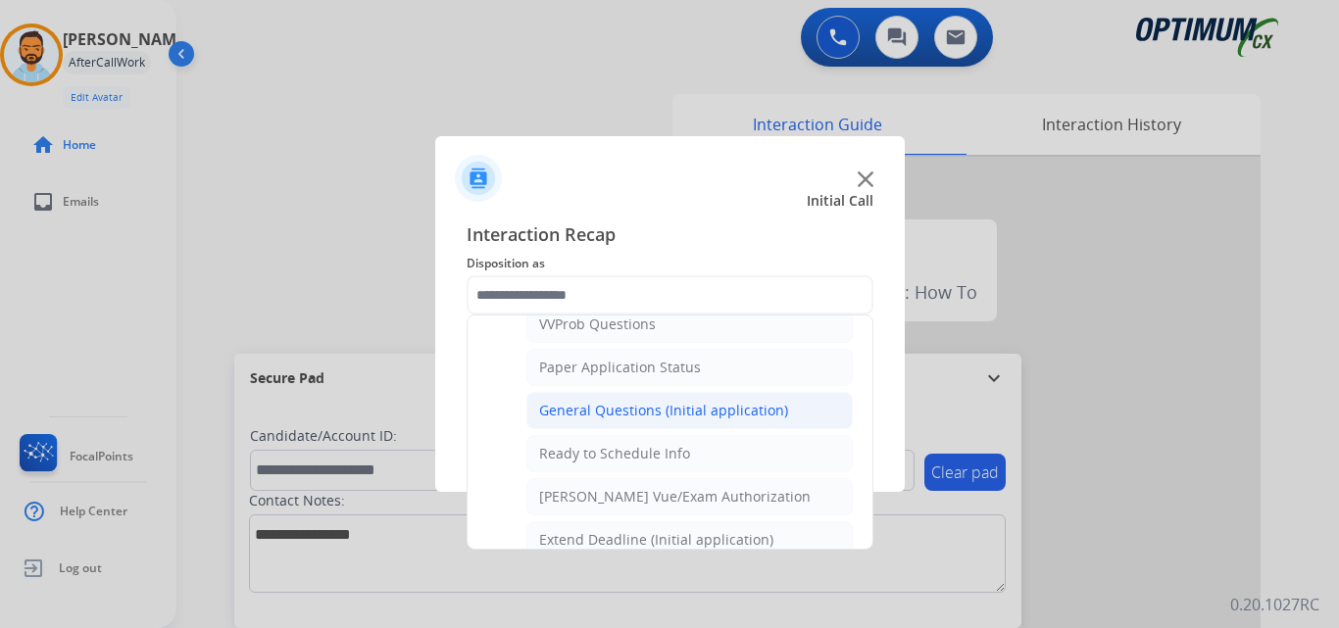
click at [730, 416] on div "General Questions (Initial application)" at bounding box center [663, 411] width 249 height 20
type input "**********"
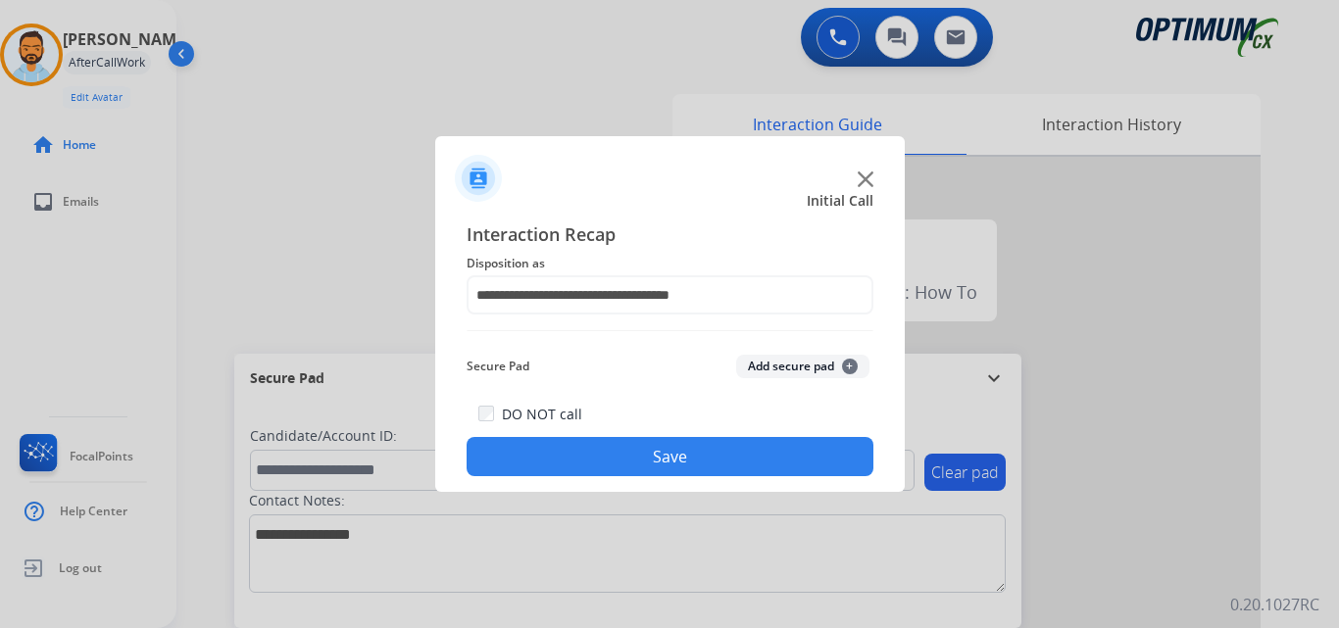
click at [662, 455] on button "Save" at bounding box center [670, 456] width 407 height 39
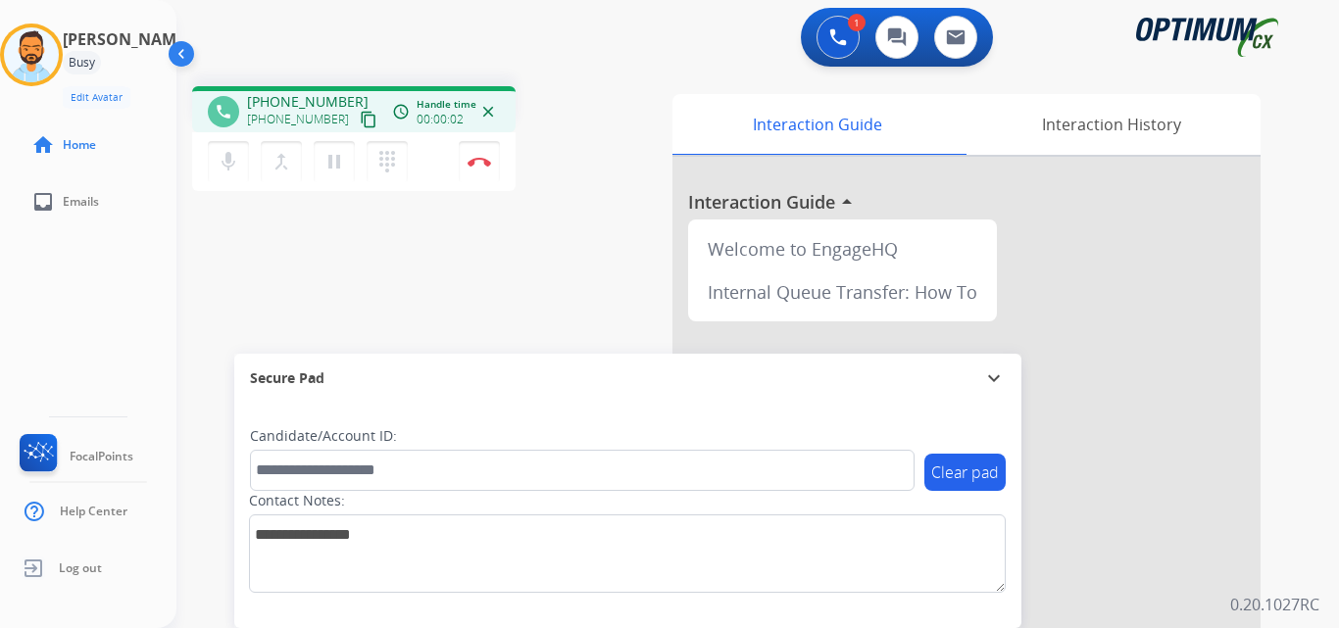
click at [360, 121] on mat-icon "content_copy" at bounding box center [369, 120] width 18 height 18
click at [487, 169] on button "Disconnect" at bounding box center [479, 161] width 41 height 41
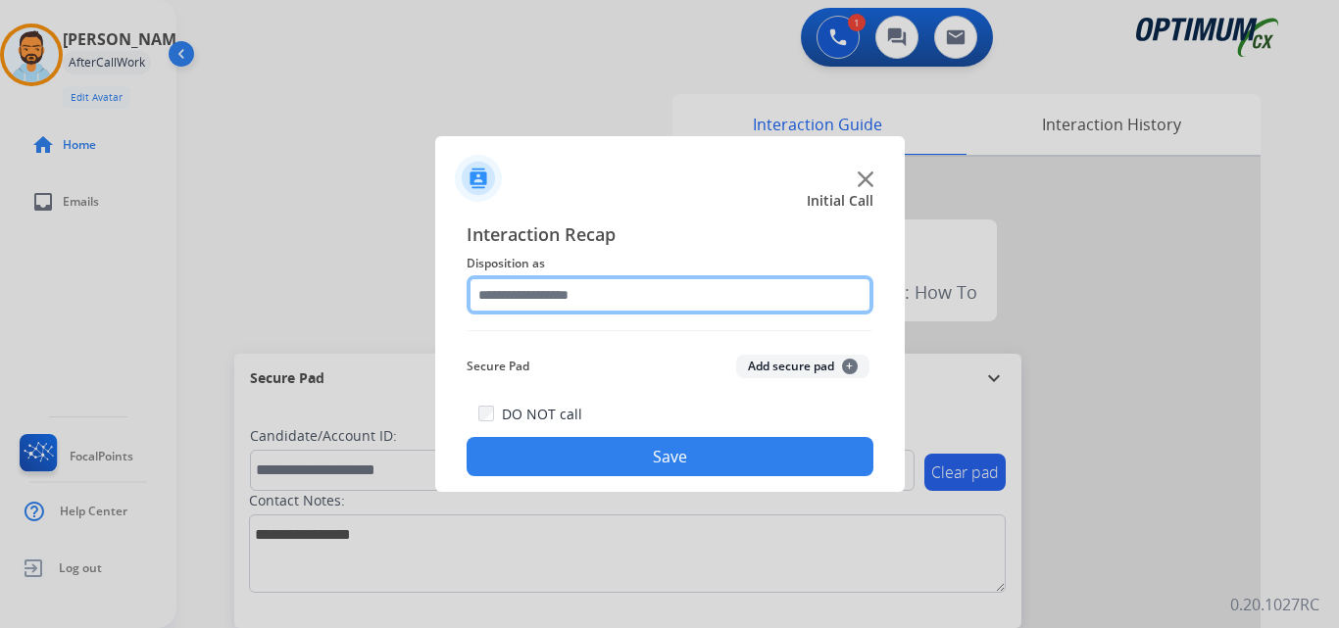
click at [692, 289] on input "text" at bounding box center [670, 294] width 407 height 39
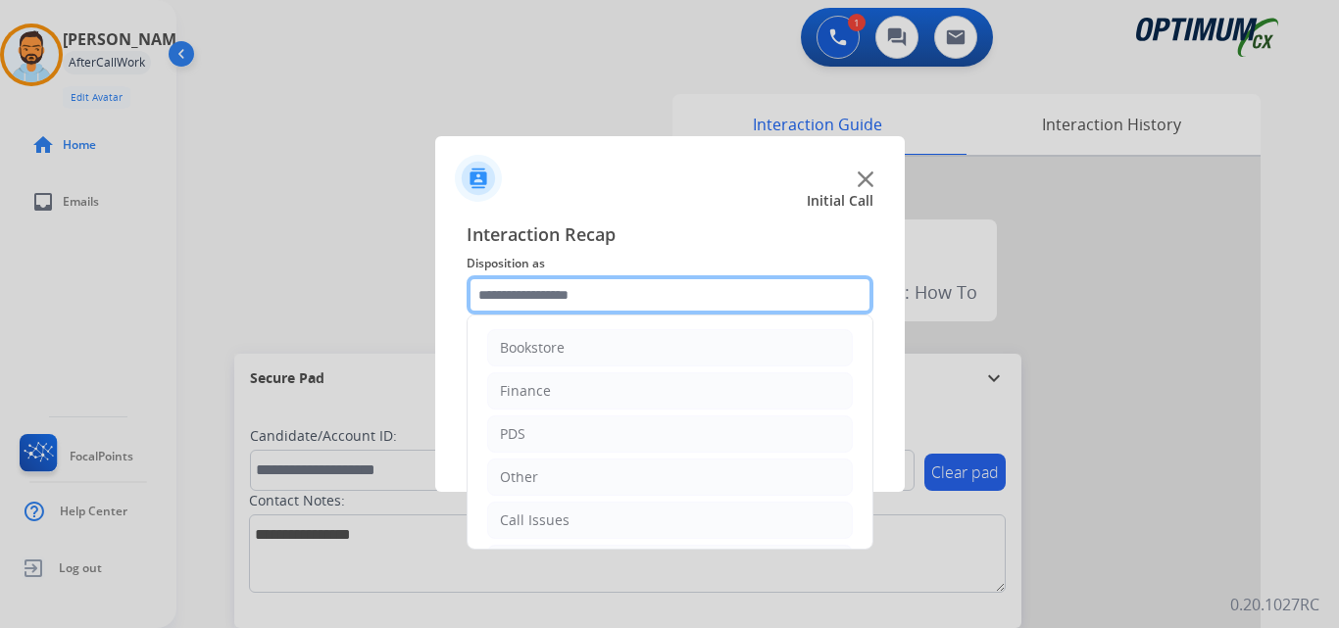
scroll to position [133, 0]
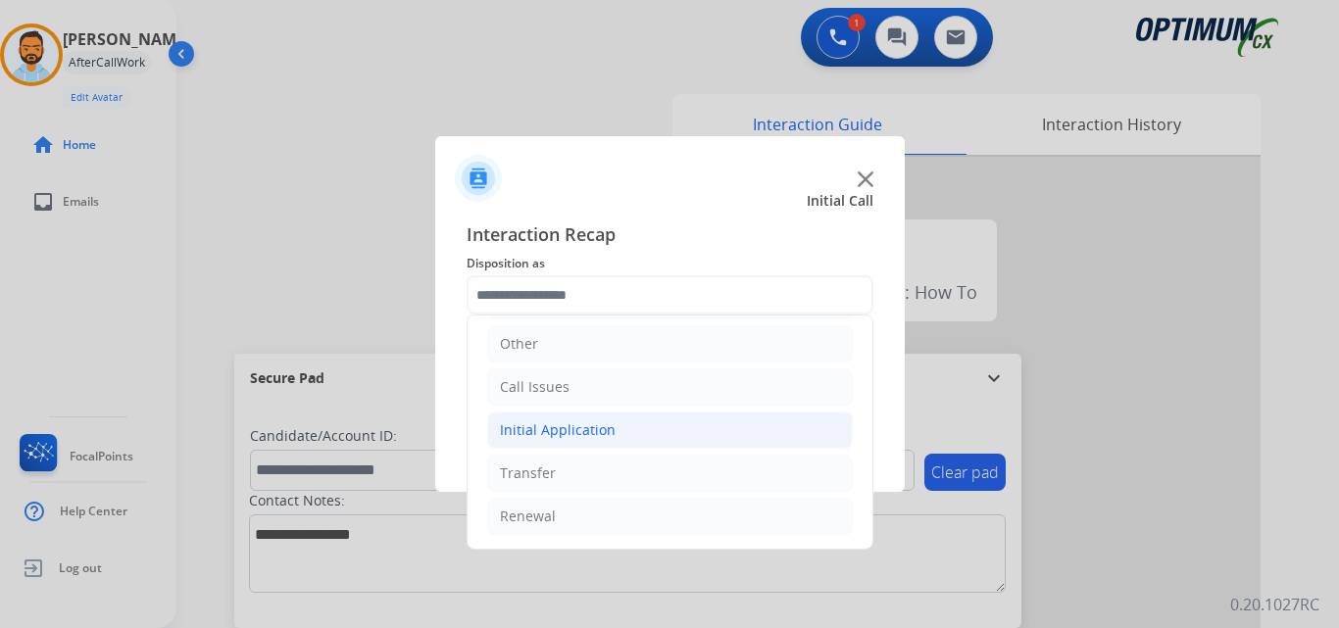
click at [639, 424] on li "Initial Application" at bounding box center [670, 430] width 366 height 37
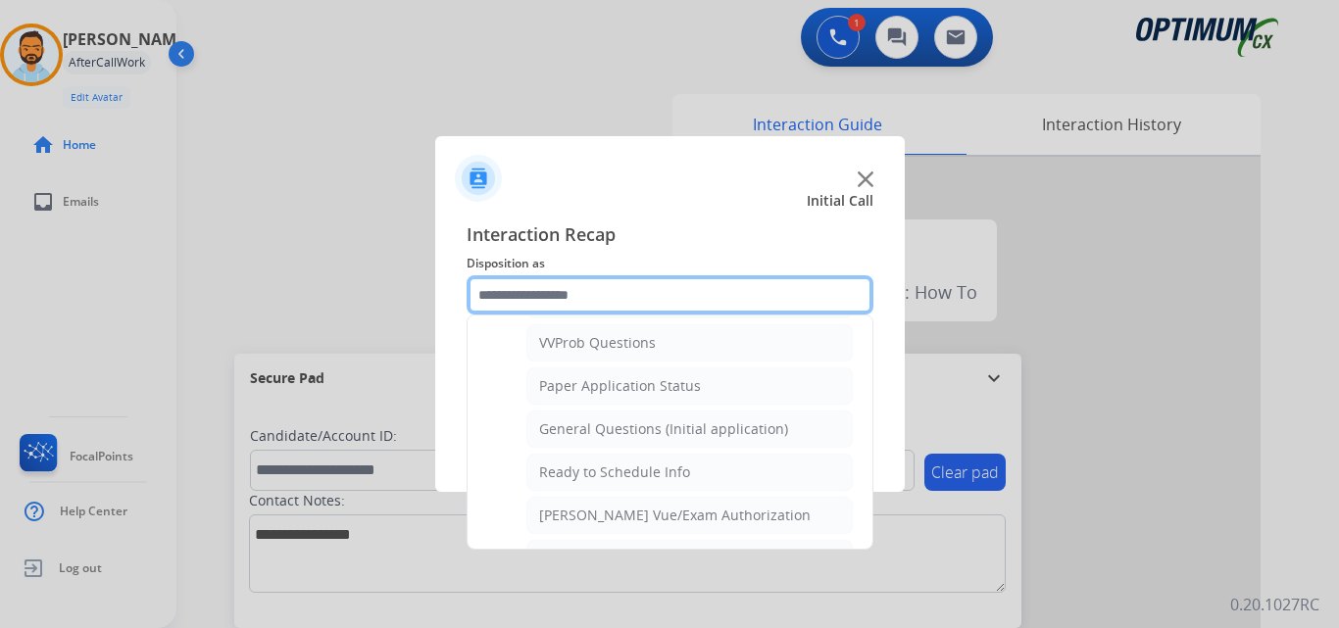
scroll to position [1048, 0]
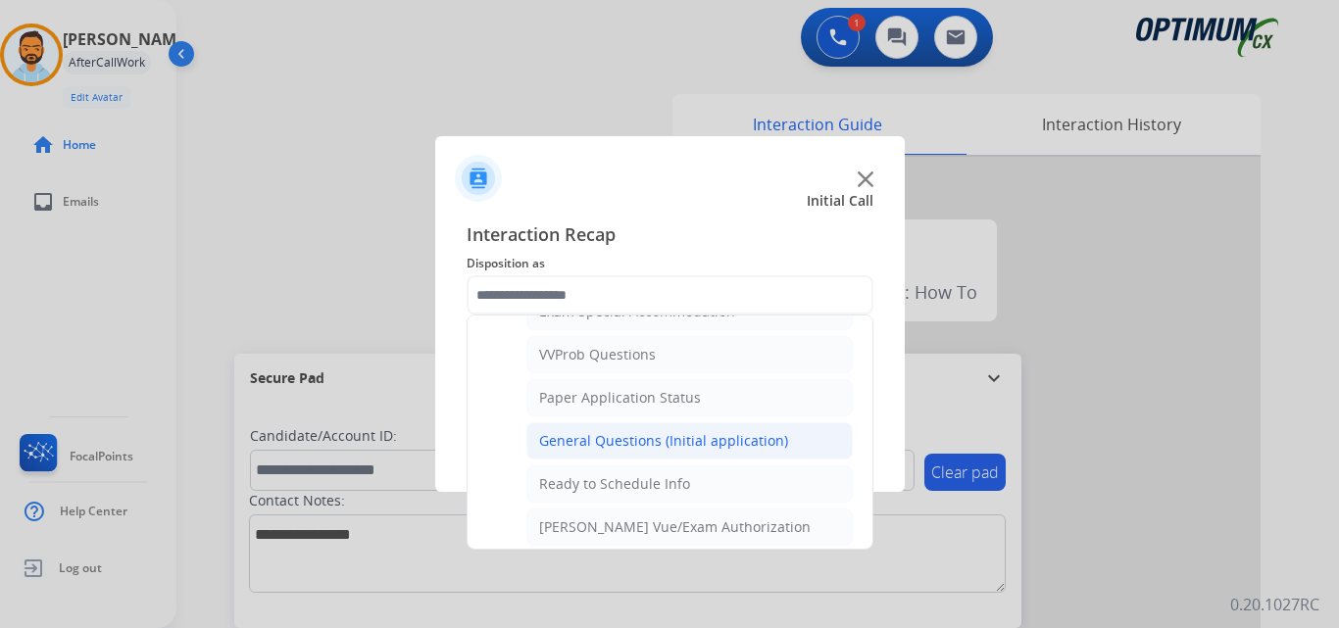
click at [726, 432] on div "General Questions (Initial application)" at bounding box center [663, 441] width 249 height 20
type input "**********"
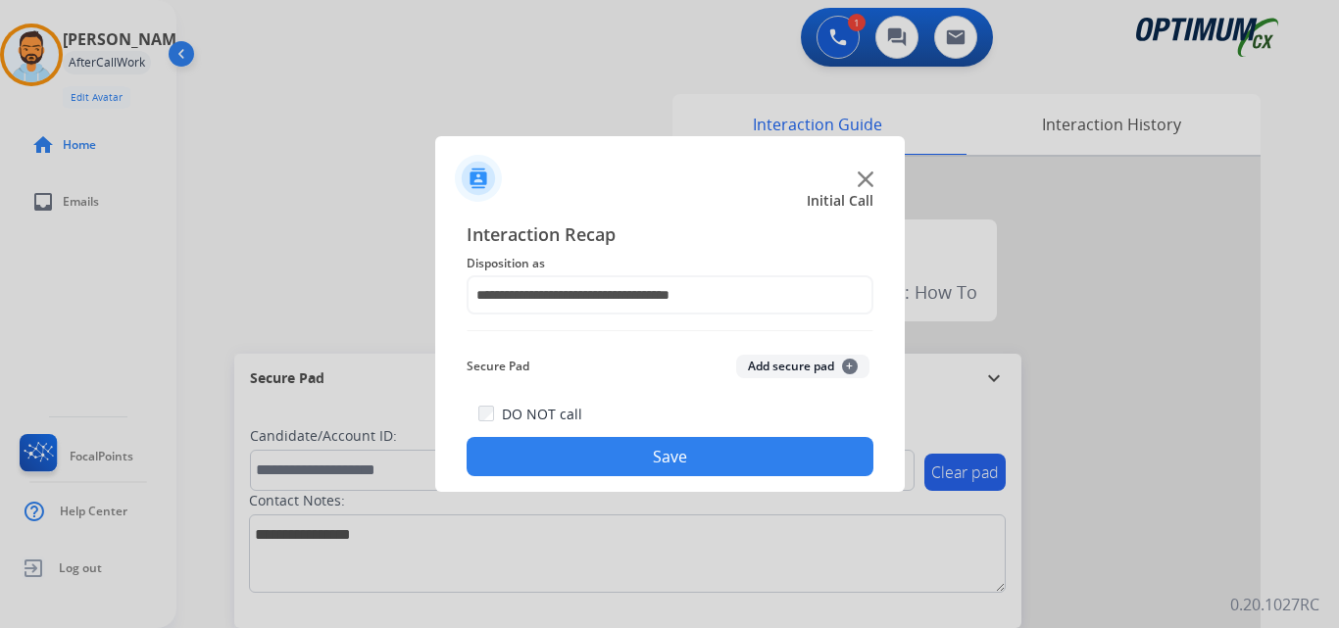
click at [680, 454] on button "Save" at bounding box center [670, 456] width 407 height 39
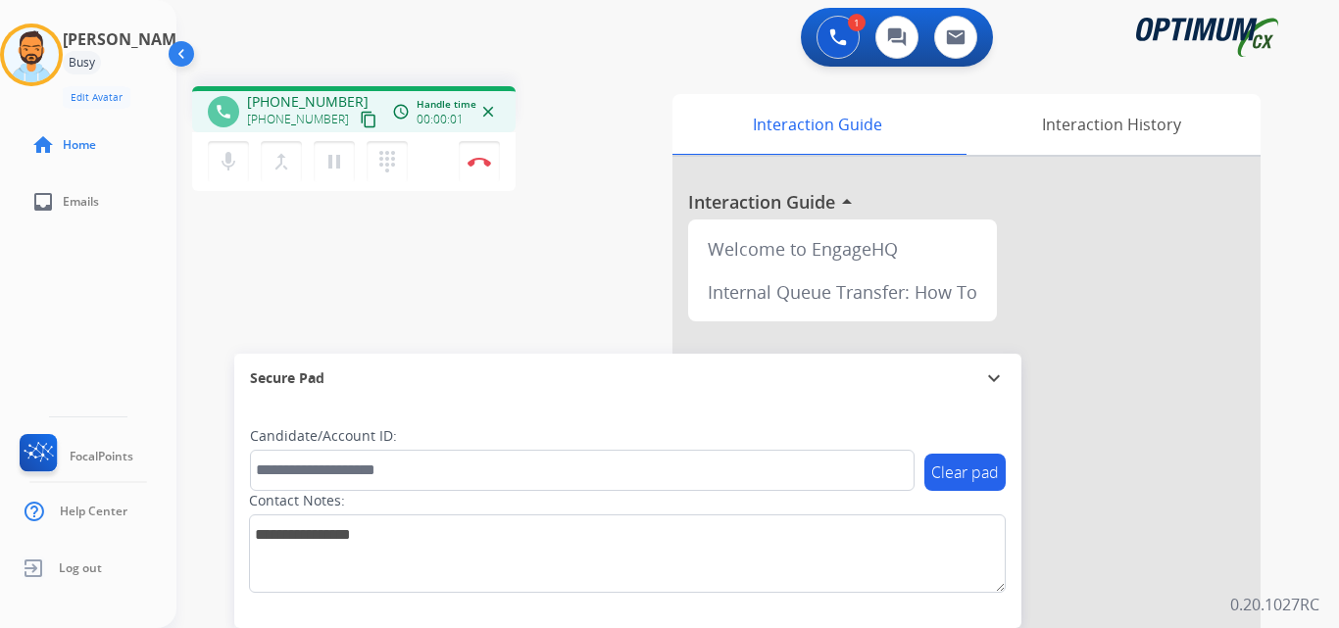
click at [360, 125] on mat-icon "content_copy" at bounding box center [369, 120] width 18 height 18
click at [478, 159] on img at bounding box center [480, 162] width 24 height 10
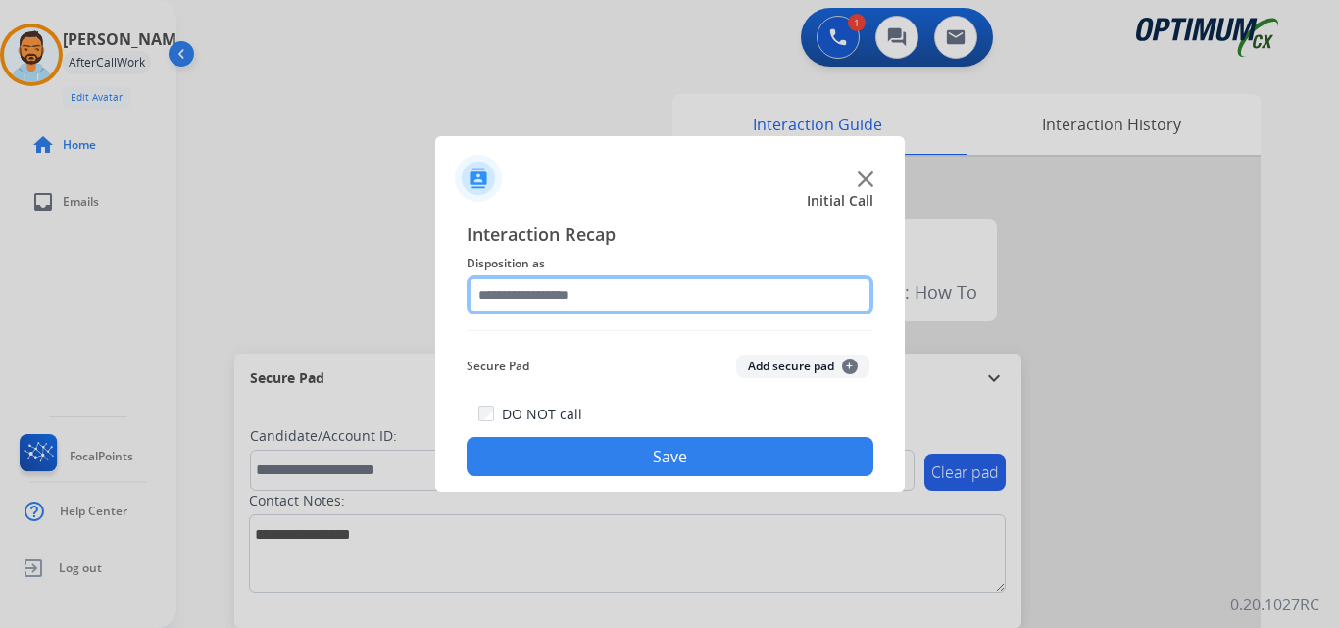
click at [606, 291] on input "text" at bounding box center [670, 294] width 407 height 39
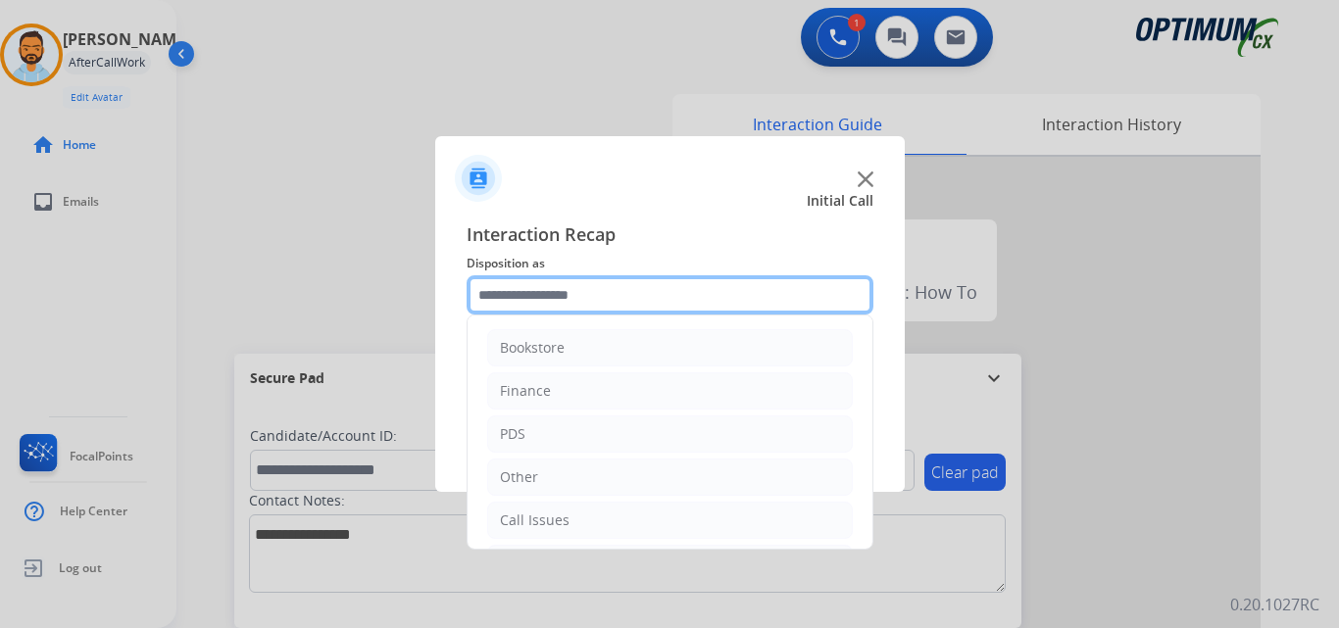
scroll to position [133, 0]
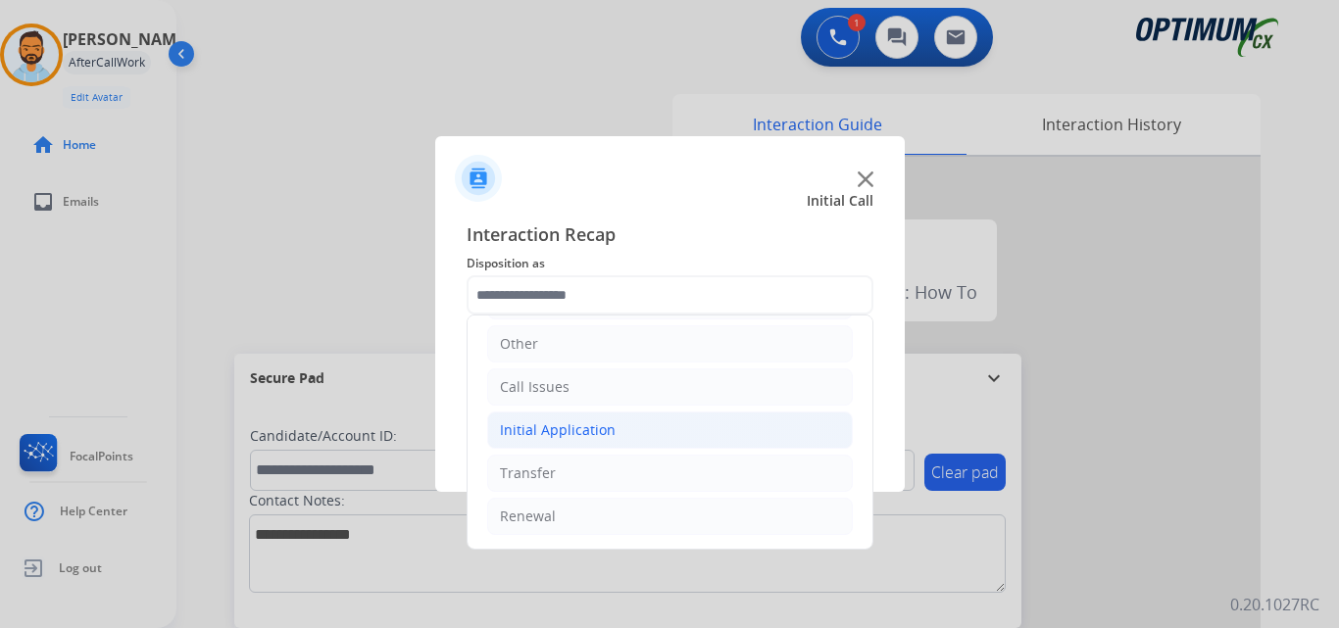
click at [594, 427] on div "Initial Application" at bounding box center [558, 431] width 116 height 20
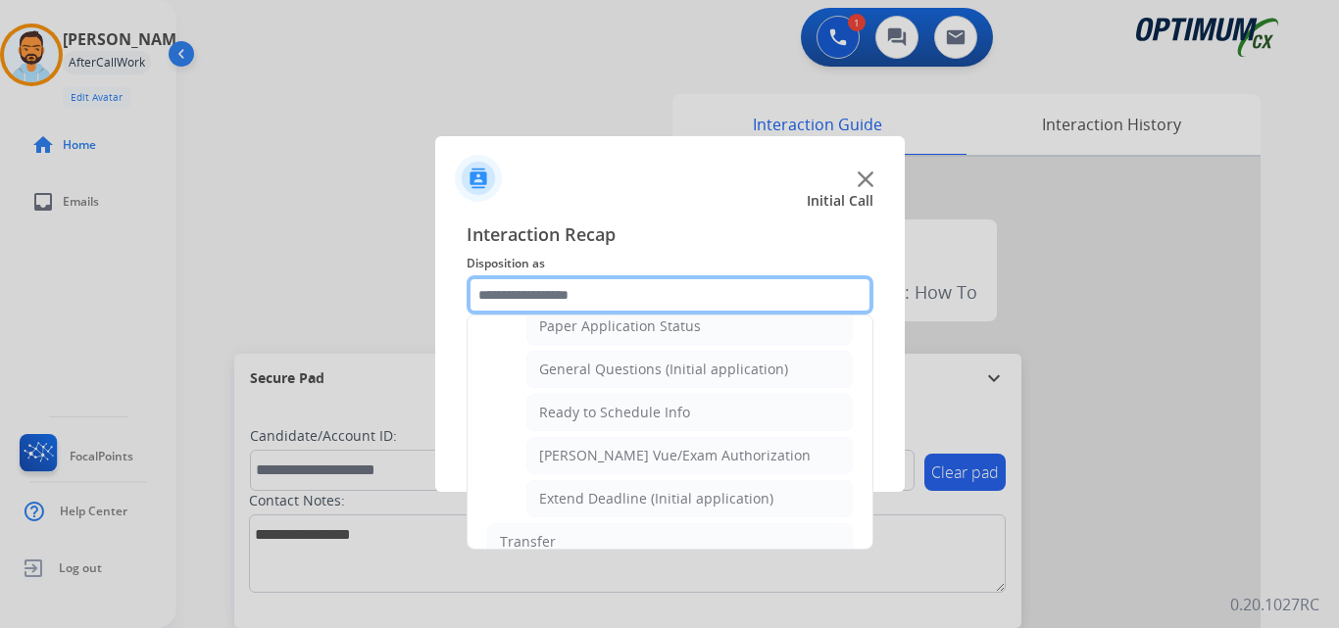
scroll to position [1117, 0]
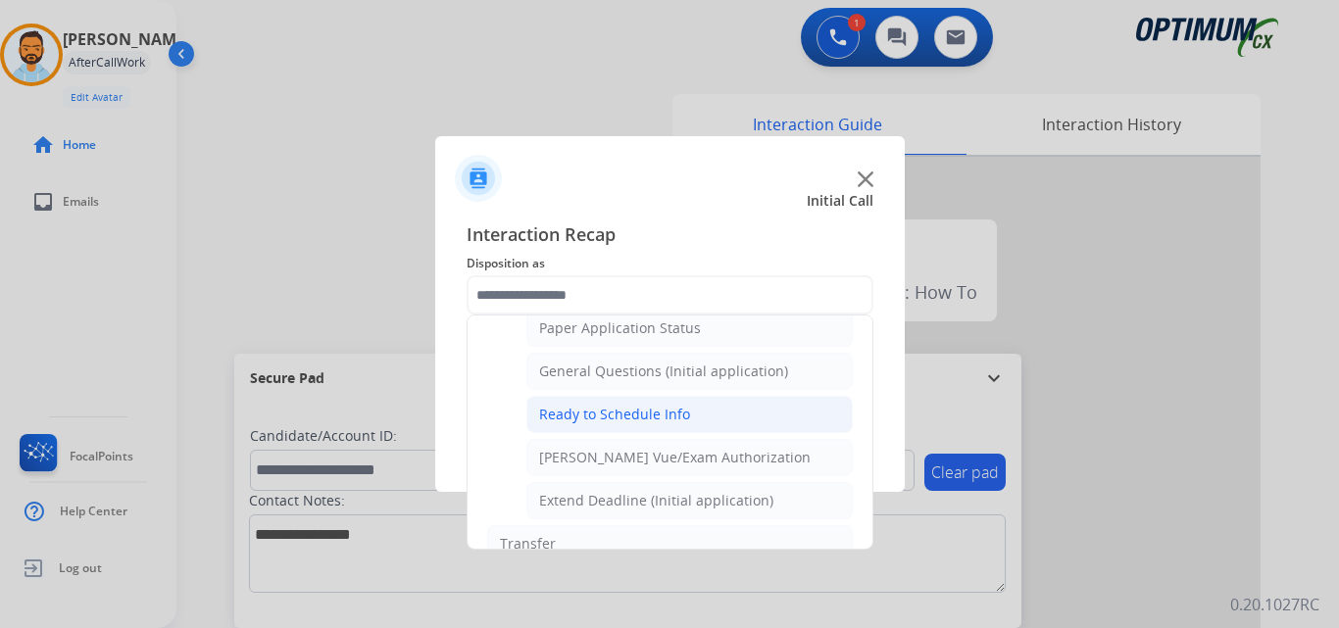
click at [663, 416] on div "Ready to Schedule Info" at bounding box center [614, 415] width 151 height 20
type input "**********"
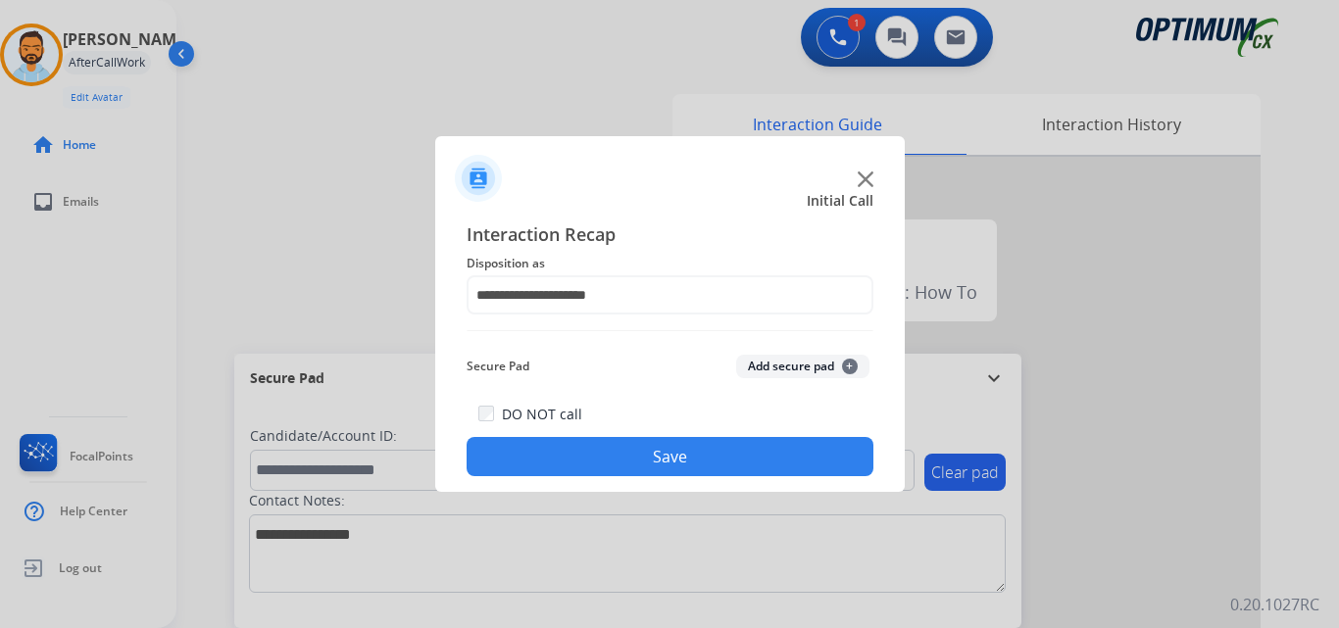
click at [656, 463] on button "Save" at bounding box center [670, 456] width 407 height 39
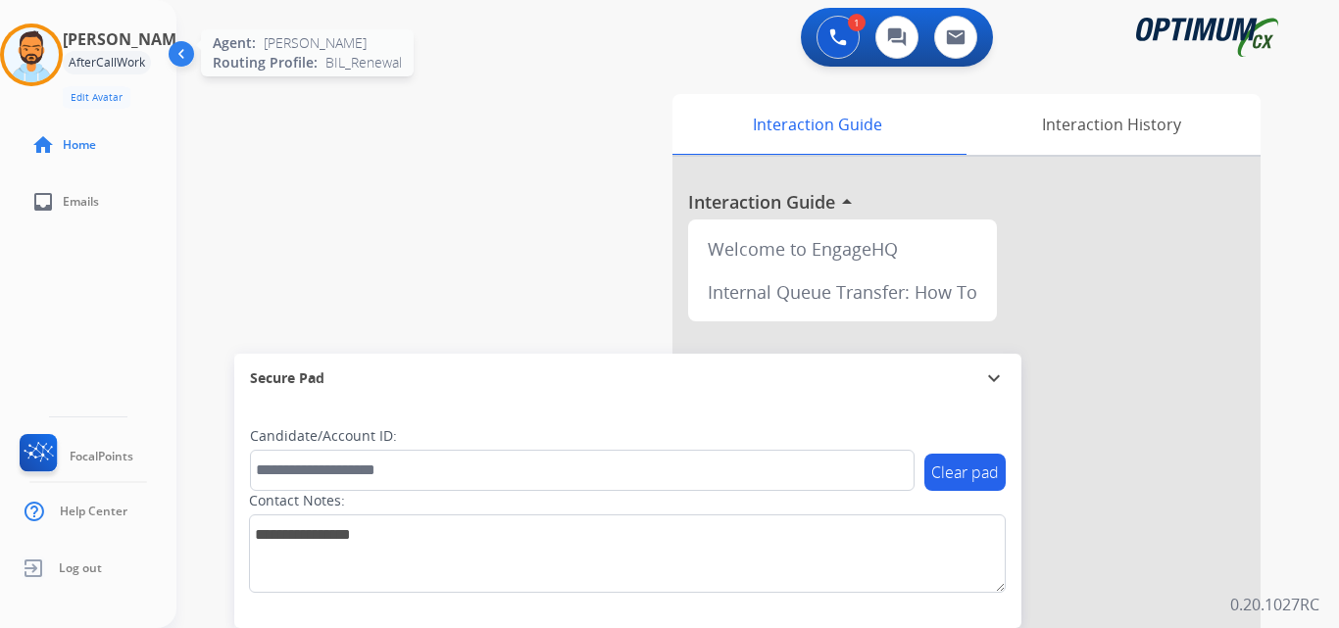
click at [31, 60] on img at bounding box center [31, 54] width 55 height 55
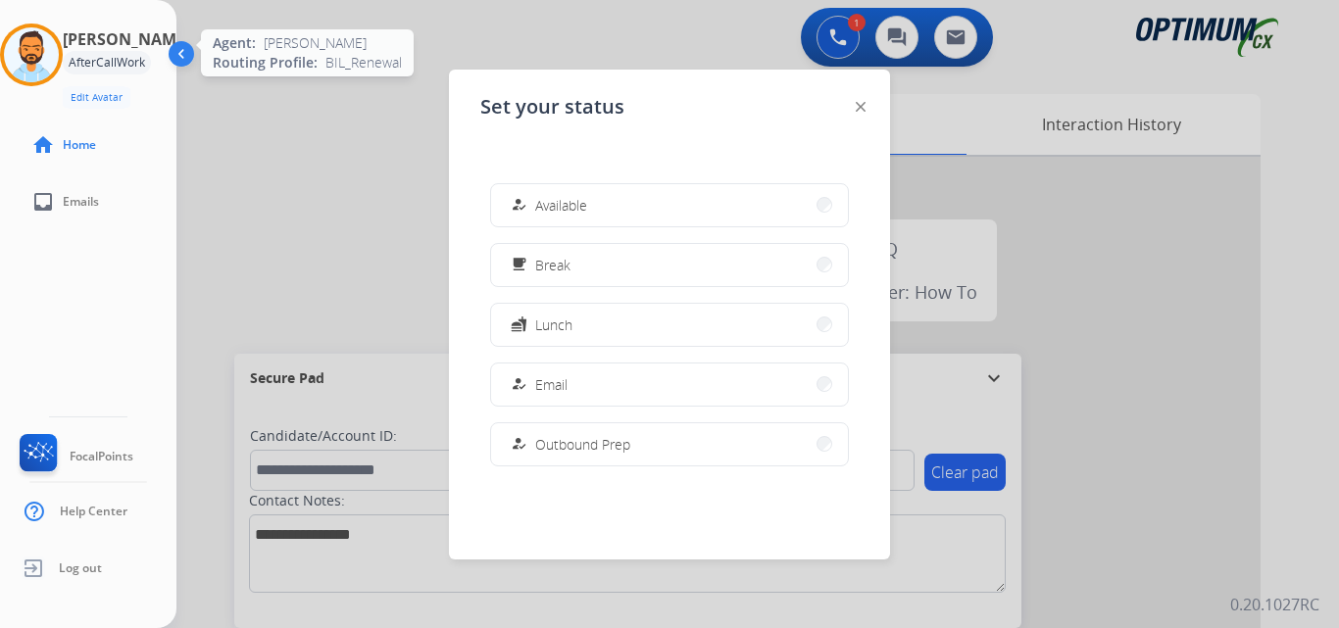
scroll to position [489, 0]
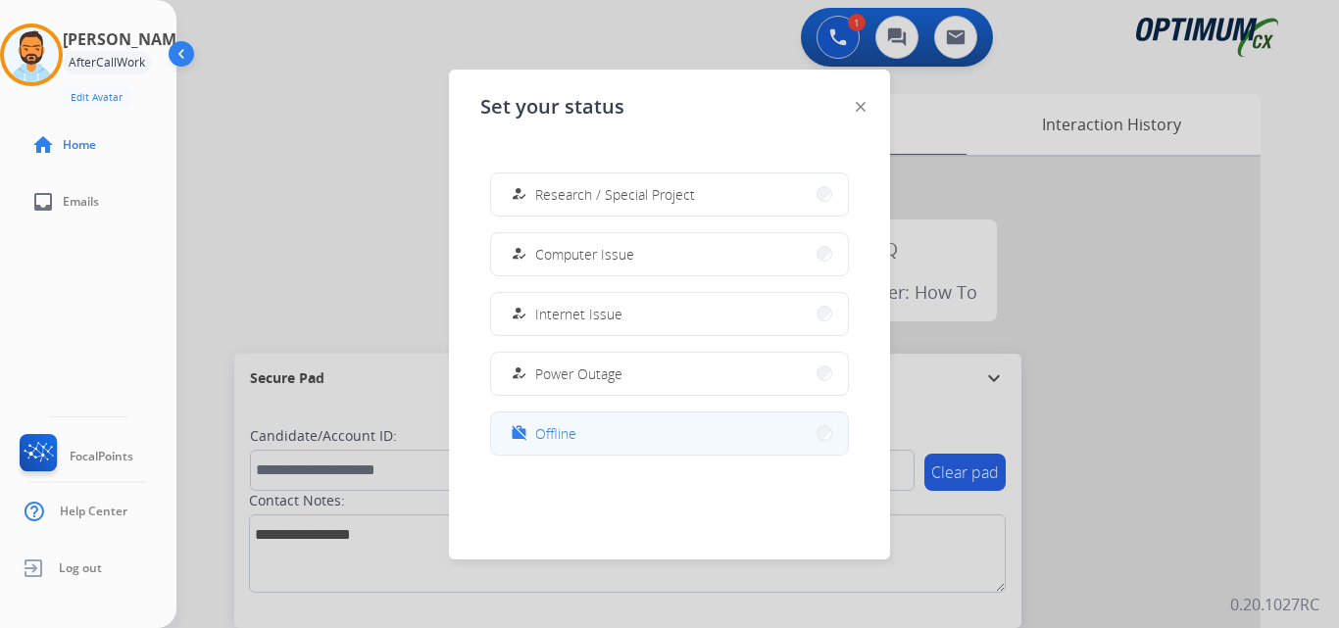
click at [592, 430] on button "work_off Offline" at bounding box center [669, 434] width 357 height 42
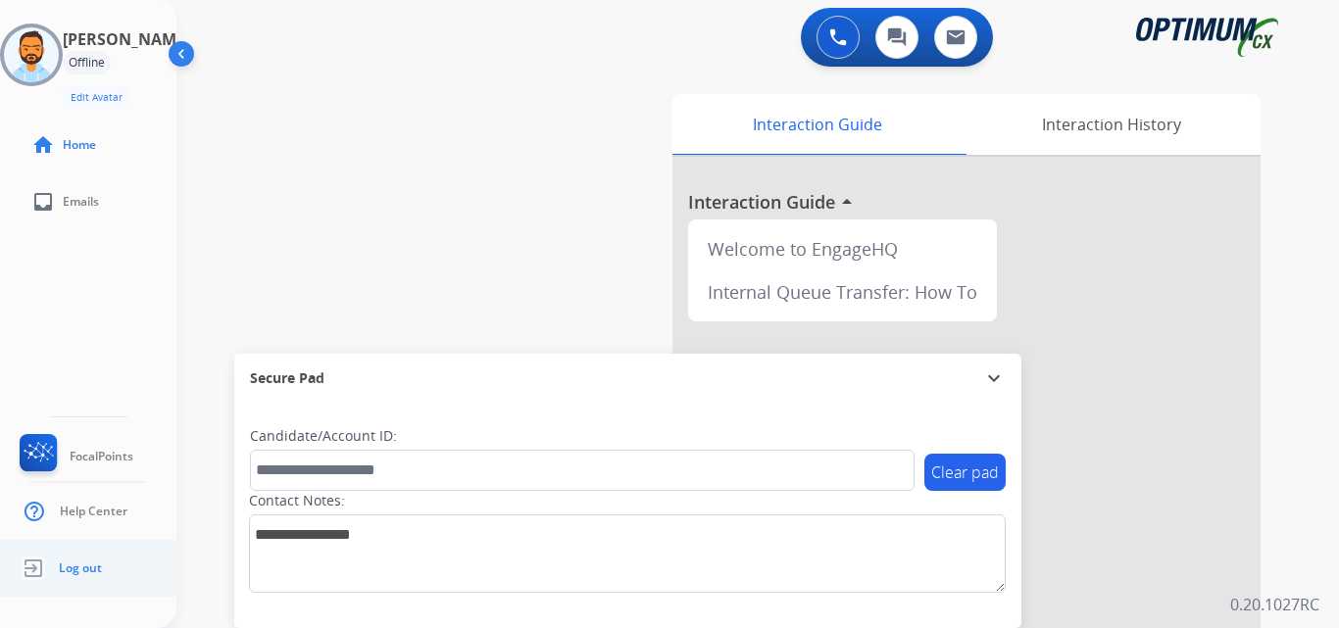
click at [75, 582] on link "Log out" at bounding box center [59, 568] width 86 height 37
